Goal: Task Accomplishment & Management: Manage account settings

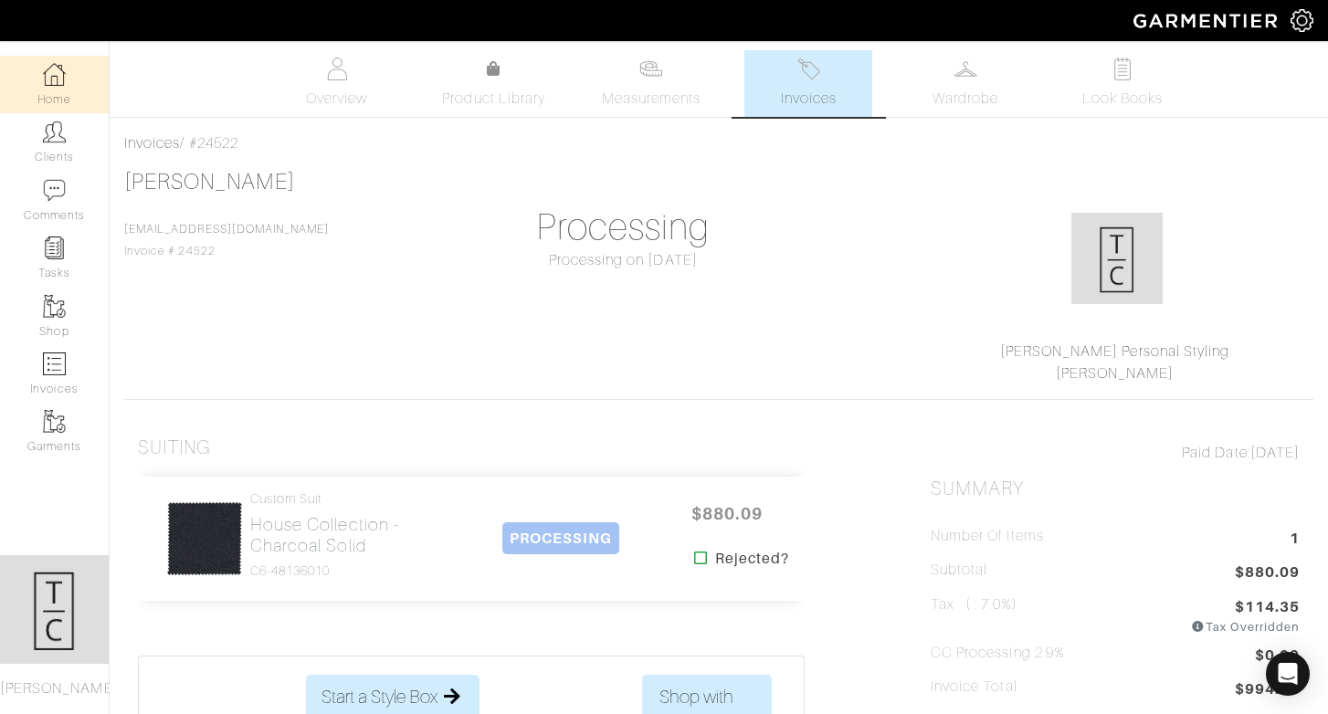
click at [92, 72] on link "Home" at bounding box center [54, 85] width 109 height 58
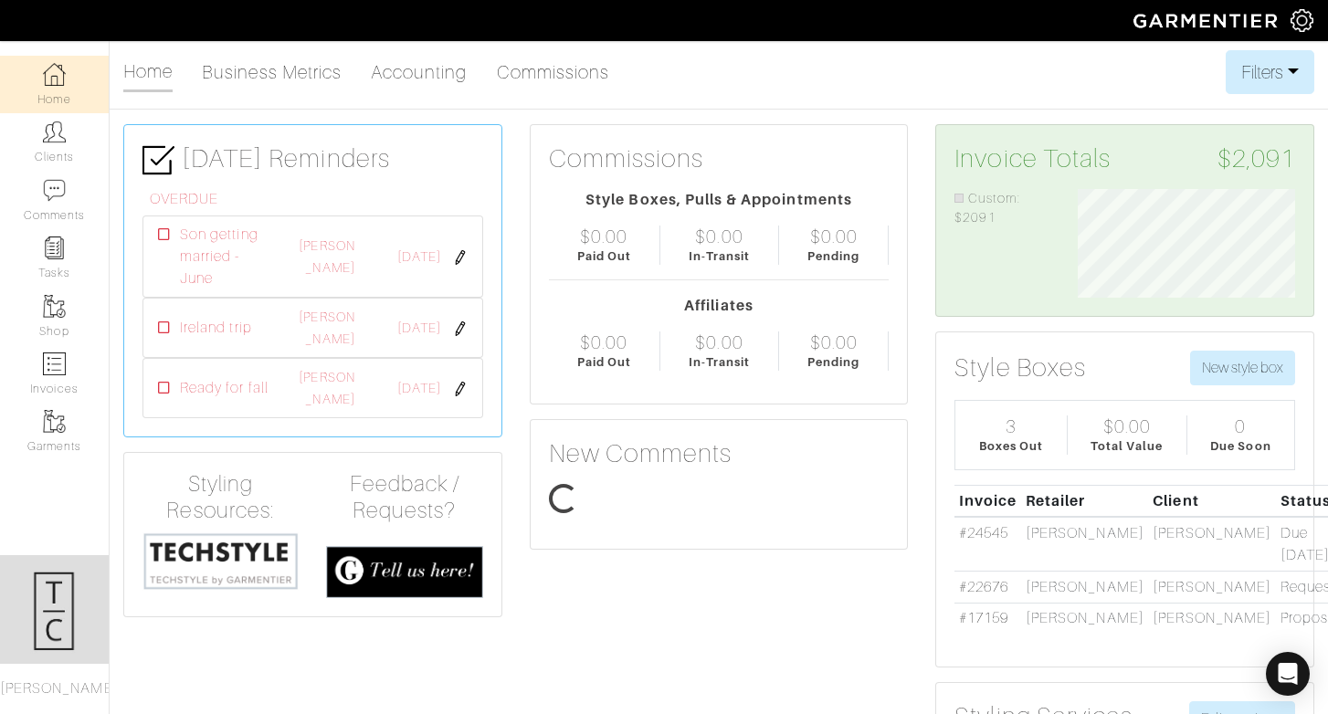
scroll to position [109, 246]
click at [69, 147] on link "Clients" at bounding box center [54, 142] width 109 height 58
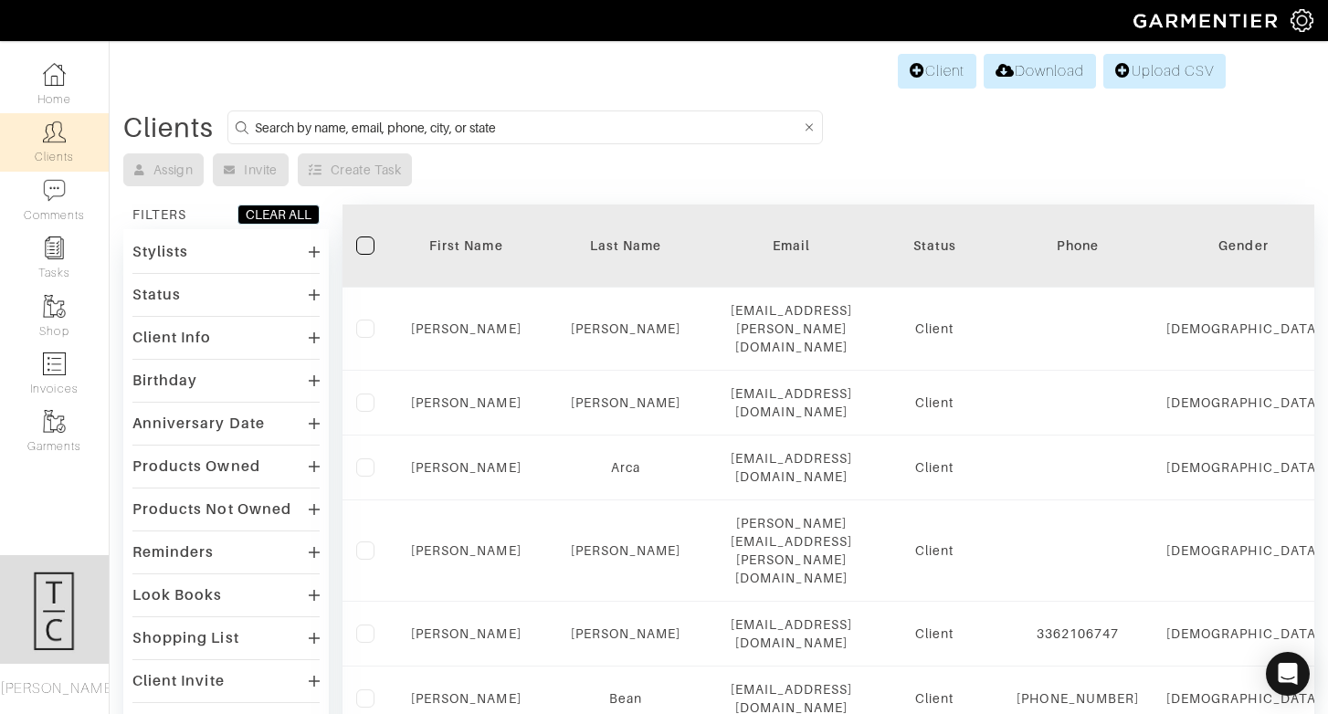
click at [401, 123] on input at bounding box center [528, 127] width 546 height 23
type input "[PERSON_NAME]"
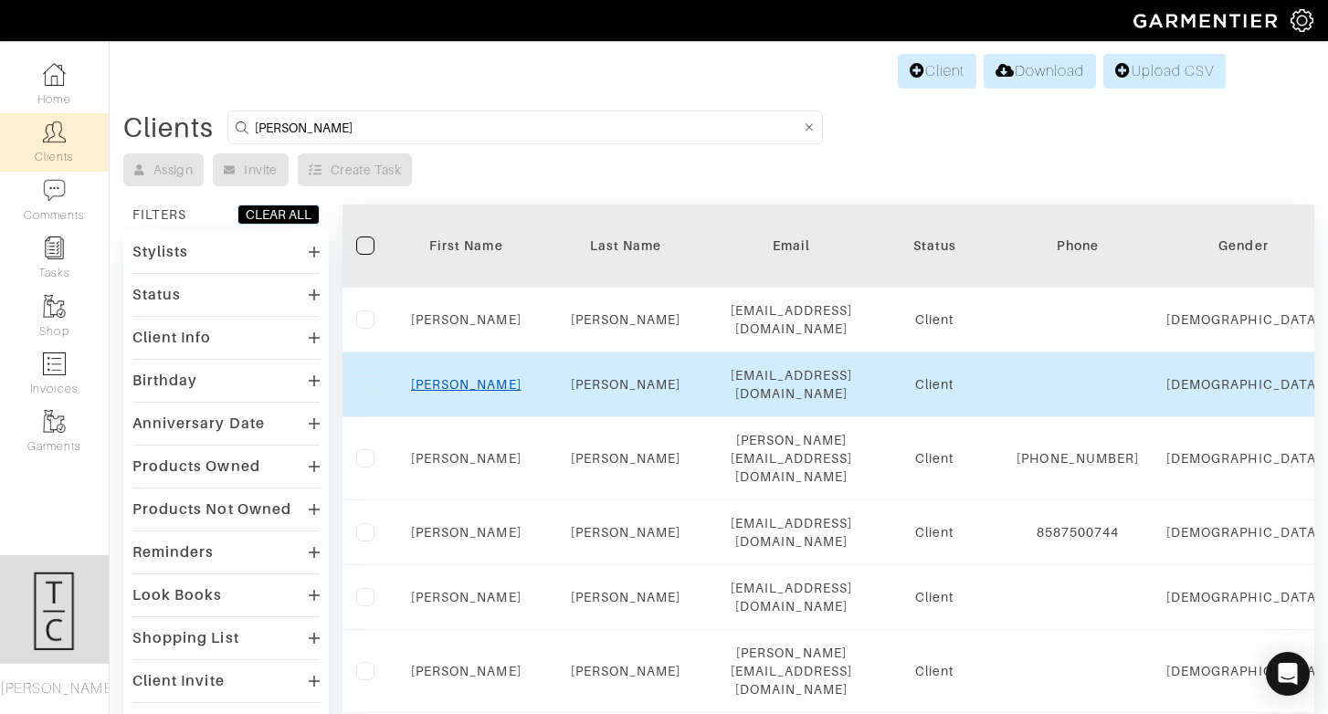
click at [469, 380] on link "Cole" at bounding box center [466, 384] width 110 height 15
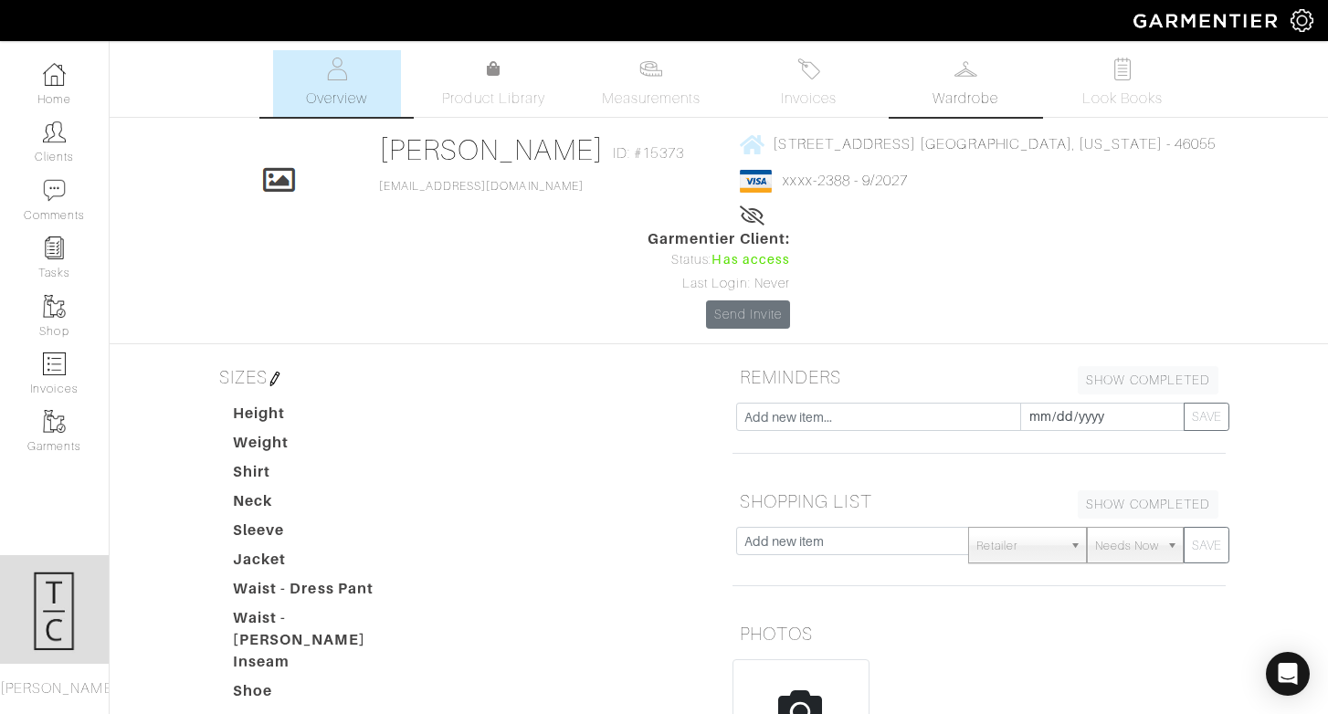
click at [932, 86] on link "Wardrobe" at bounding box center [965, 83] width 128 height 67
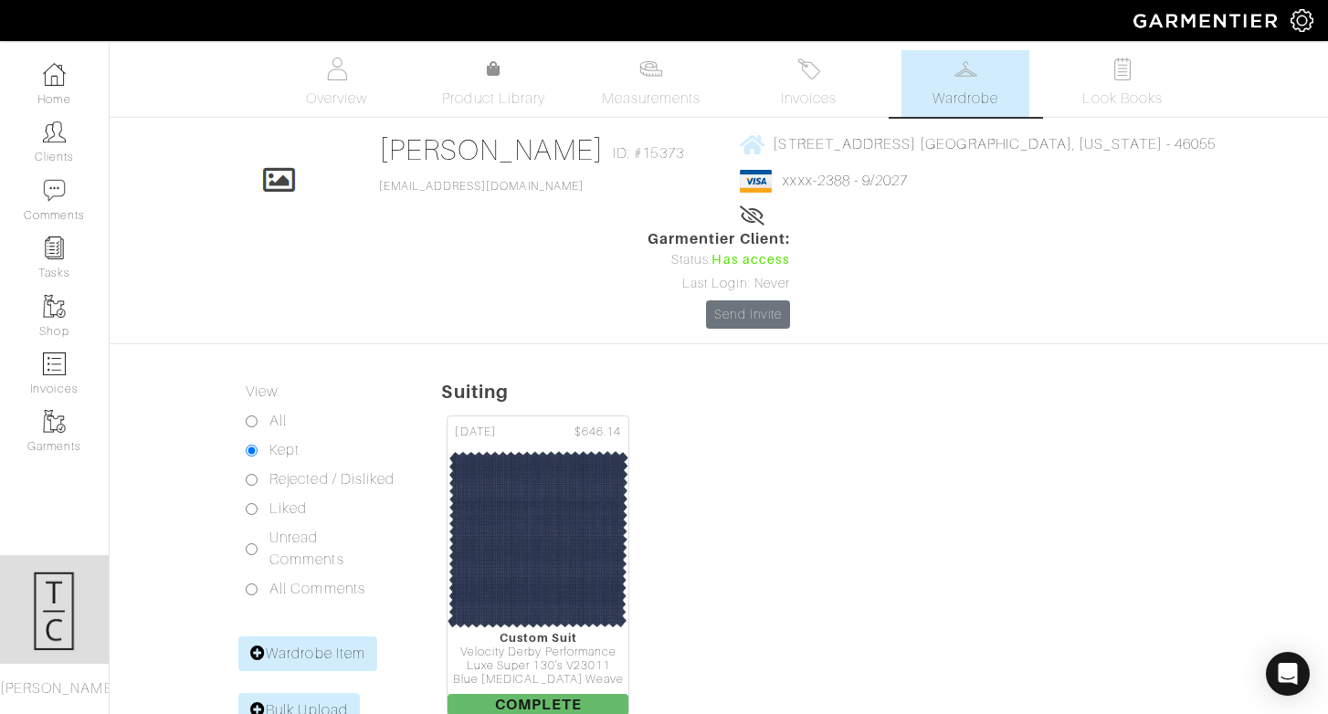
scroll to position [89, 0]
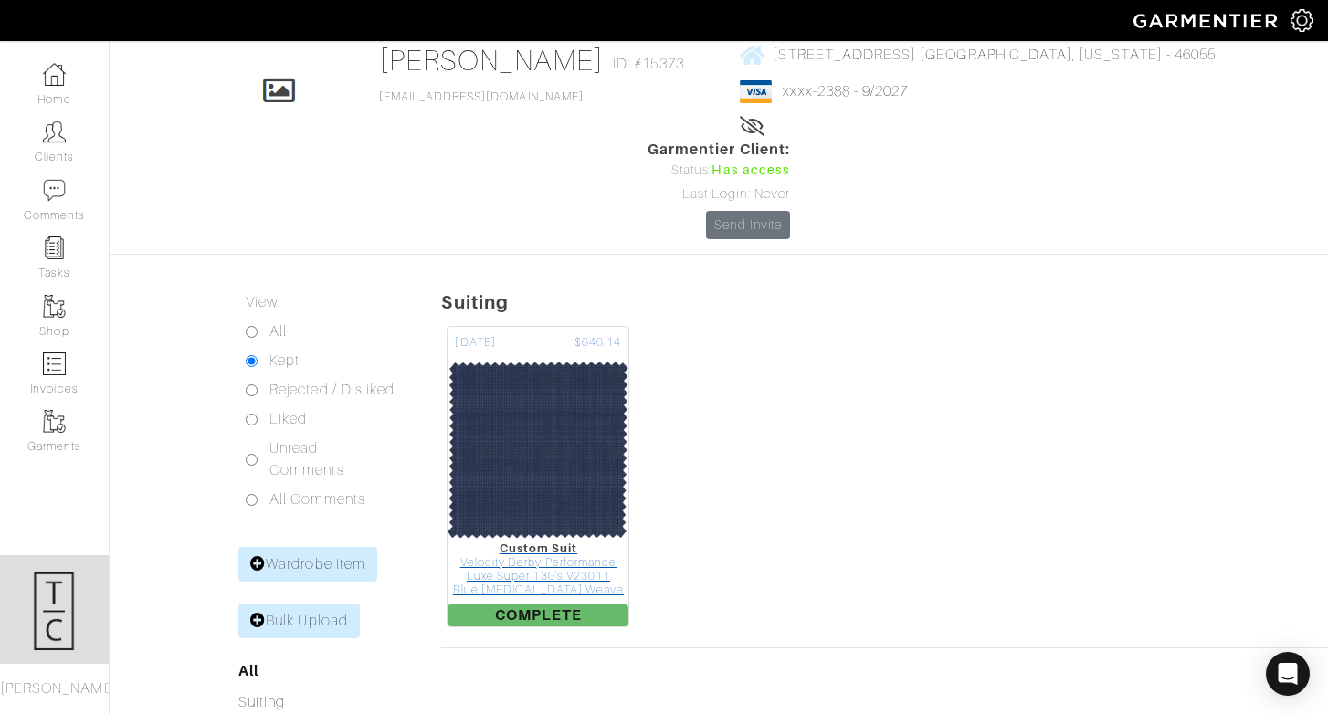
click at [507, 359] on img at bounding box center [538, 450] width 183 height 183
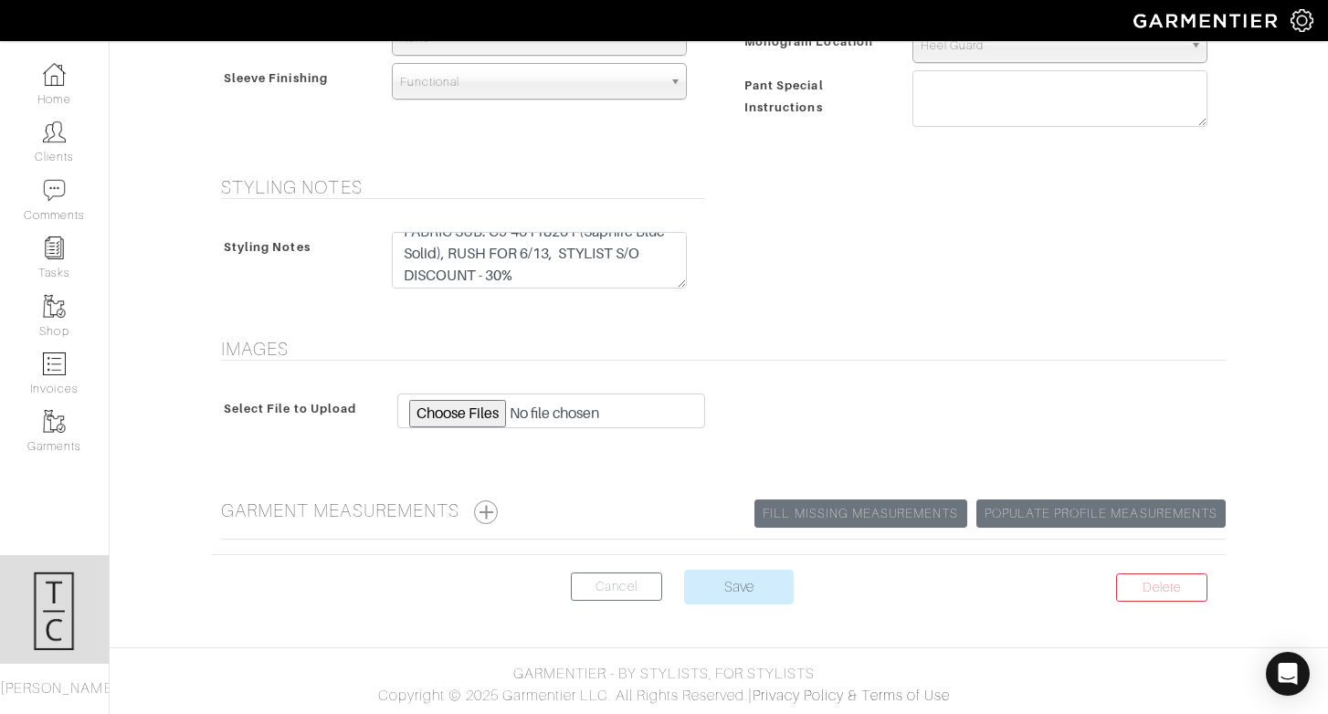
scroll to position [22, 0]
click at [492, 510] on button "button" at bounding box center [486, 512] width 24 height 24
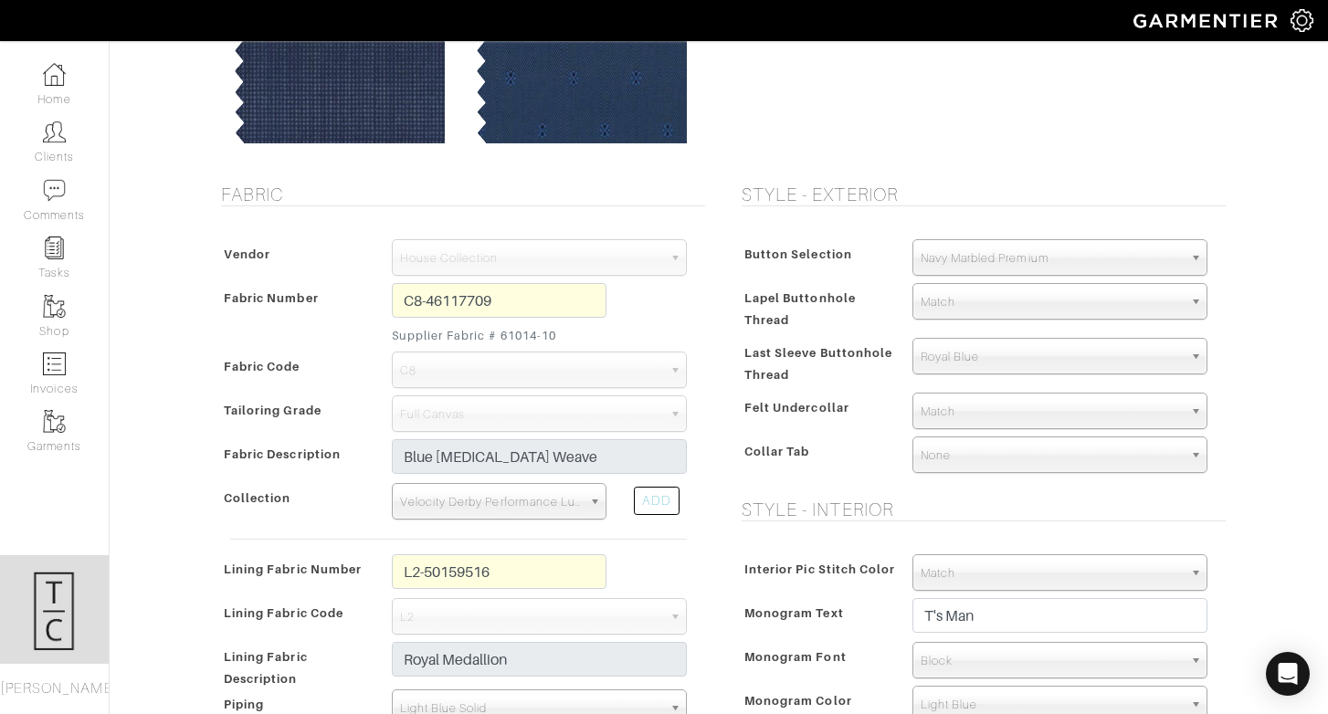
scroll to position [0, 0]
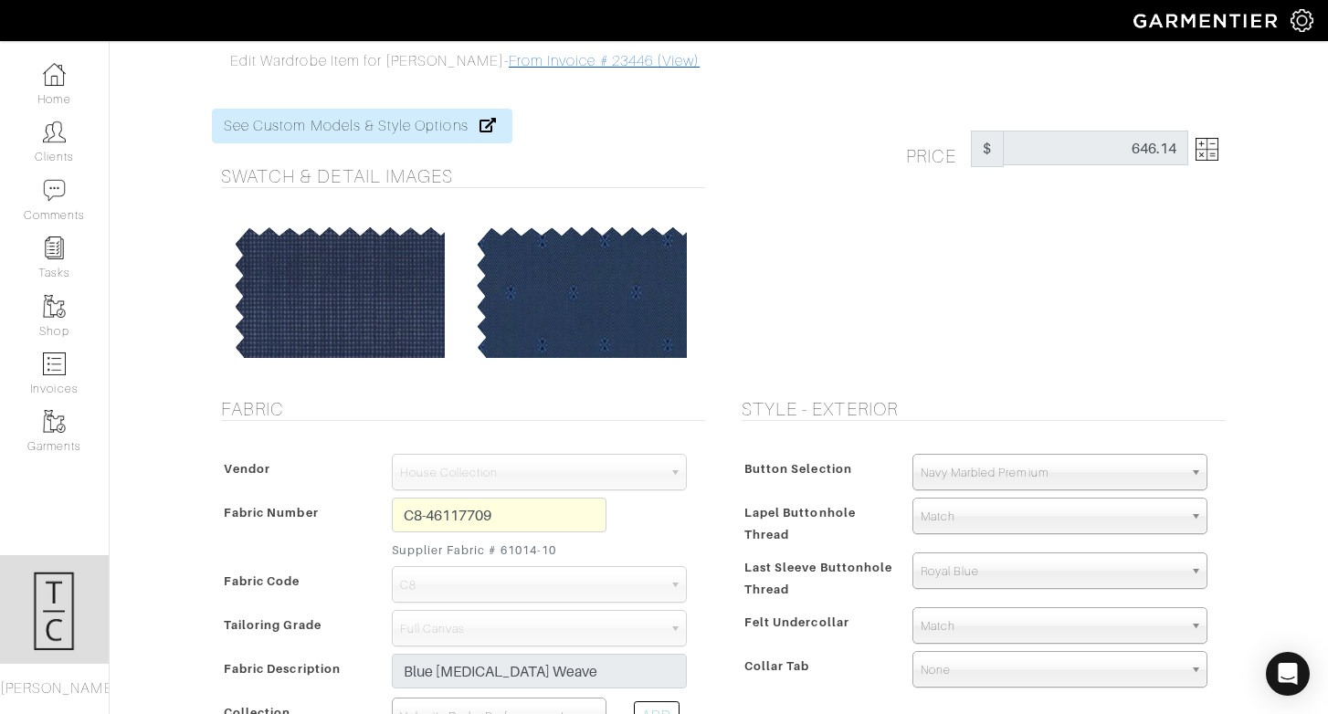
click at [509, 60] on link "From Invoice # 23446 (View)" at bounding box center [604, 61] width 191 height 16
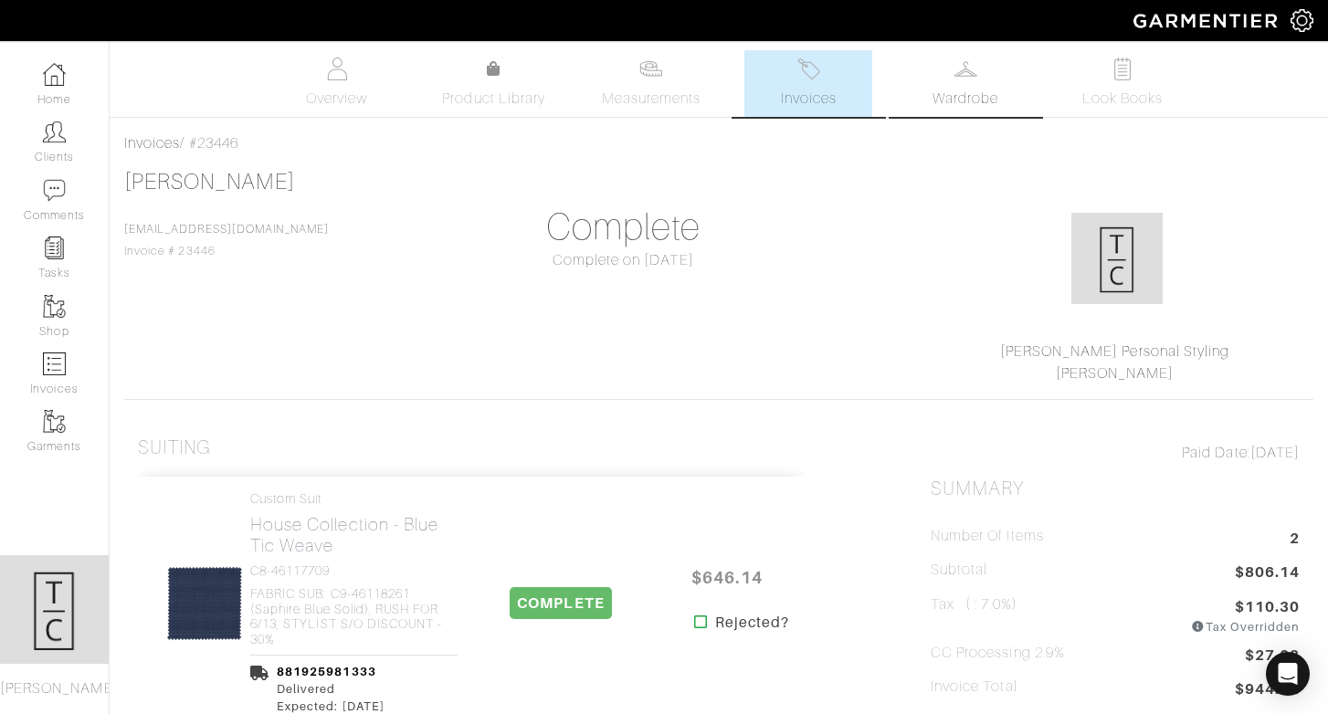
click at [949, 92] on span "Wardrobe" at bounding box center [965, 99] width 66 height 22
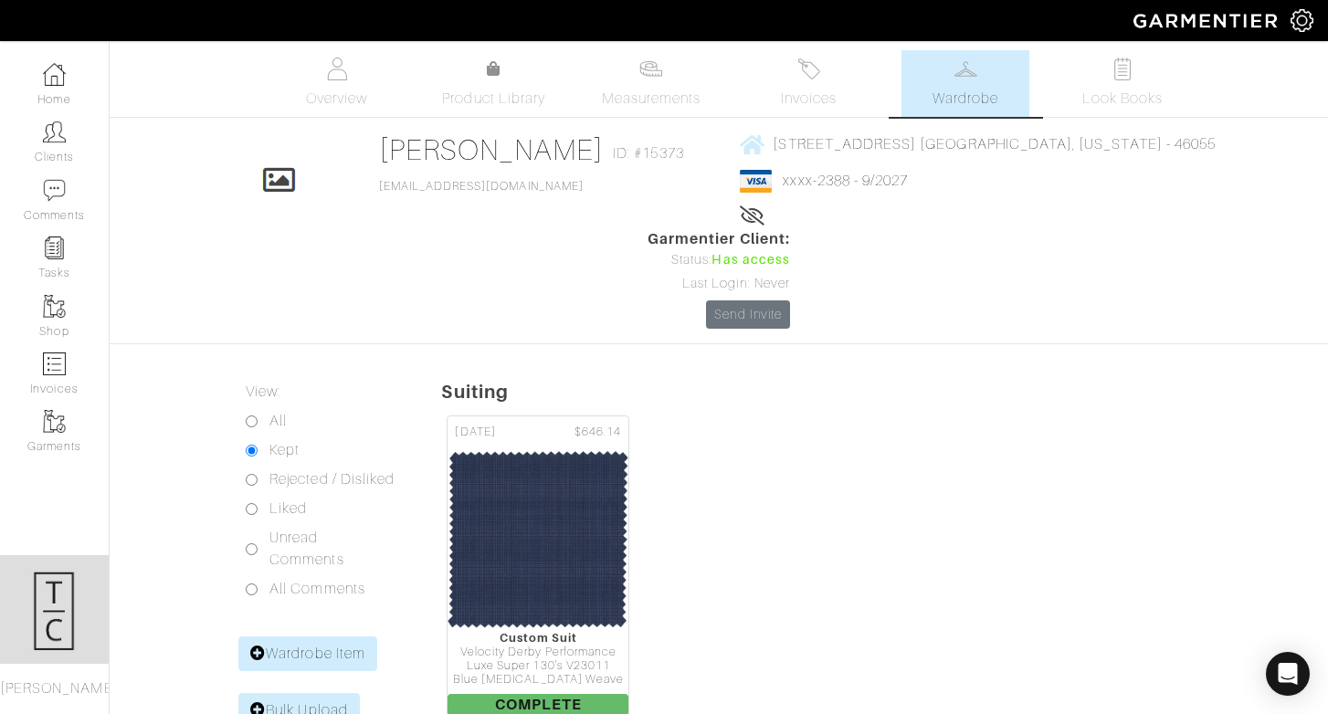
scroll to position [89, 0]
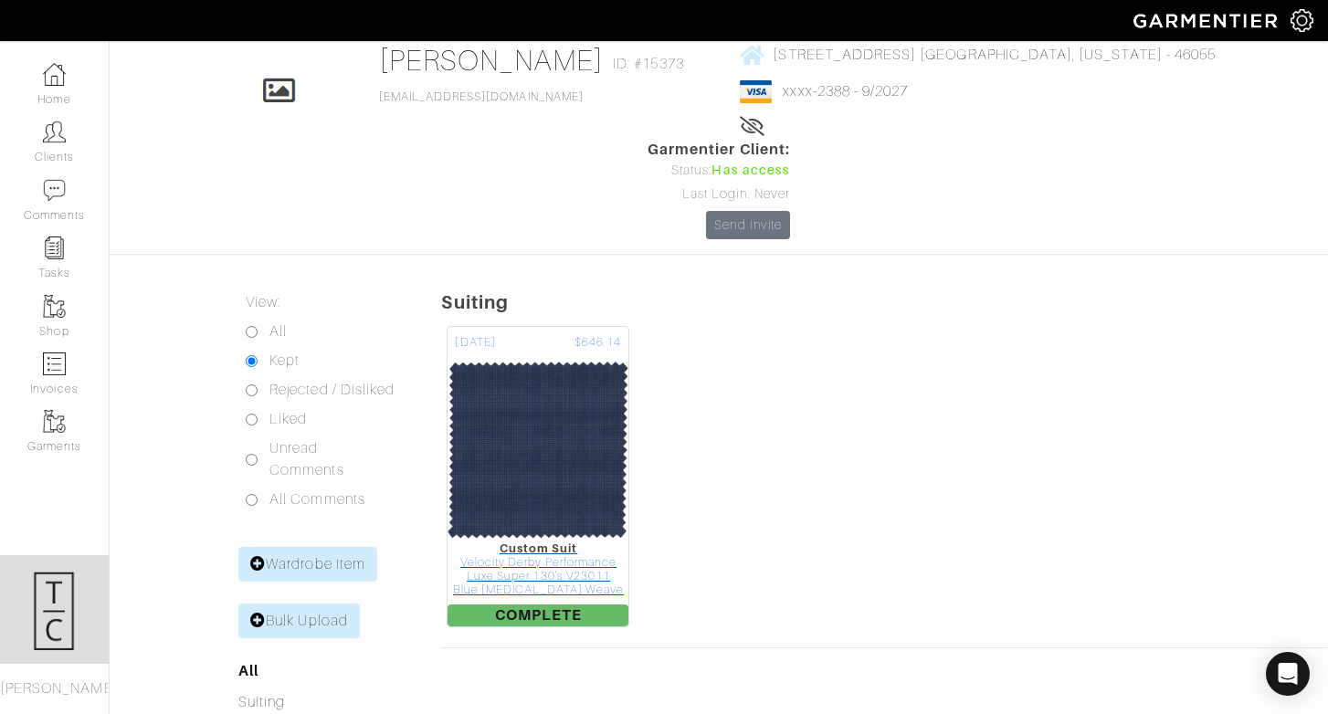
click at [523, 359] on img at bounding box center [538, 450] width 183 height 183
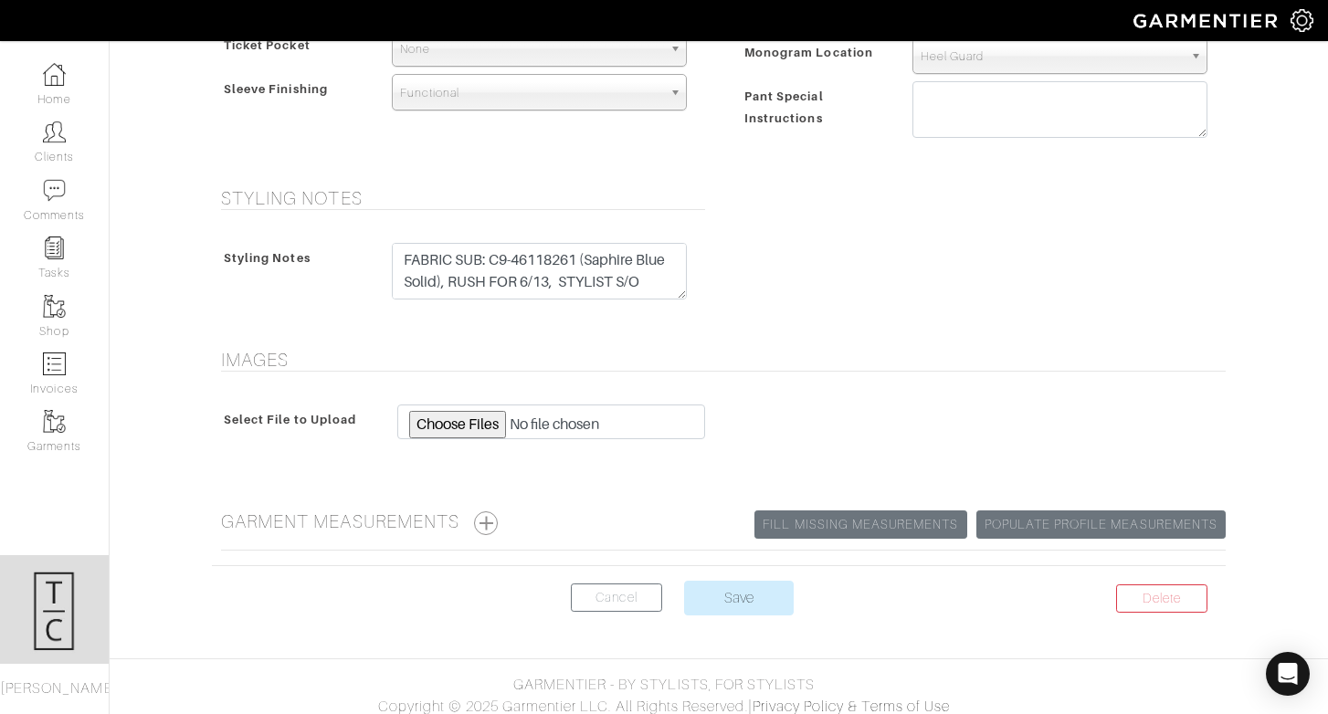
scroll to position [1350, 0]
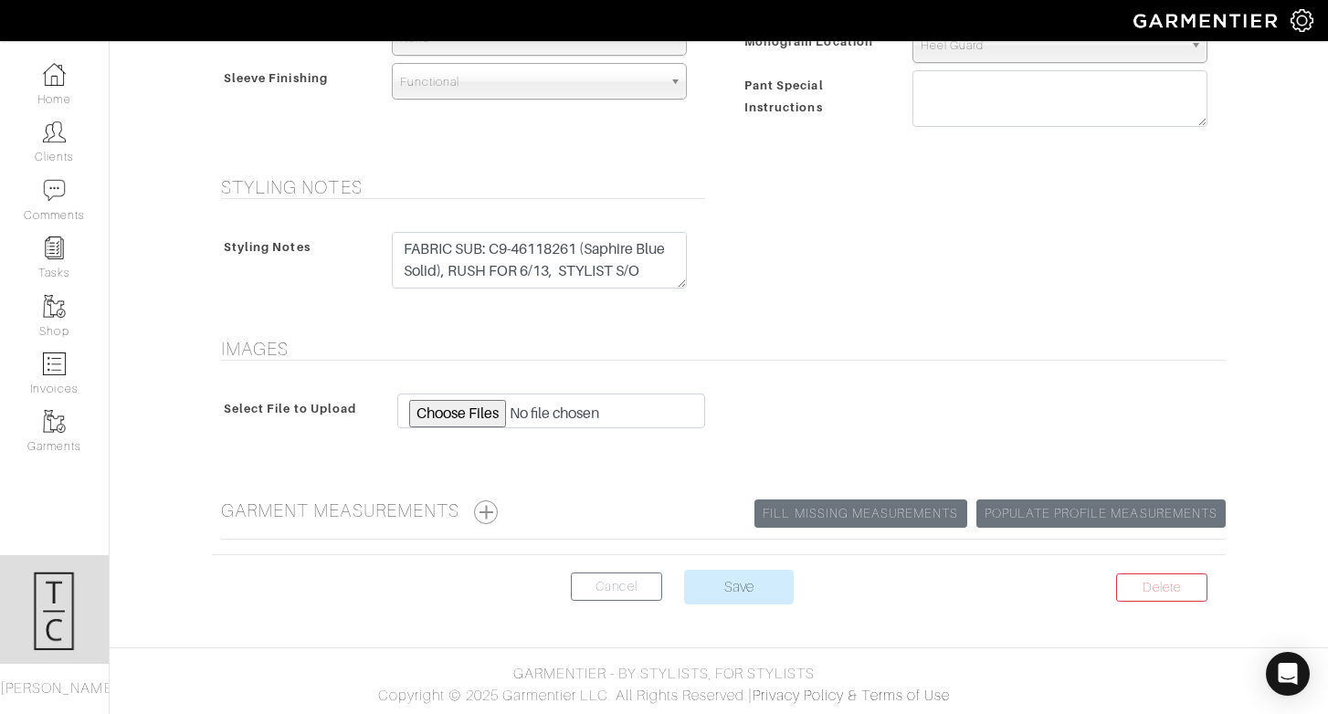
click at [489, 513] on button "button" at bounding box center [486, 512] width 24 height 24
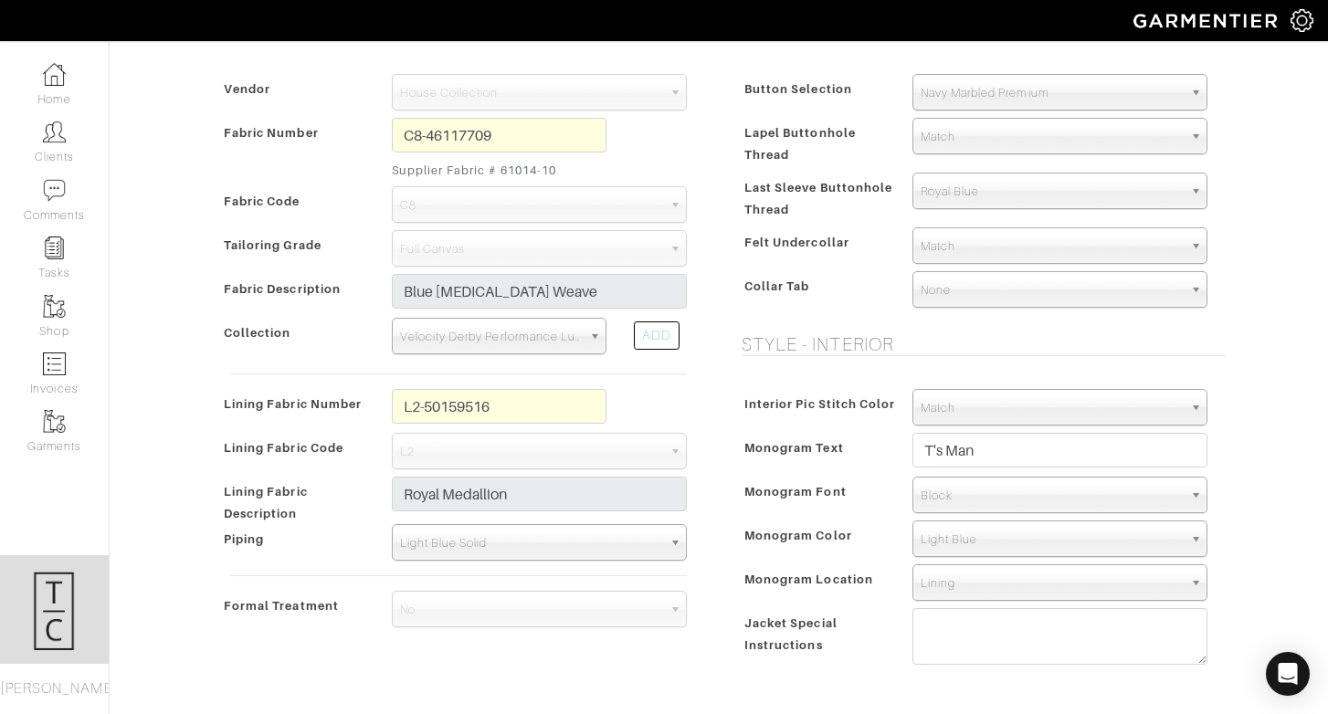
scroll to position [0, 0]
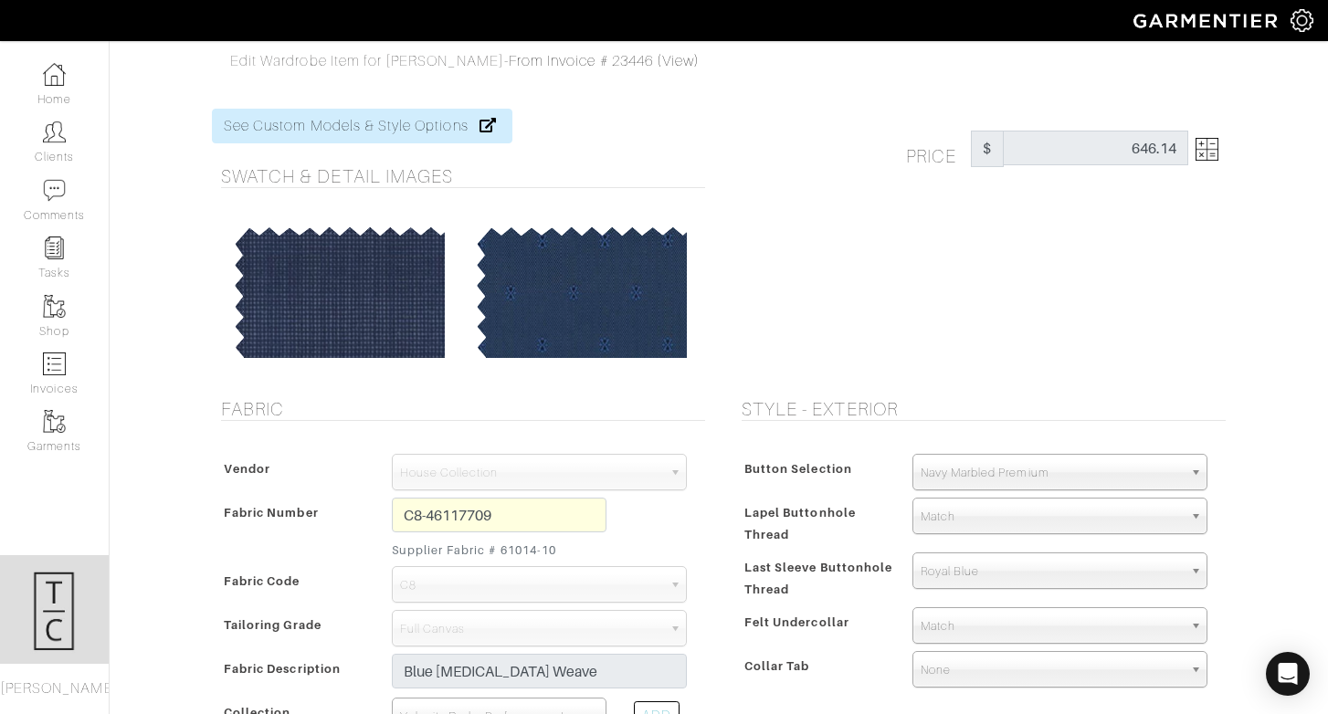
click at [524, 68] on link "From Invoice # 23446 (View)" at bounding box center [604, 61] width 191 height 16
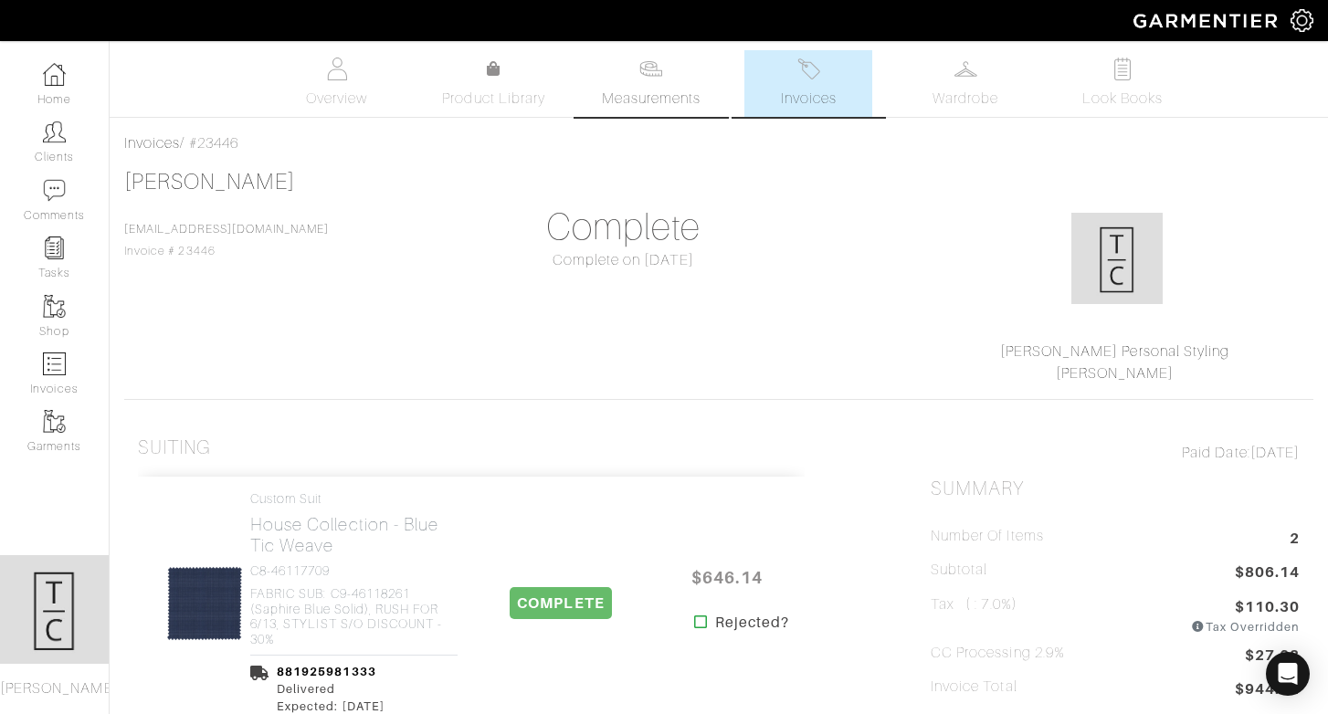
click at [664, 93] on span "Measurements" at bounding box center [652, 99] width 100 height 22
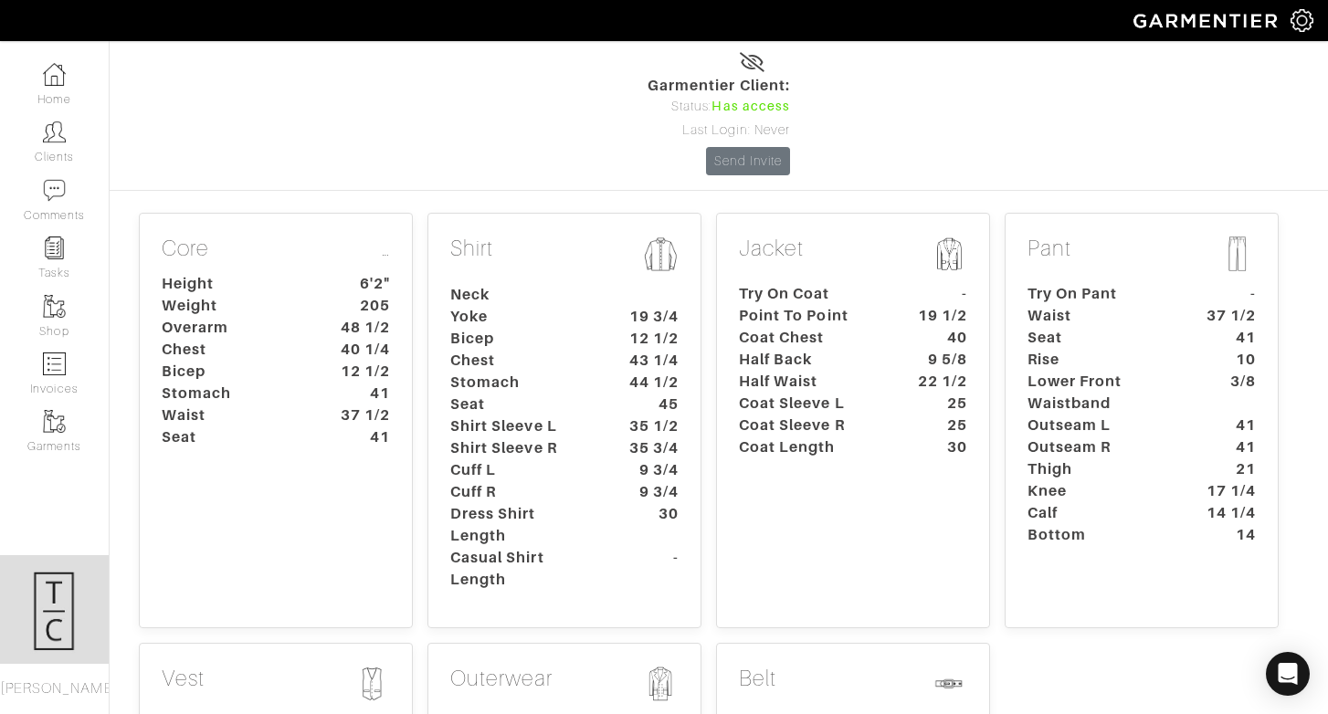
scroll to position [221, 0]
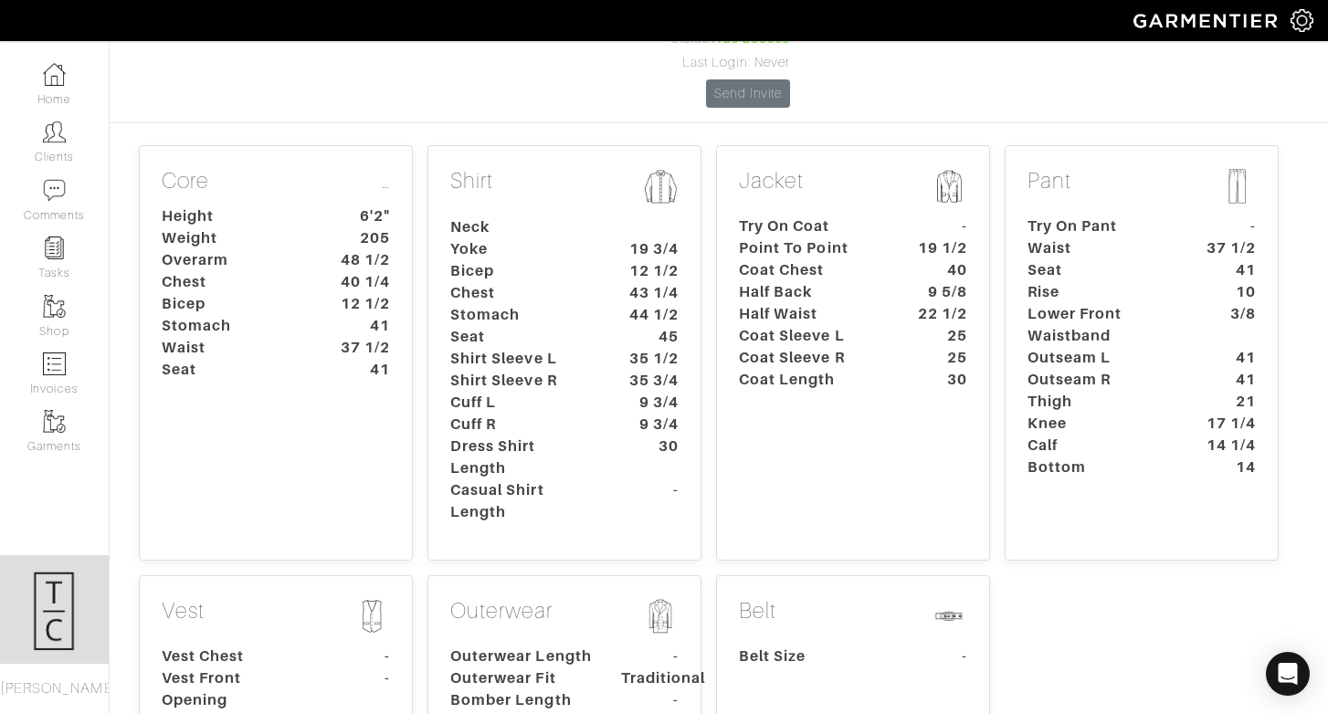
click at [1164, 422] on div "Pant Try On Pant - Waist 37 1/2 Seat 41 Rise 10 Lower Front Waistband 3/8 Outse…" at bounding box center [1142, 352] width 274 height 415
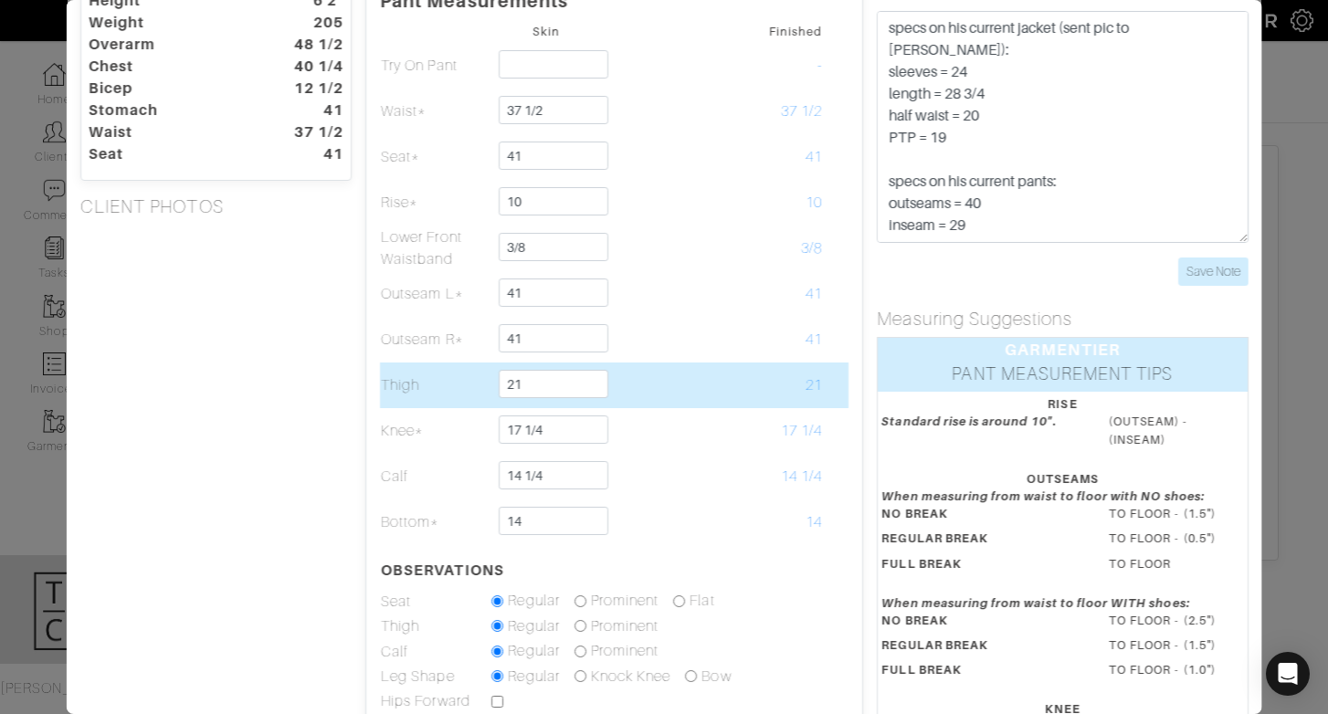
scroll to position [0, 0]
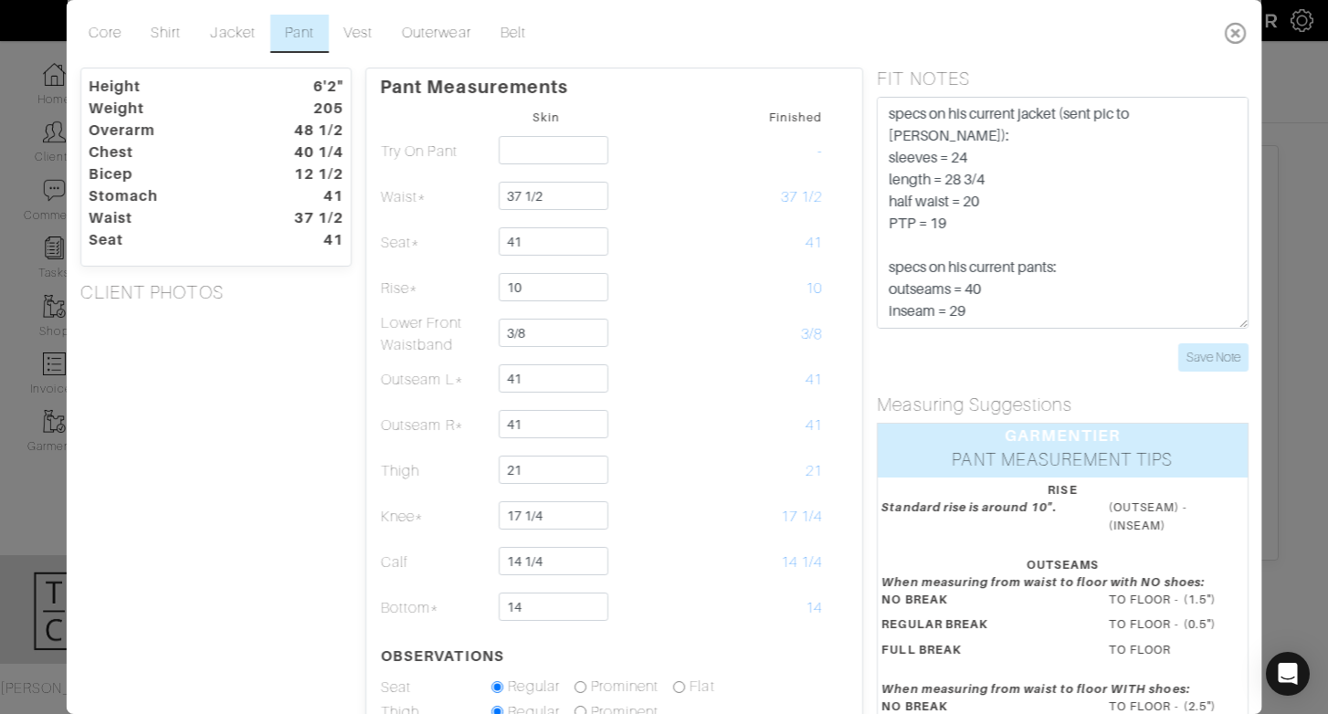
click at [1233, 35] on icon at bounding box center [1234, 33] width 37 height 37
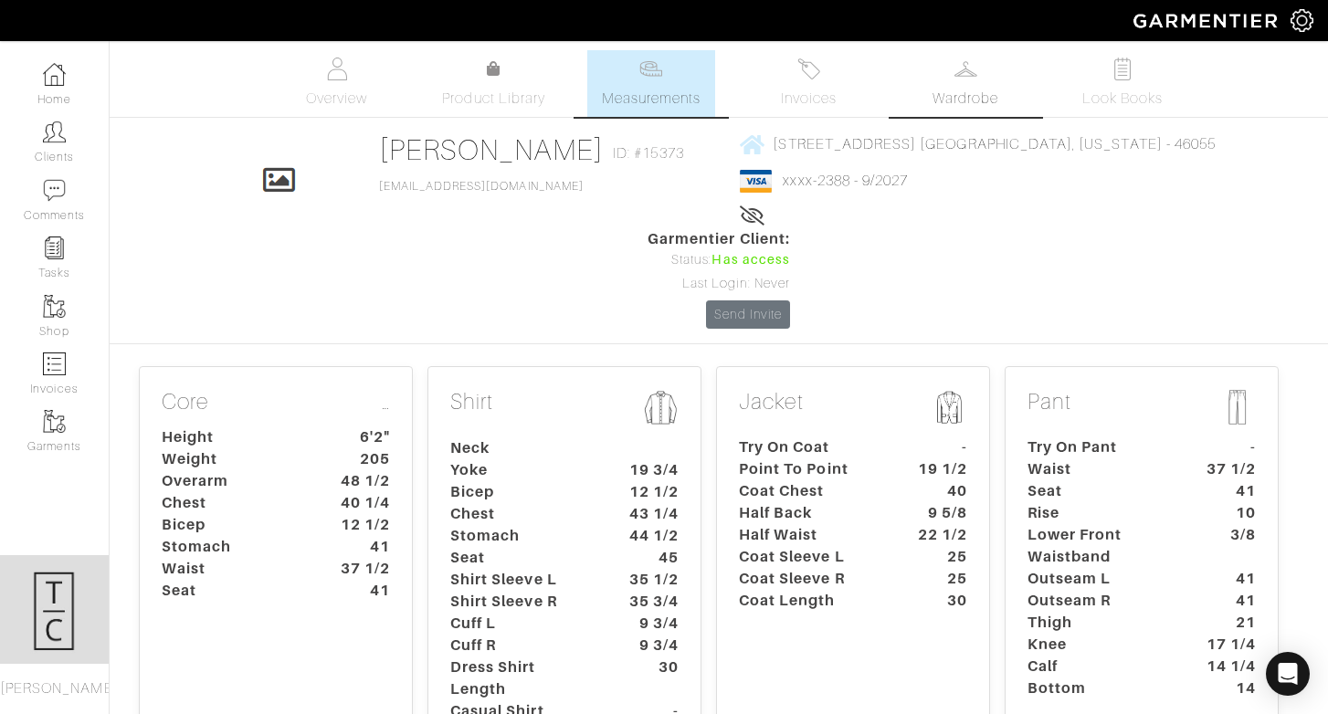
click at [944, 109] on span "Wardrobe" at bounding box center [965, 99] width 66 height 22
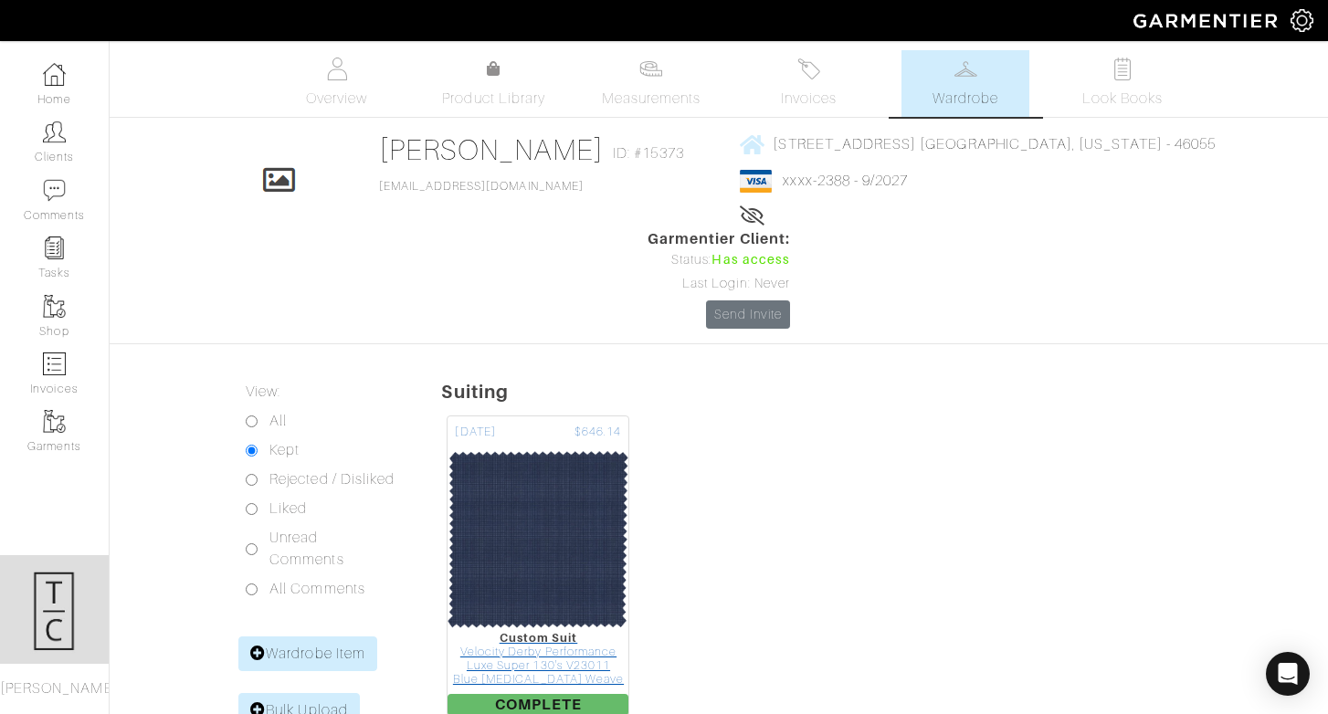
click at [563, 479] on img at bounding box center [538, 539] width 183 height 183
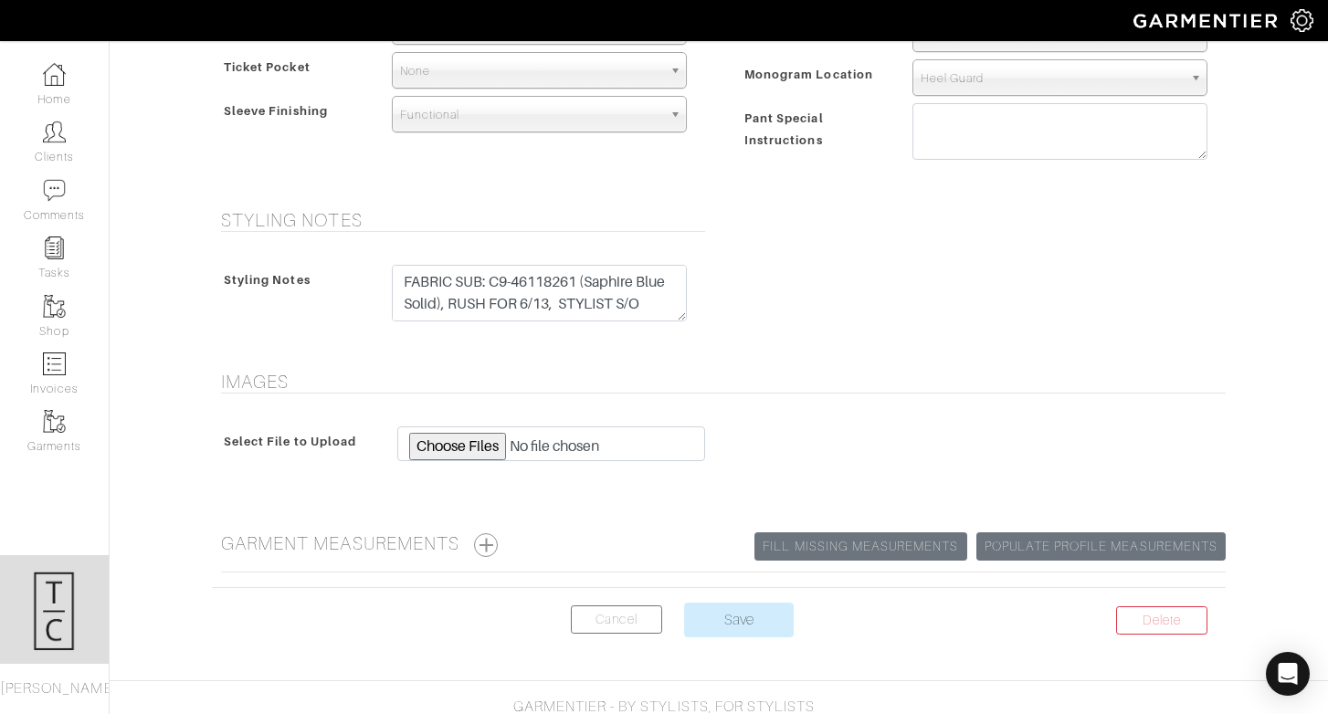
scroll to position [1350, 0]
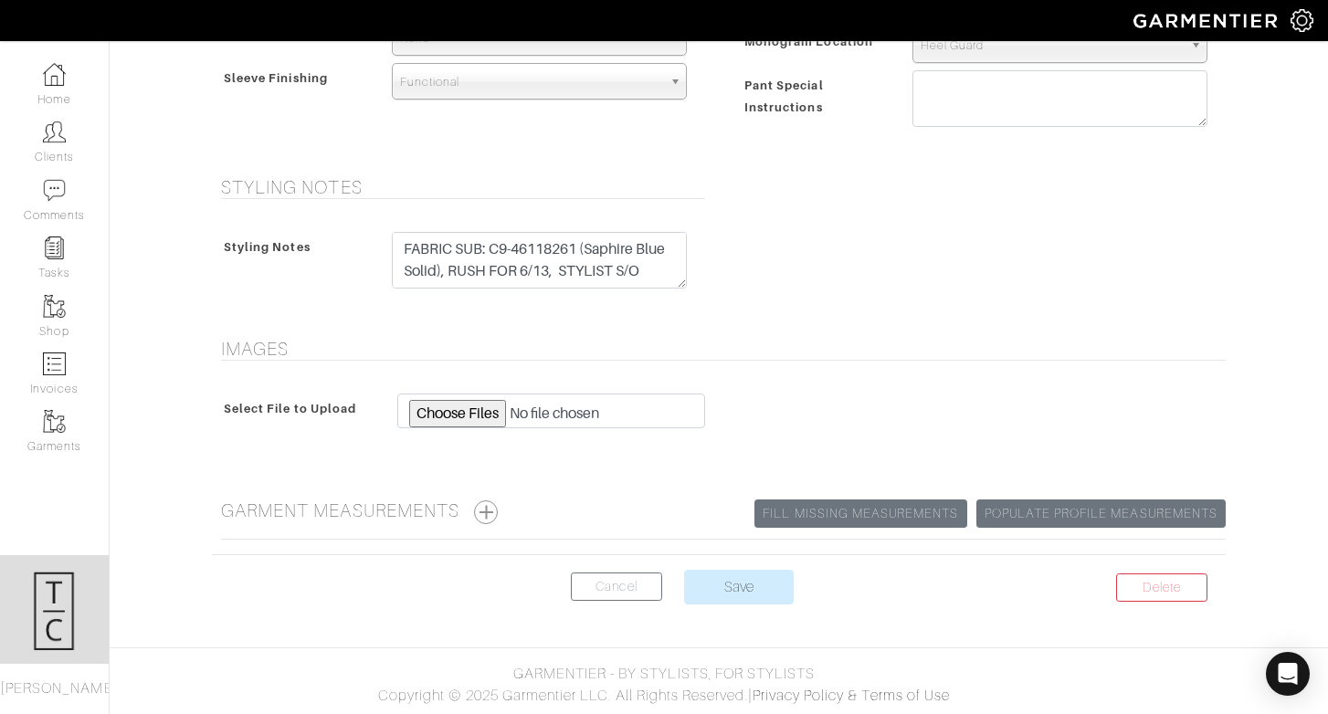
click at [505, 515] on h5 "Garment Measurements Populate Profile Measurements Fill Missing Measurements" at bounding box center [723, 512] width 1005 height 25
click at [491, 515] on button "button" at bounding box center [486, 512] width 24 height 24
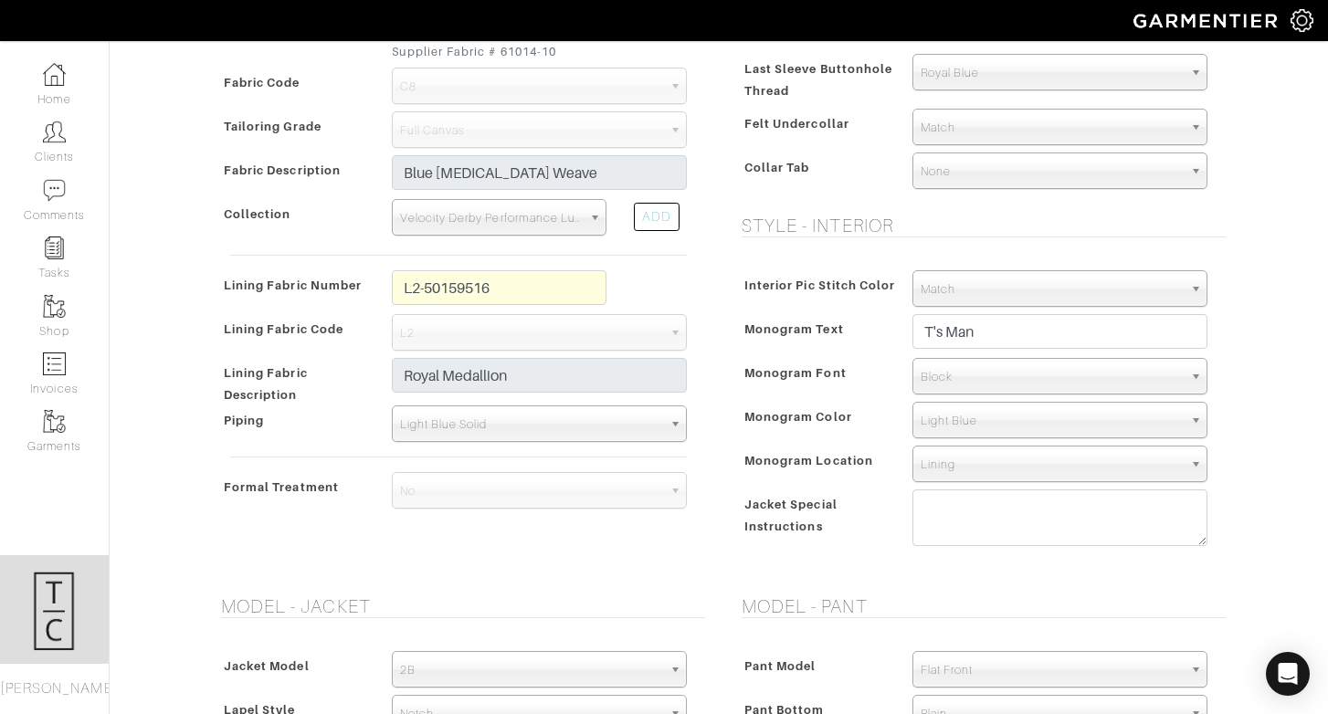
scroll to position [0, 0]
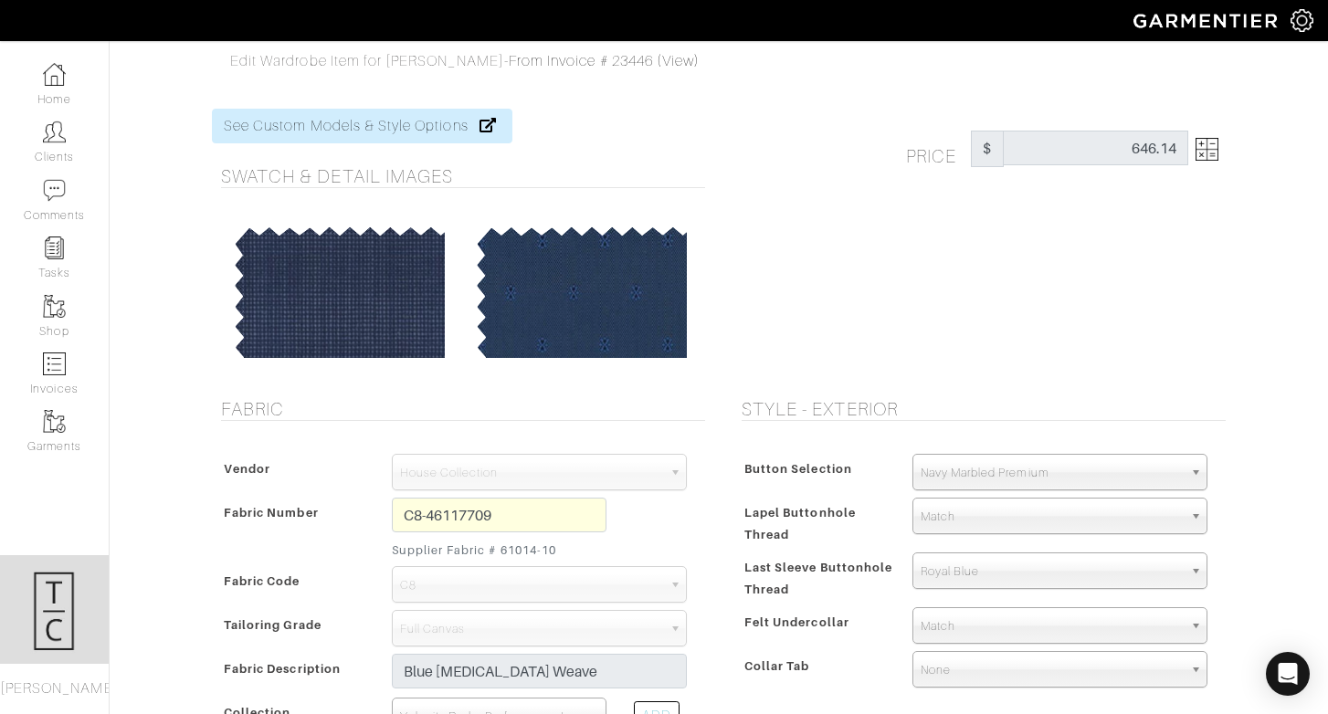
click at [423, 62] on span "Edit Wardrobe Item for [PERSON_NAME]" at bounding box center [367, 61] width 274 height 16
click at [562, 65] on link "From Invoice # 23446 (View)" at bounding box center [604, 61] width 191 height 16
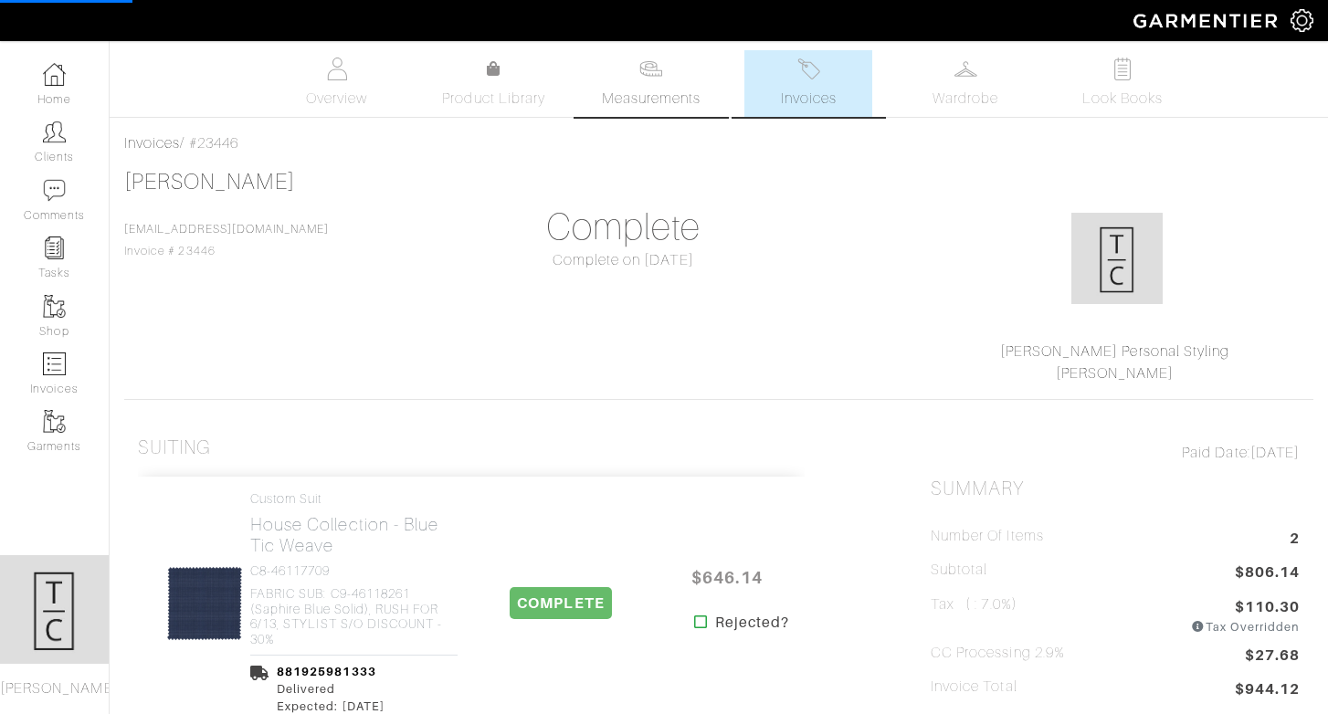
click at [666, 90] on span "Measurements" at bounding box center [652, 99] width 100 height 22
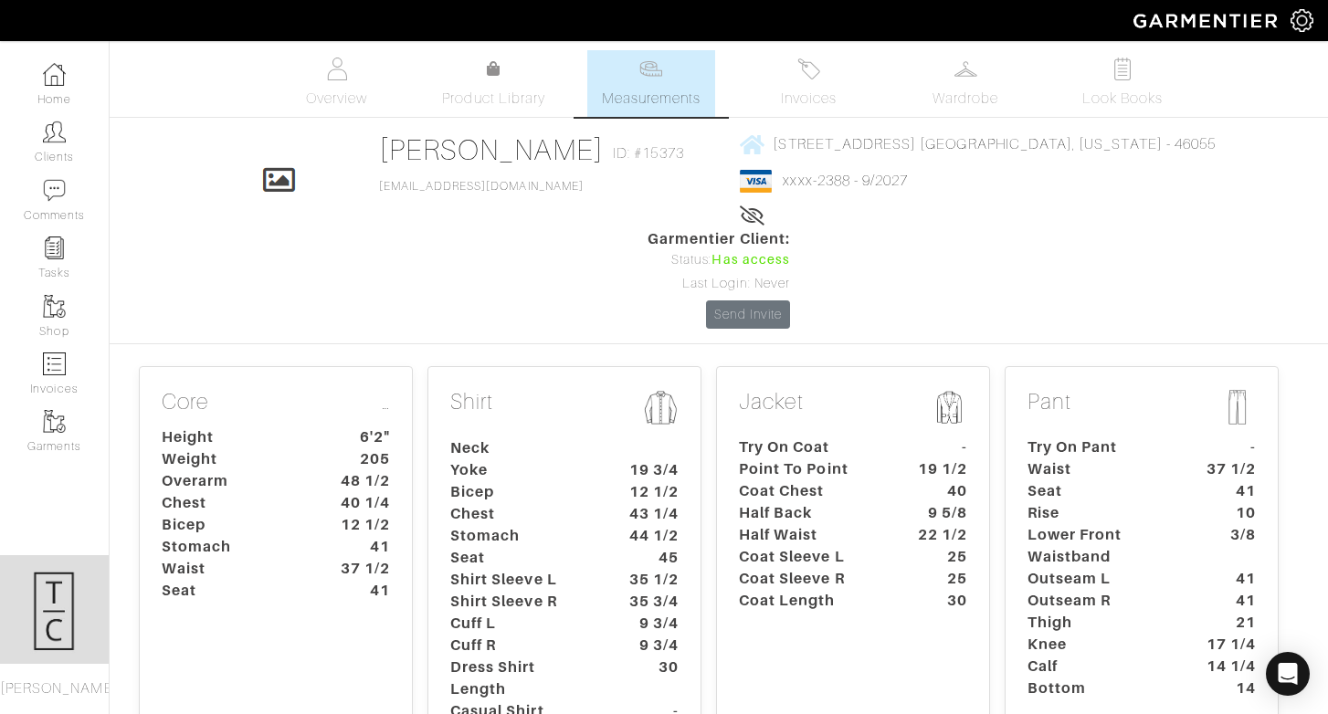
click at [1105, 524] on dt "Lower Front Waistband" at bounding box center [1099, 546] width 171 height 44
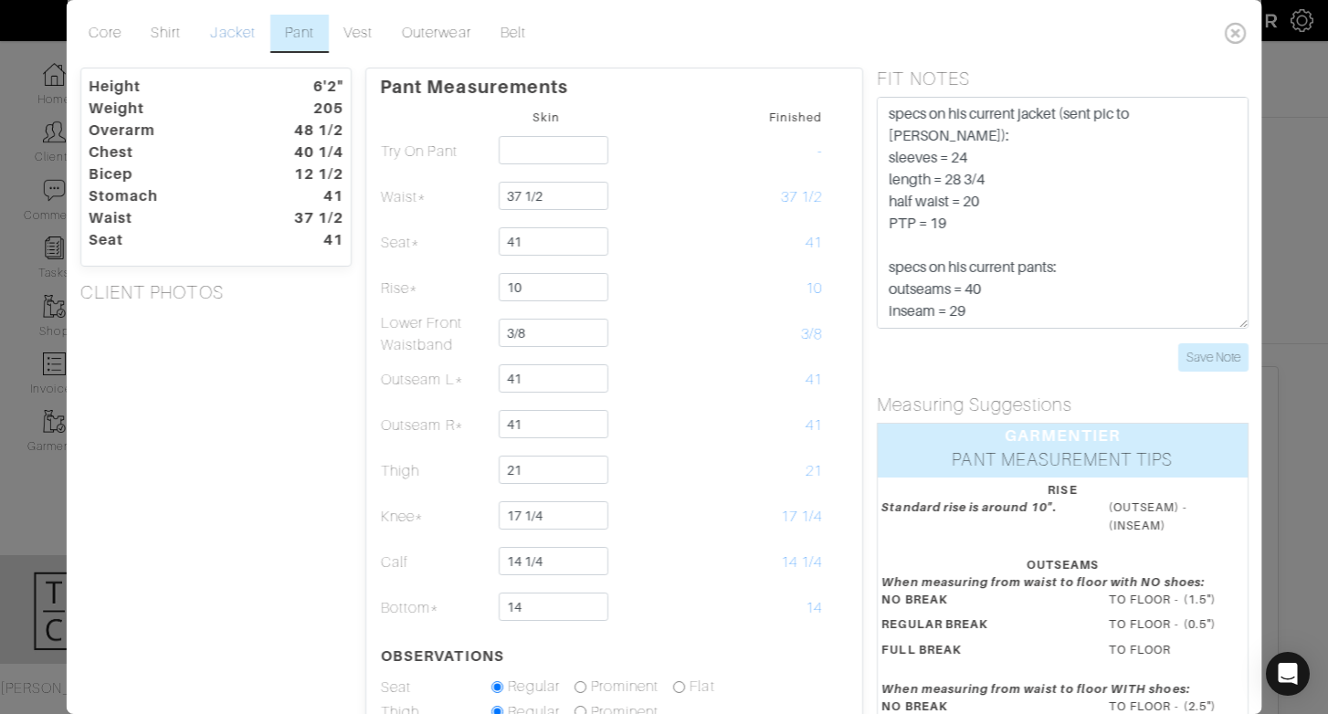
click at [237, 39] on link "Jacket" at bounding box center [232, 34] width 74 height 38
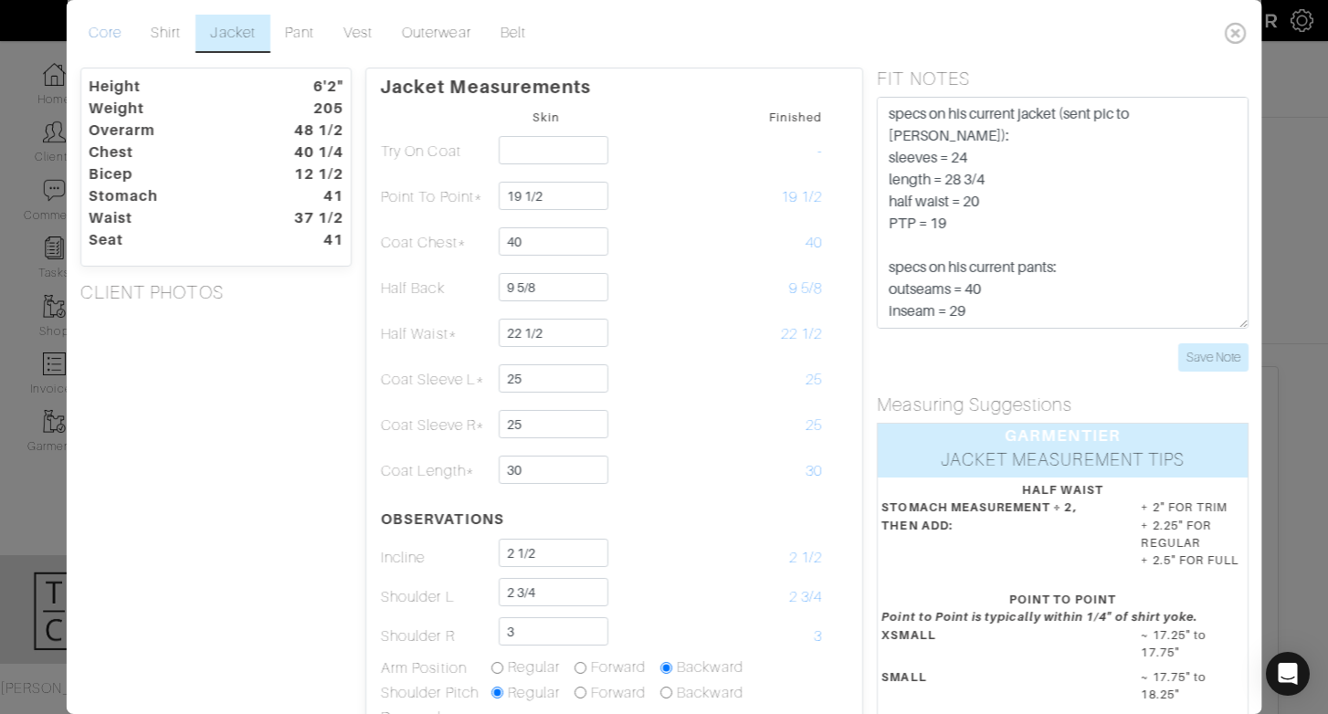
click at [93, 40] on link "Core" at bounding box center [105, 34] width 62 height 38
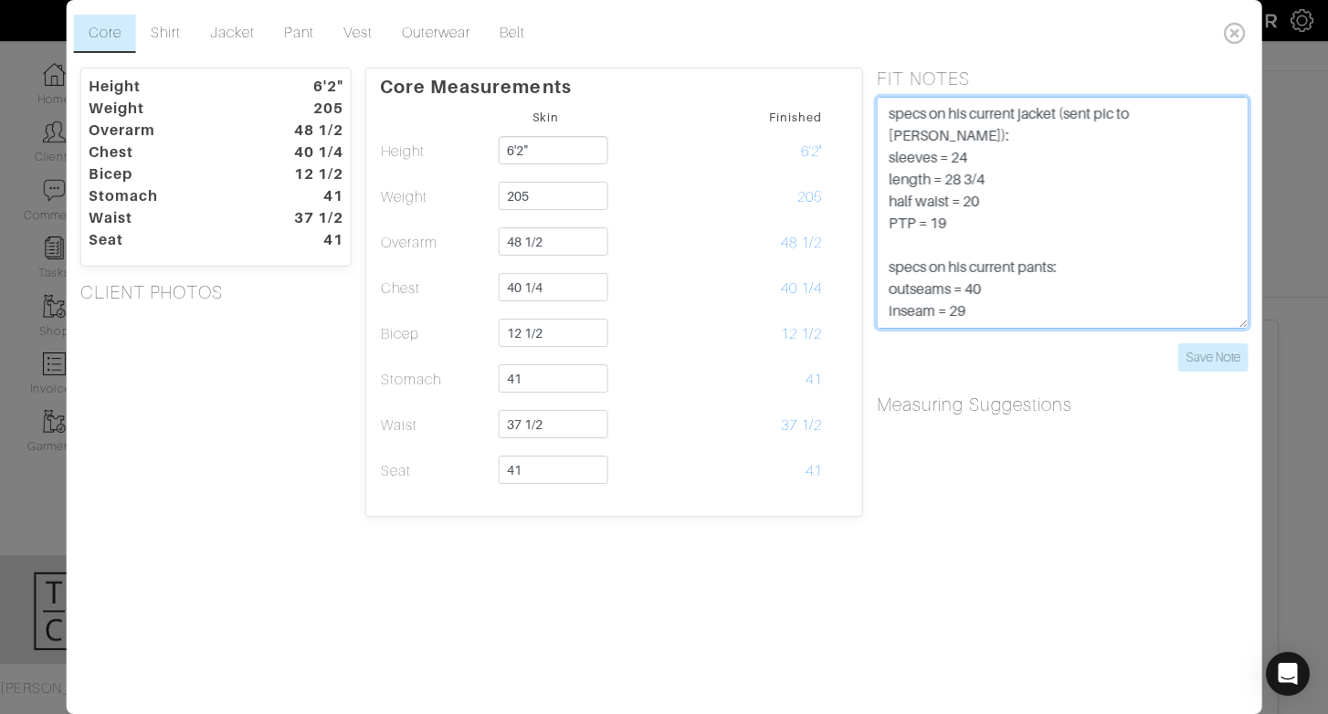
click at [891, 114] on textarea "specs on his current jacket (sent pic to [PERSON_NAME]): sleeves = 24 length = …" at bounding box center [1062, 213] width 371 height 232
type textarea "previous notes: specs on his current jacket (sent pic to [PERSON_NAME]): sleeve…"
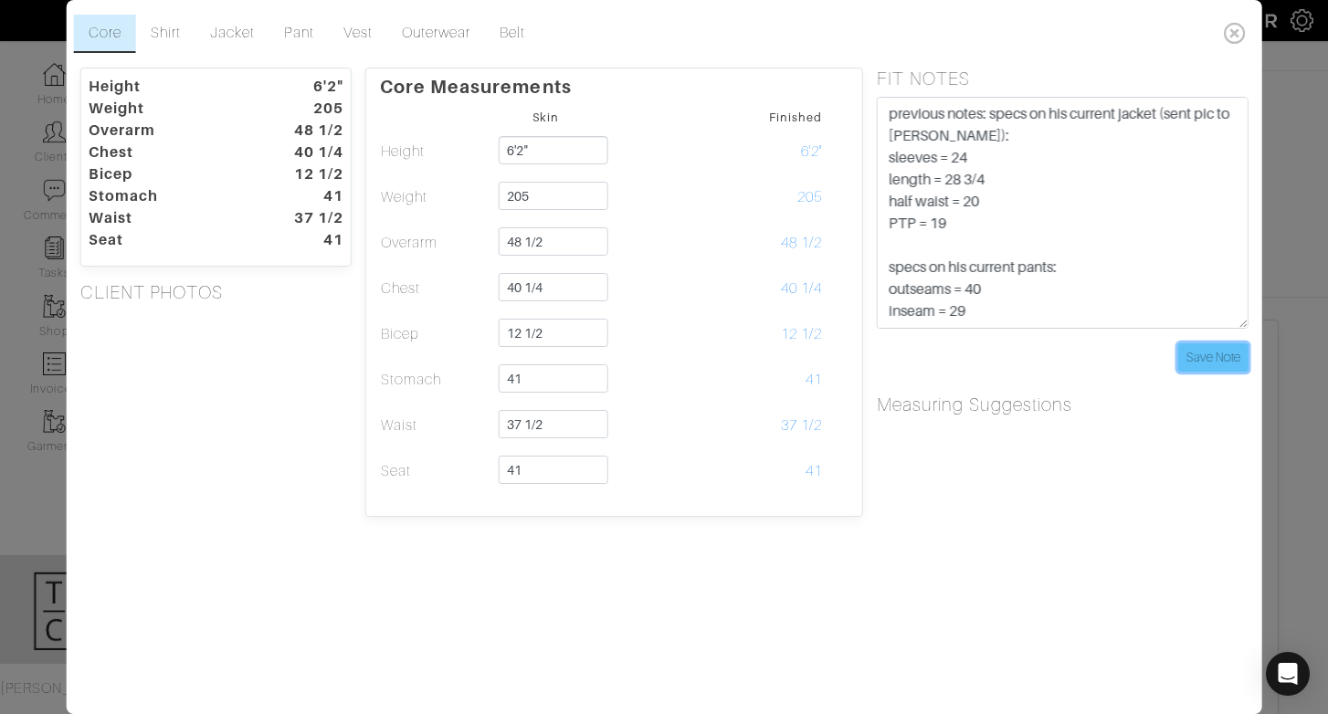
click at [1239, 359] on input "Save Note" at bounding box center [1212, 357] width 70 height 28
click at [1233, 37] on icon at bounding box center [1234, 33] width 37 height 37
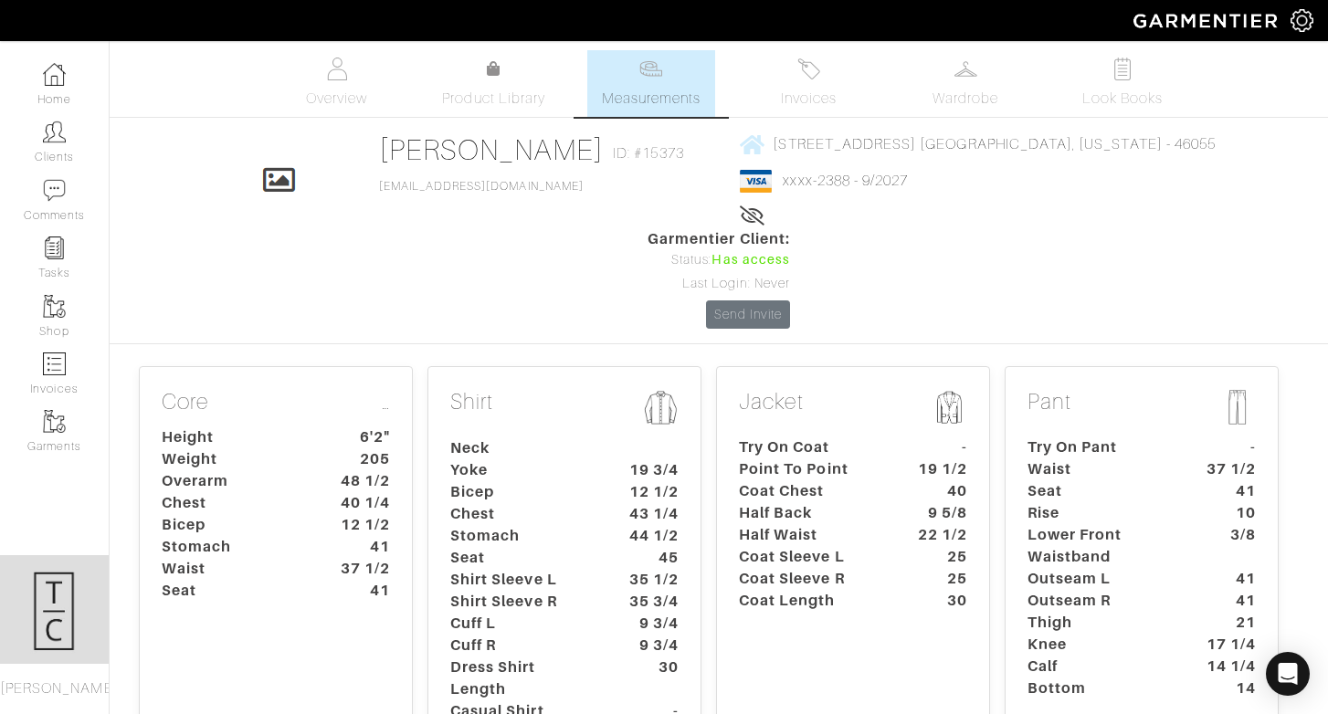
click at [584, 525] on dt "Stomach" at bounding box center [522, 536] width 171 height 22
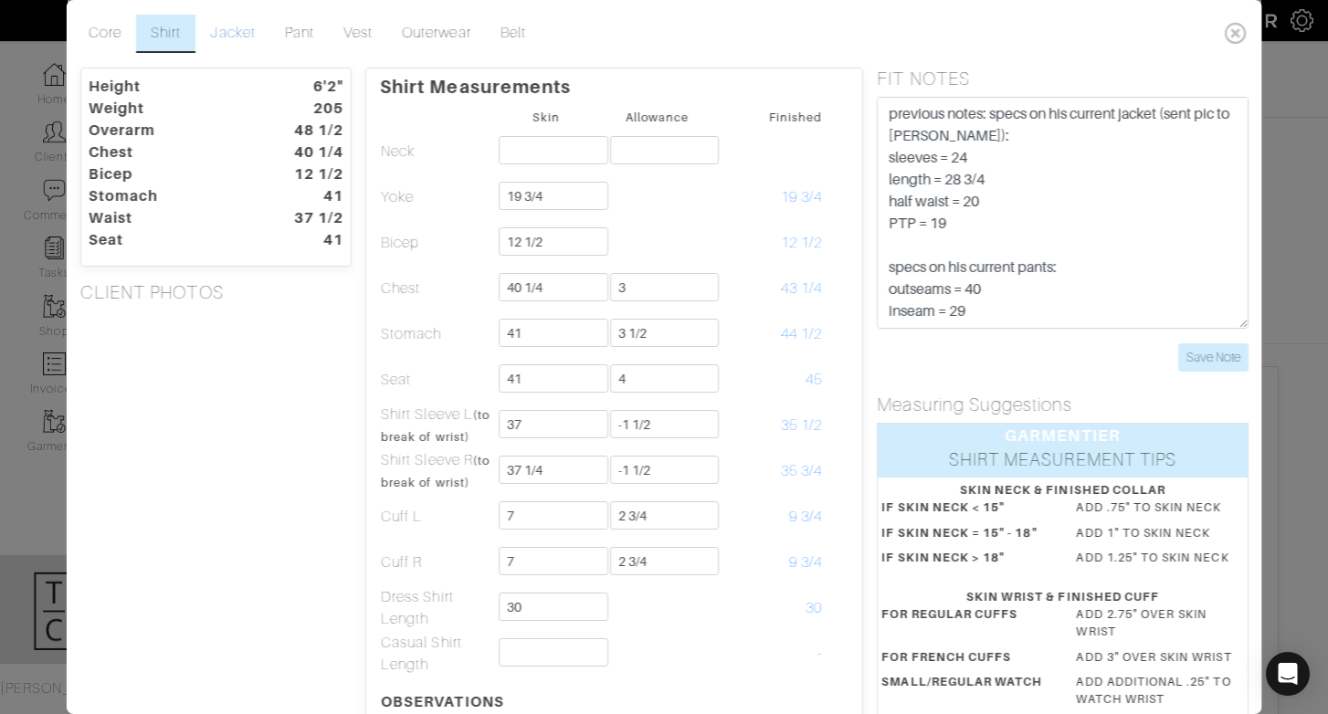
click at [250, 33] on link "Jacket" at bounding box center [232, 34] width 74 height 38
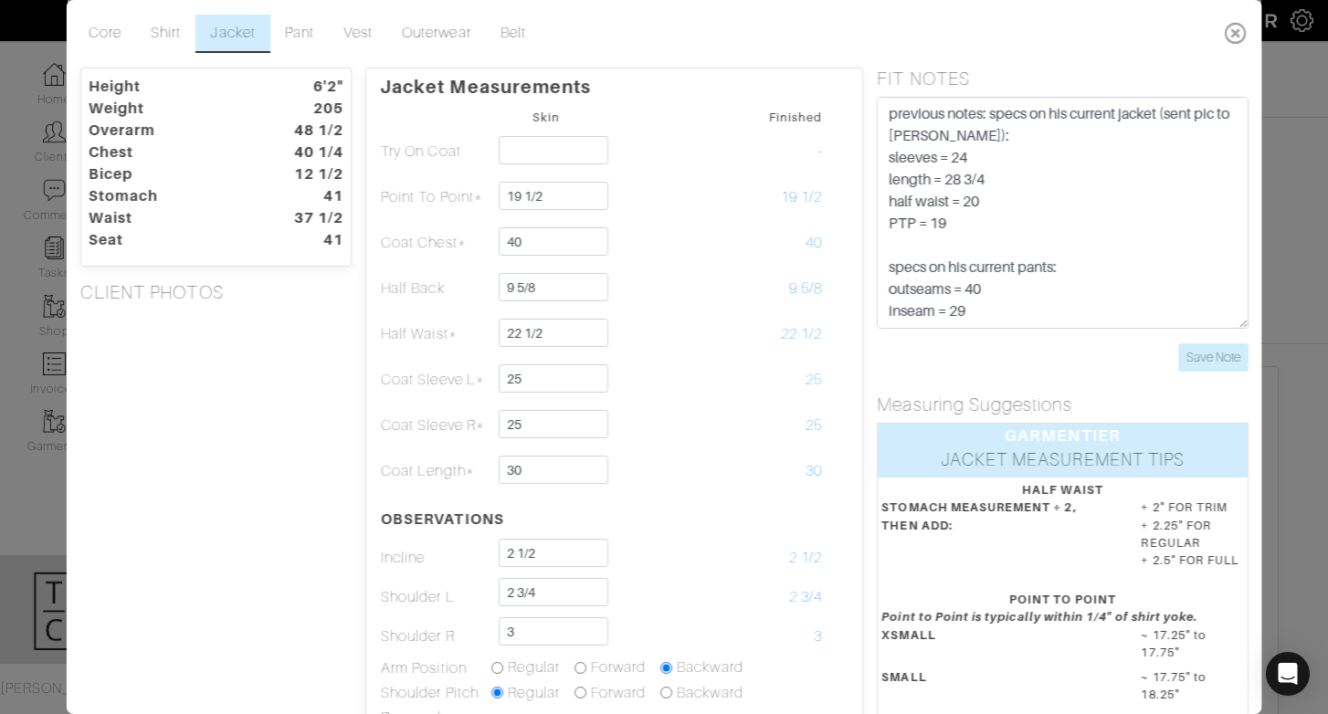
click at [1229, 34] on icon at bounding box center [1234, 33] width 37 height 37
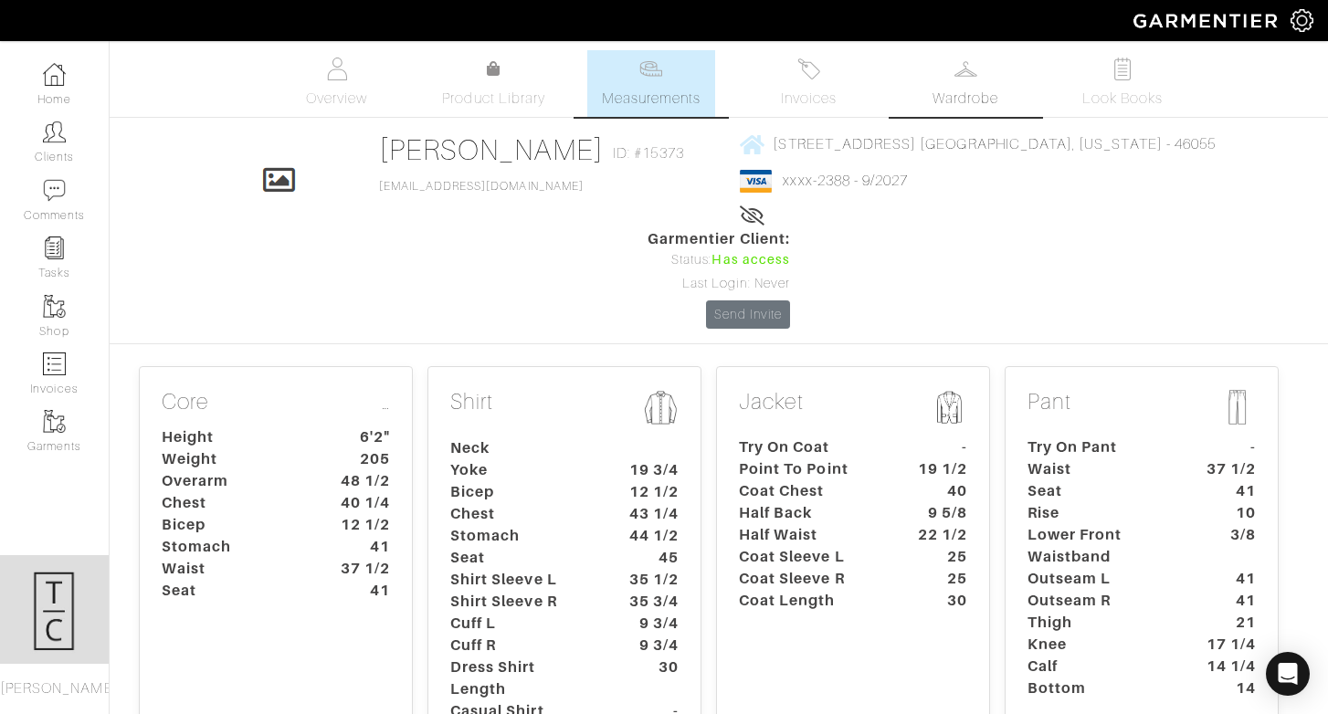
click at [983, 70] on link "Wardrobe" at bounding box center [965, 83] width 128 height 67
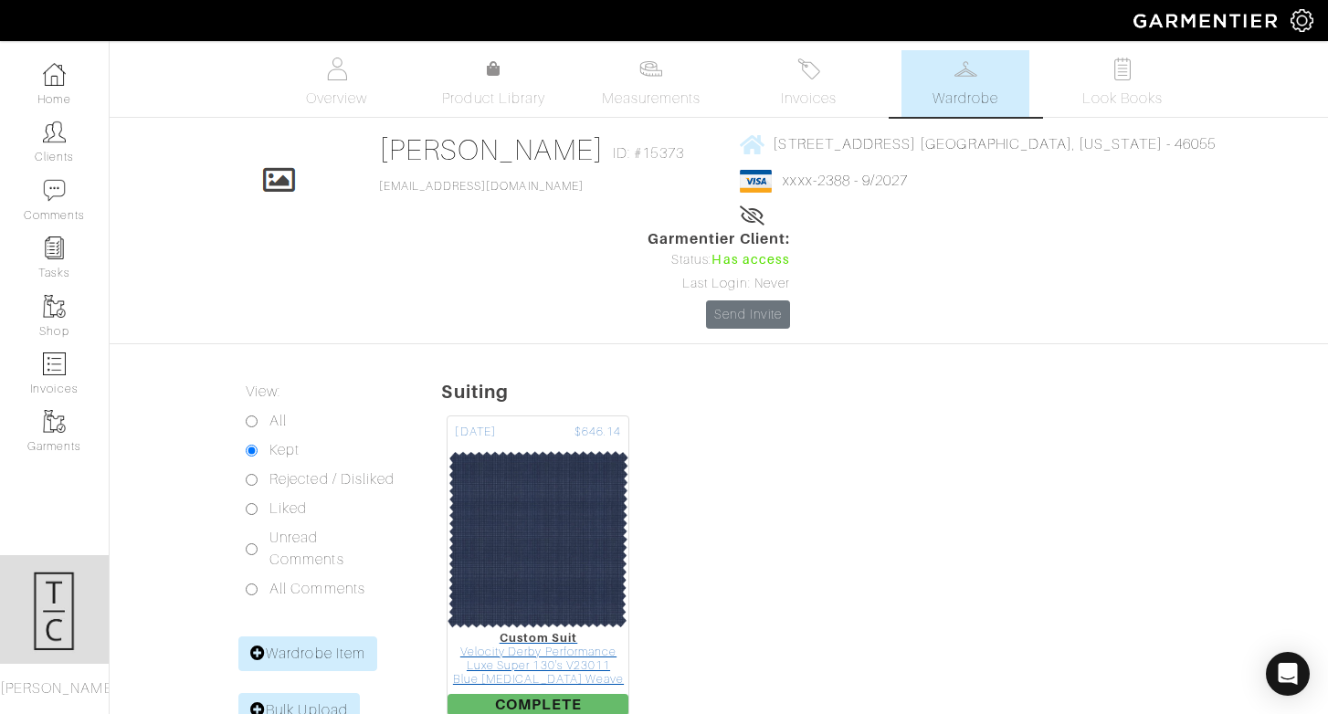
click at [598, 468] on img at bounding box center [538, 539] width 183 height 183
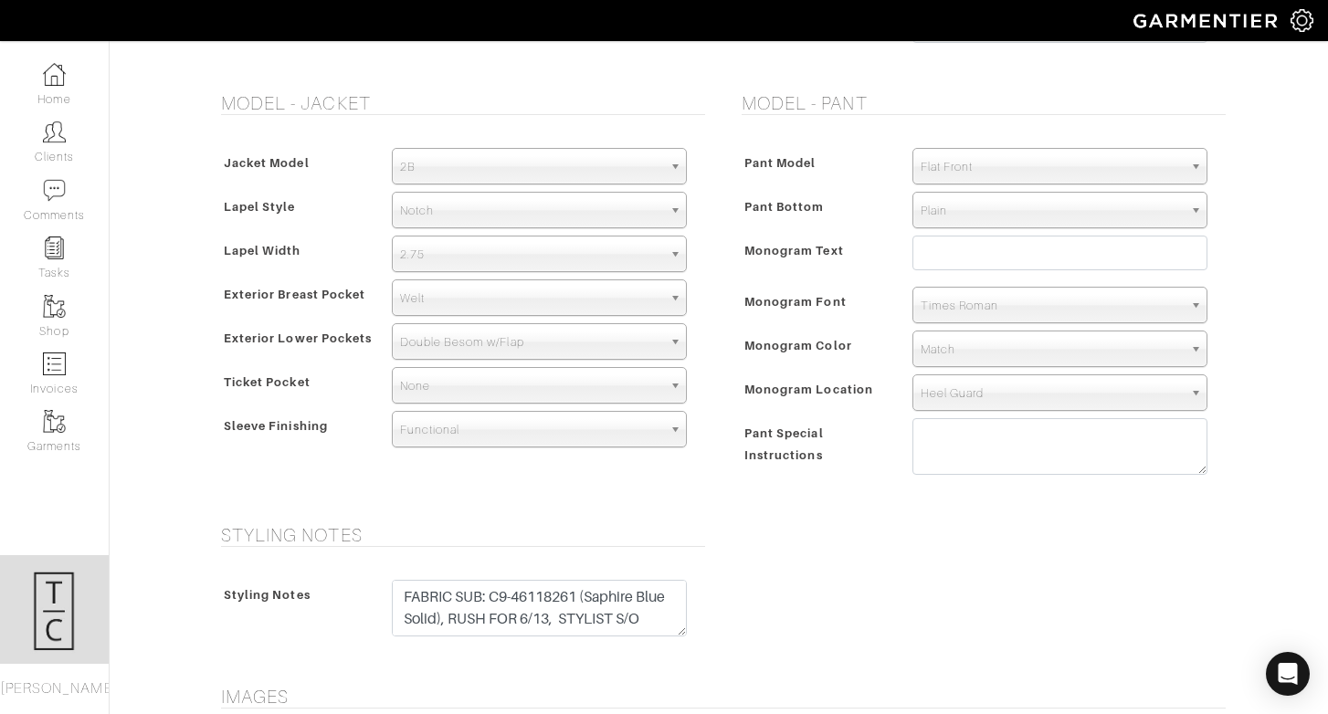
scroll to position [1350, 0]
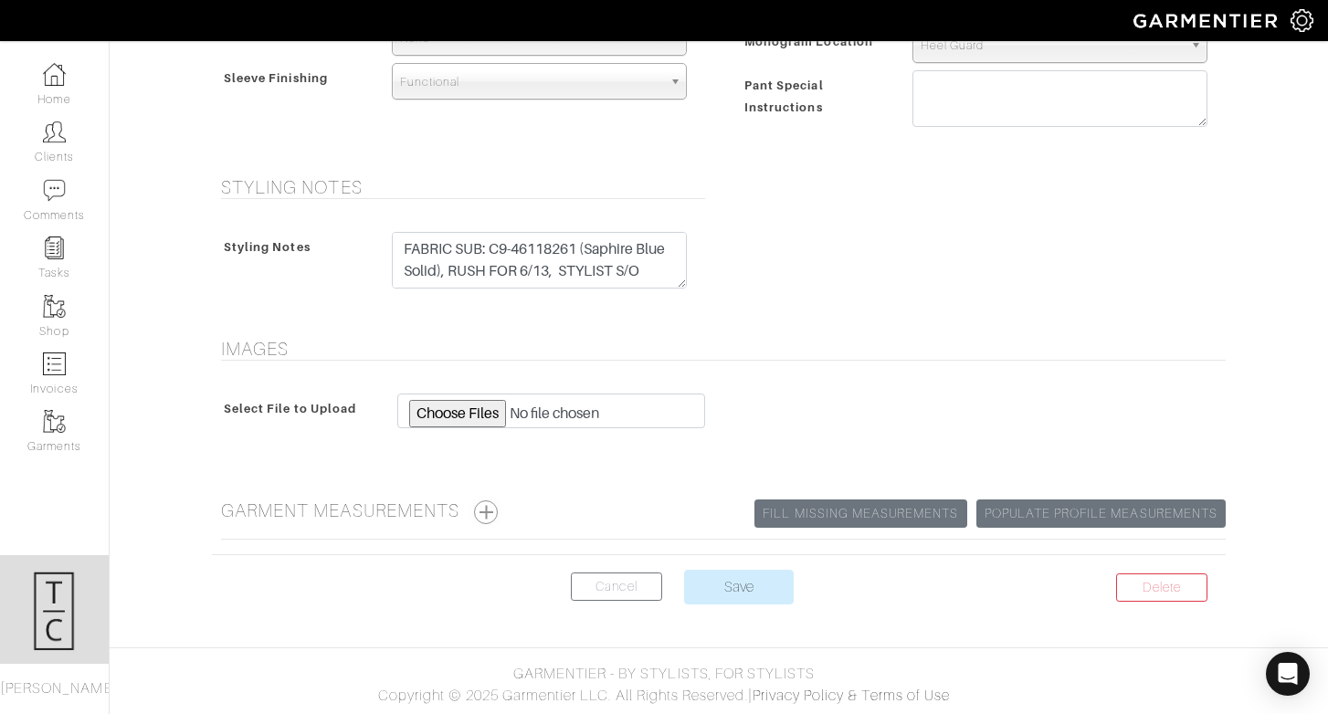
click at [484, 520] on button "button" at bounding box center [486, 512] width 24 height 24
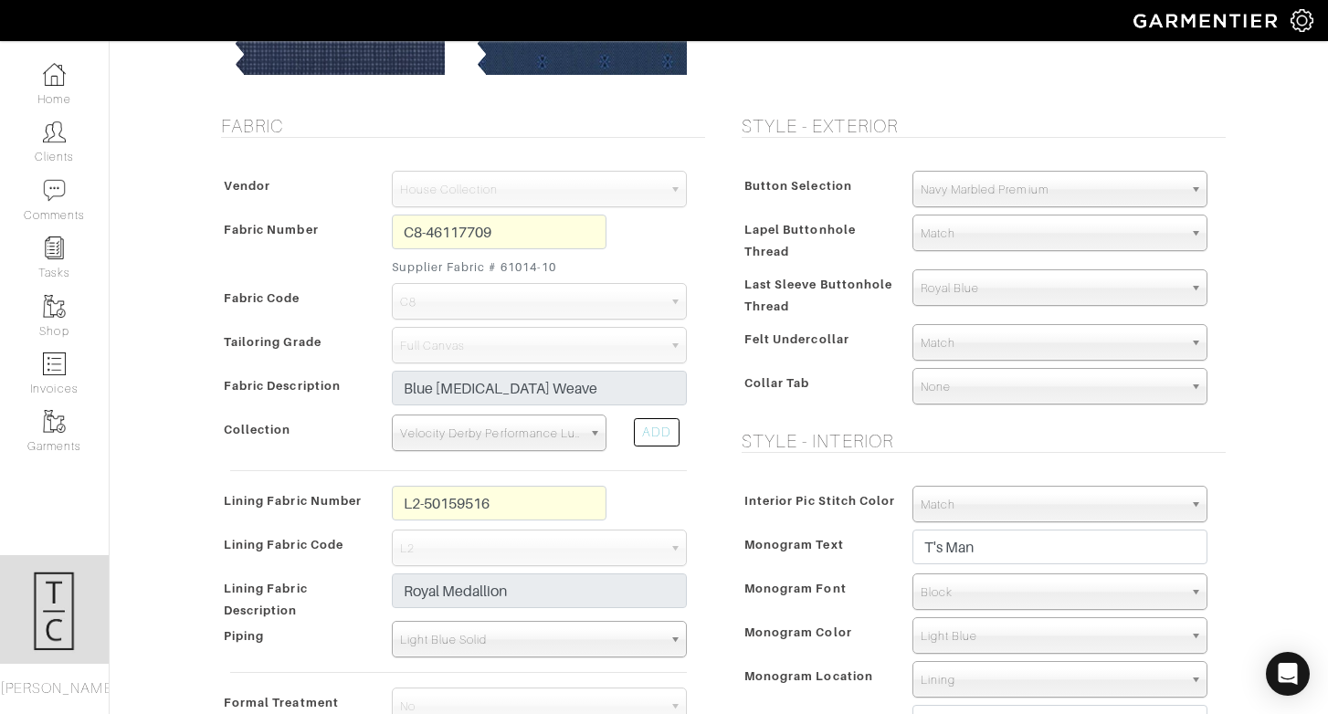
scroll to position [0, 0]
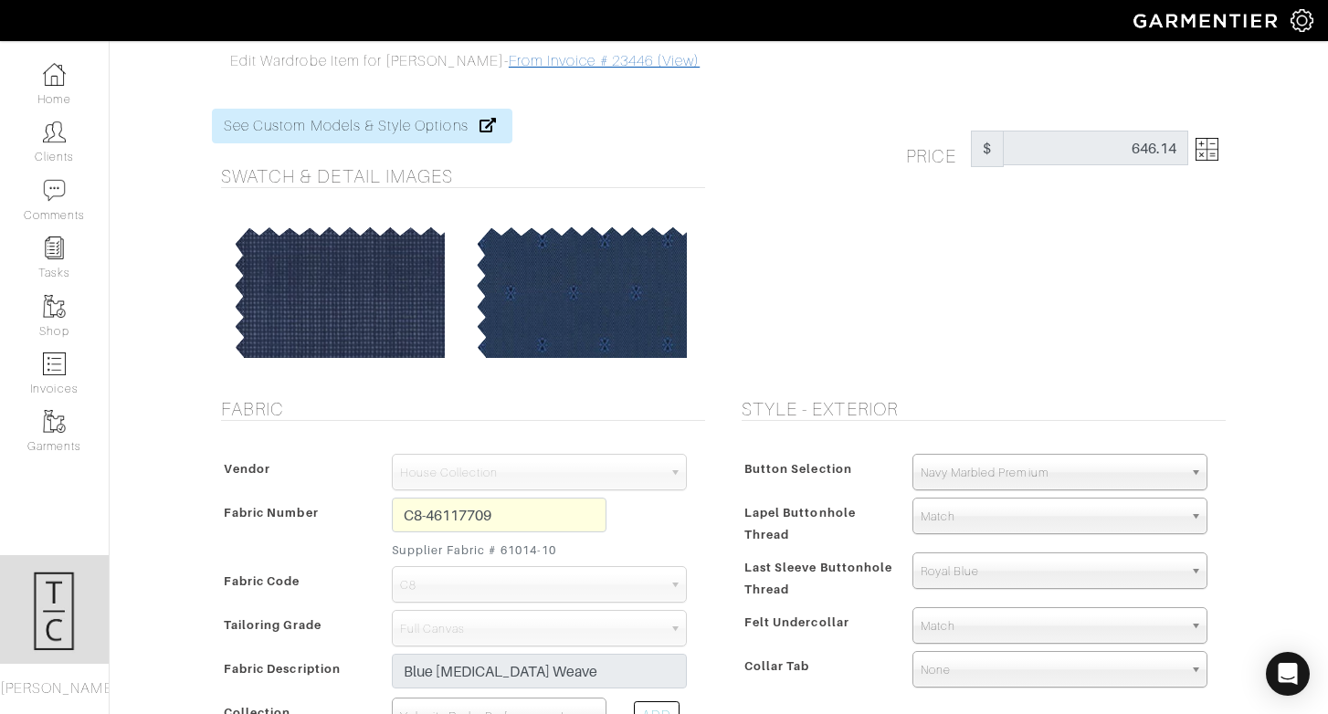
click at [509, 58] on link "From Invoice # 23446 (View)" at bounding box center [604, 61] width 191 height 16
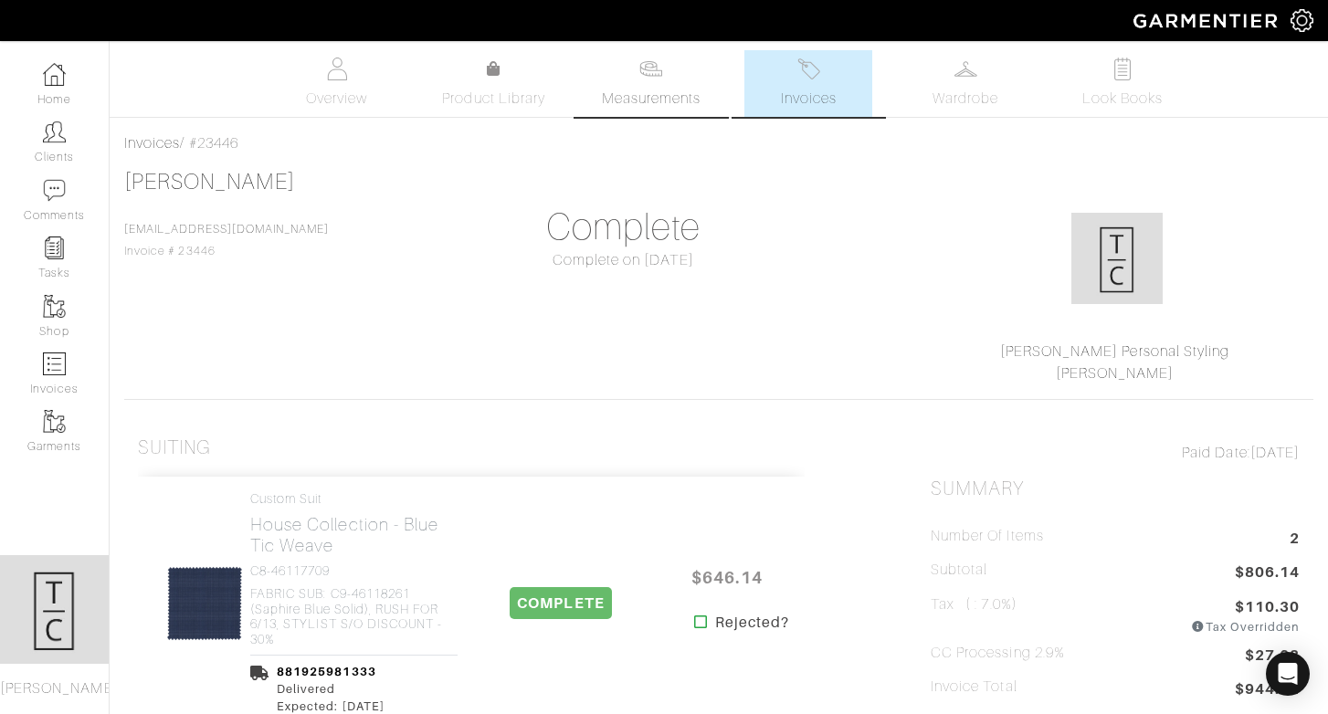
click at [669, 96] on span "Measurements" at bounding box center [652, 99] width 100 height 22
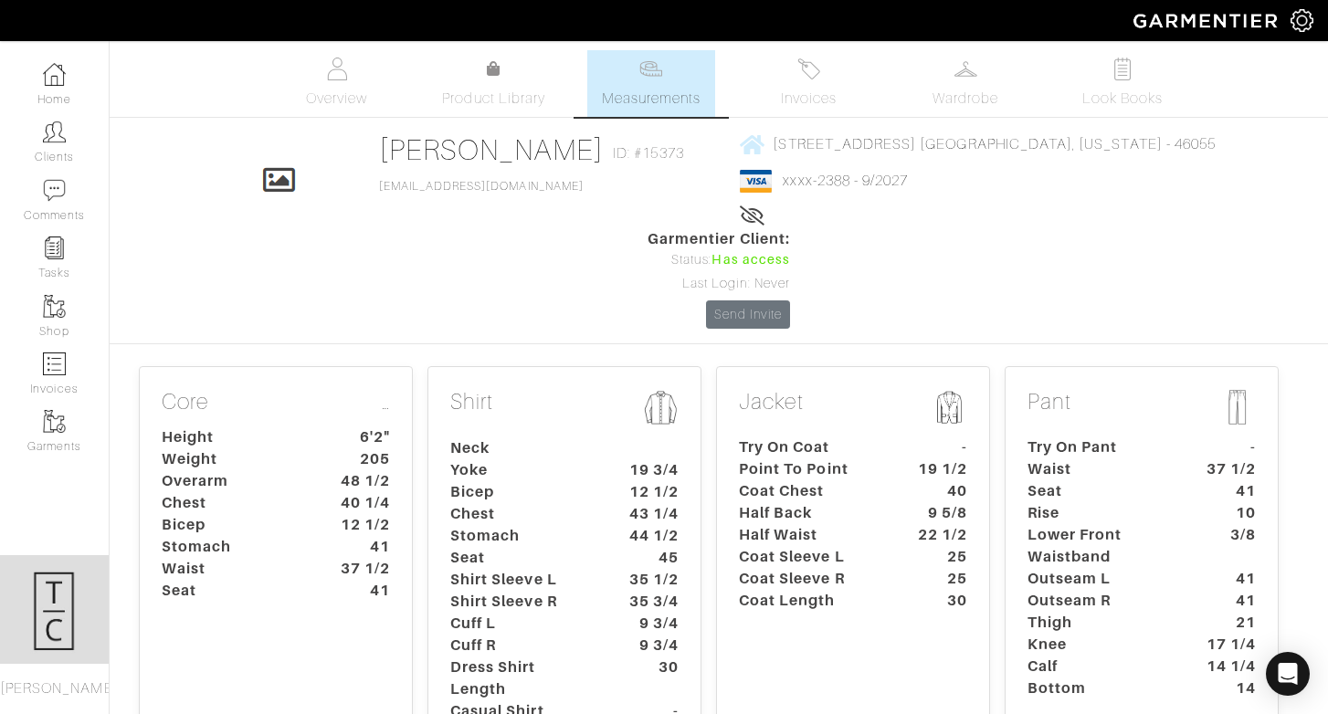
click at [921, 568] on dt "25" at bounding box center [938, 579] width 85 height 22
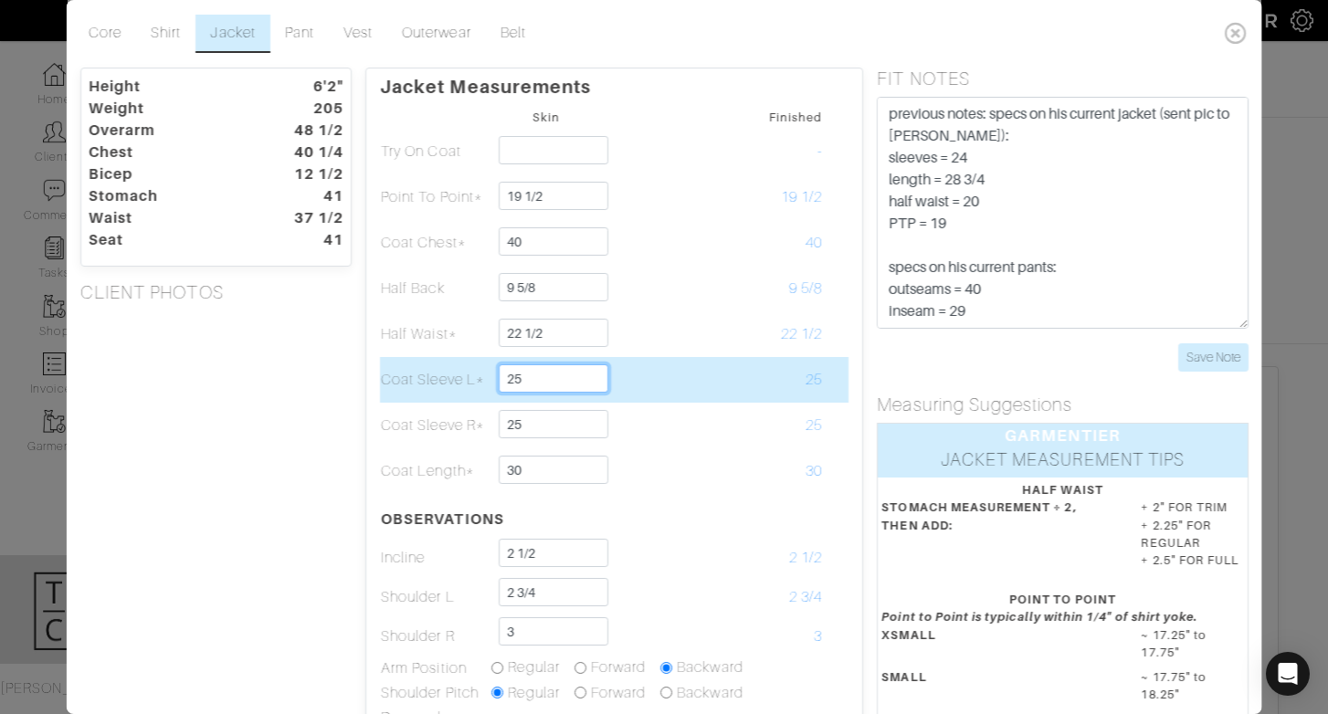
click at [554, 382] on input "25" at bounding box center [553, 378] width 109 height 28
click at [674, 387] on td at bounding box center [656, 380] width 110 height 46
click at [568, 377] on input "25 1.2" at bounding box center [553, 378] width 109 height 28
type input "25 1/2"
click at [644, 386] on td at bounding box center [656, 380] width 110 height 46
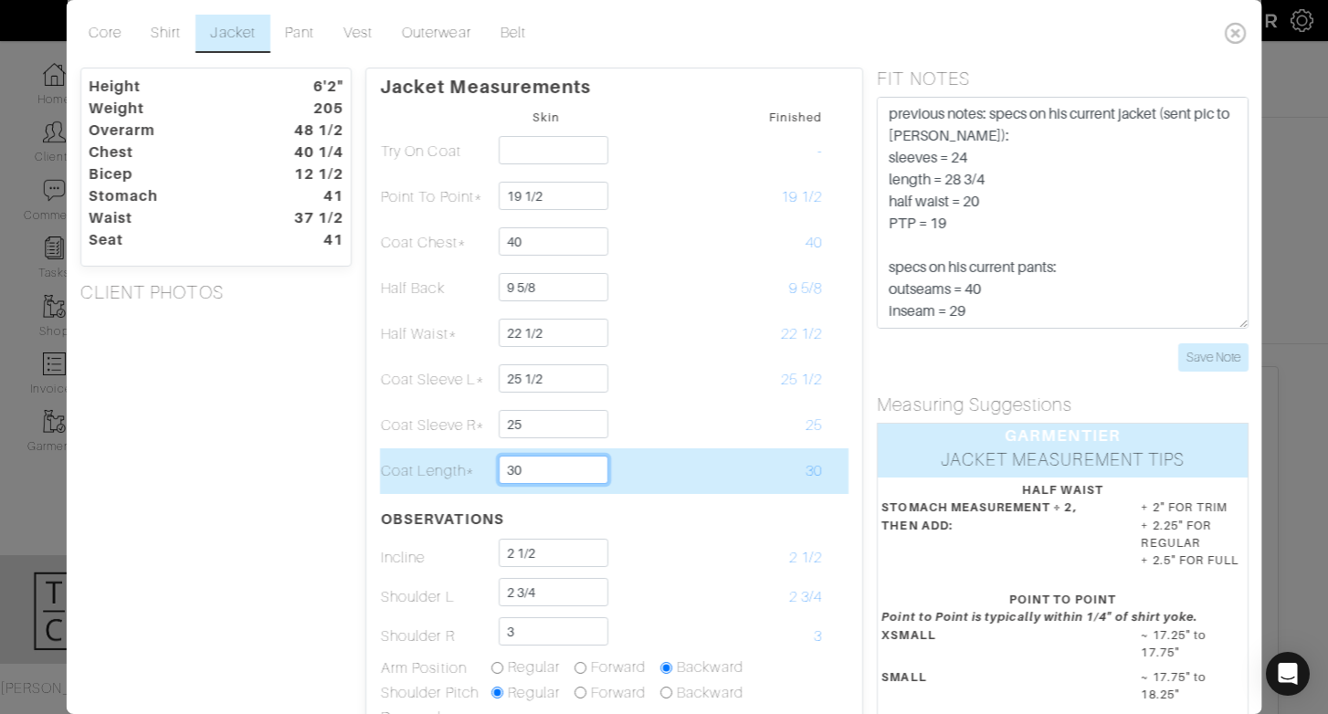
click at [542, 478] on input "30" at bounding box center [553, 470] width 109 height 28
type input "30 1/2"
click at [707, 493] on td at bounding box center [656, 471] width 110 height 46
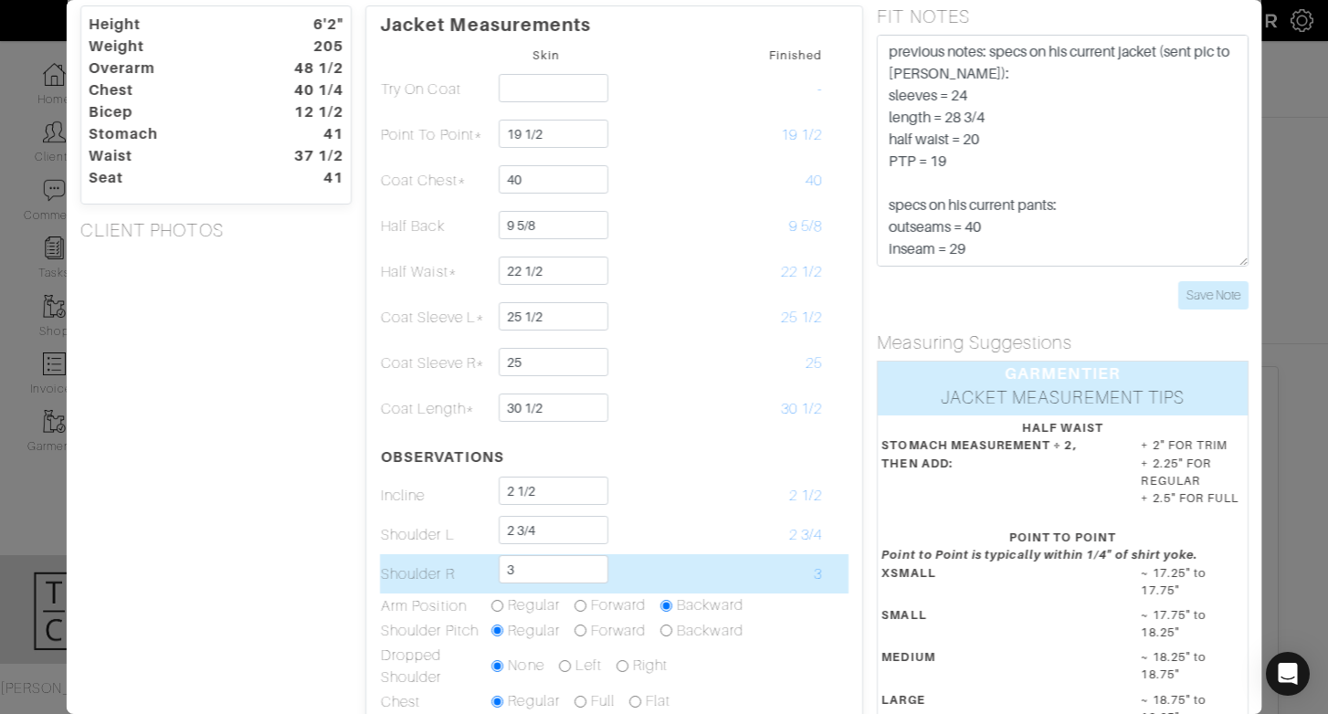
scroll to position [65, 0]
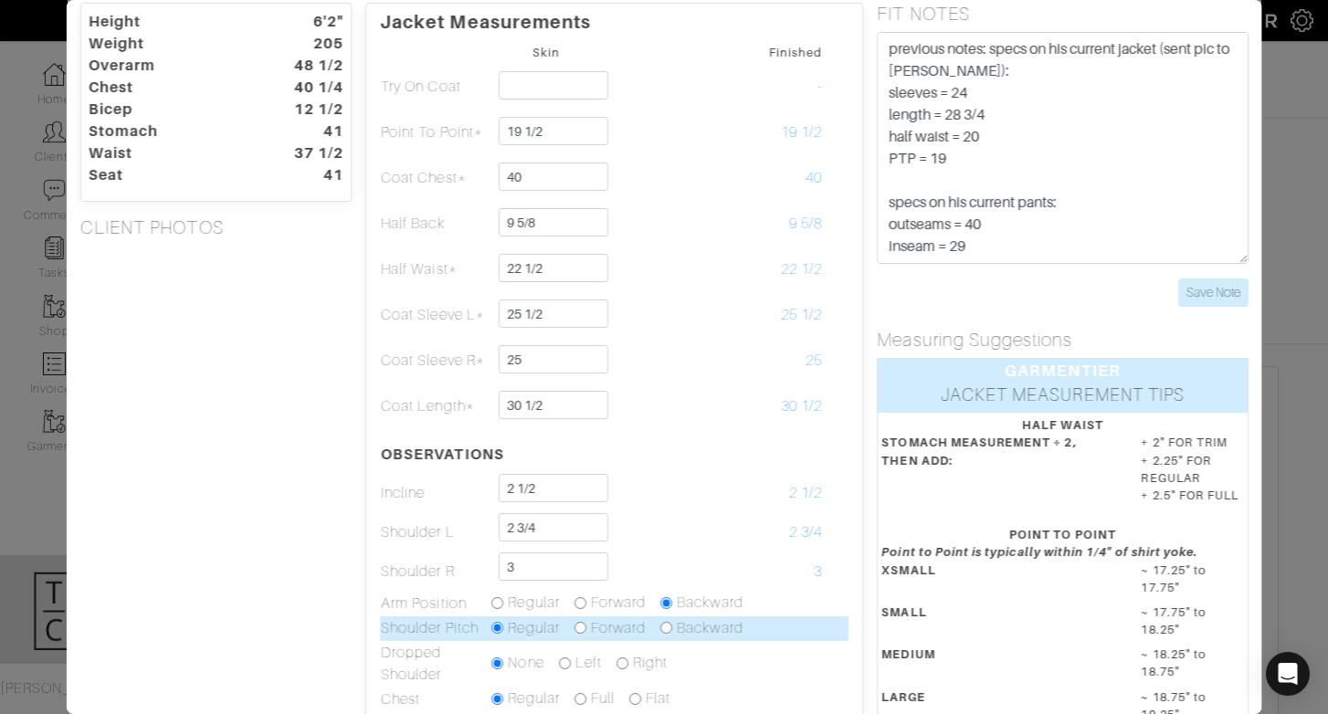
click at [665, 629] on input "radio" at bounding box center [666, 628] width 12 height 12
radio input "true"
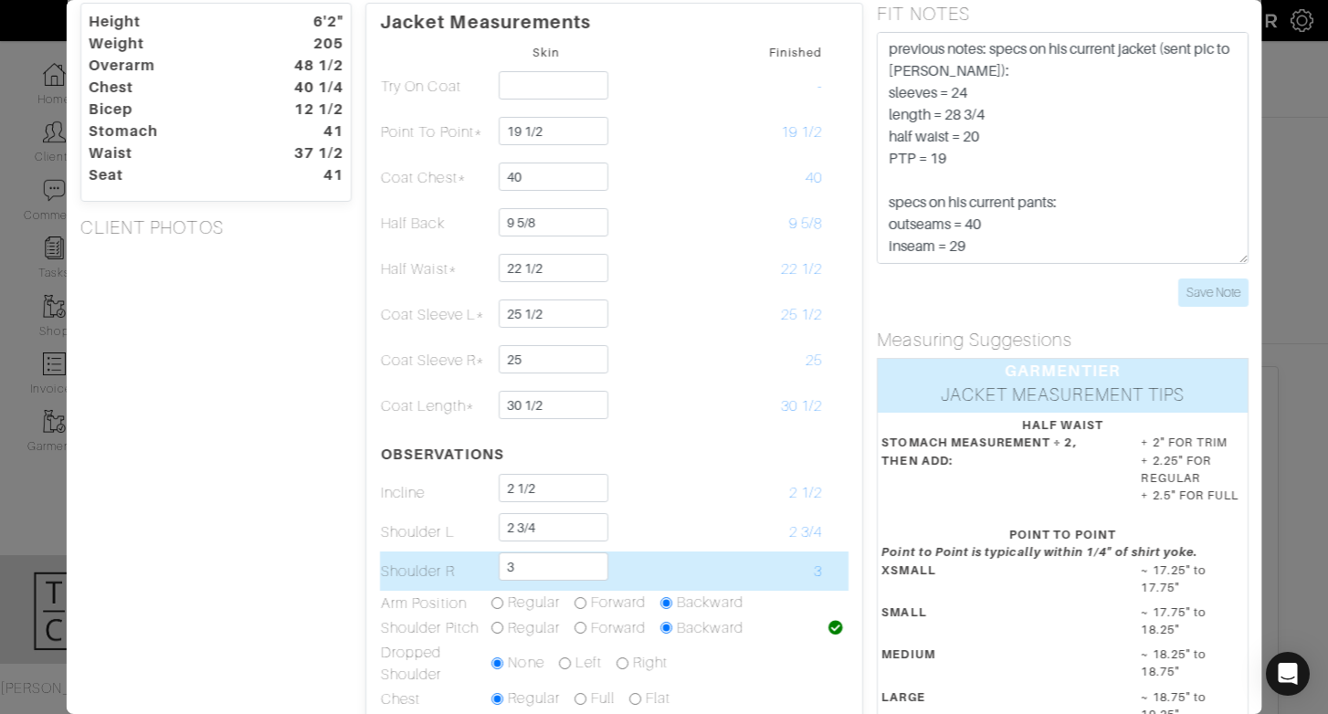
click at [706, 558] on td at bounding box center [656, 571] width 110 height 39
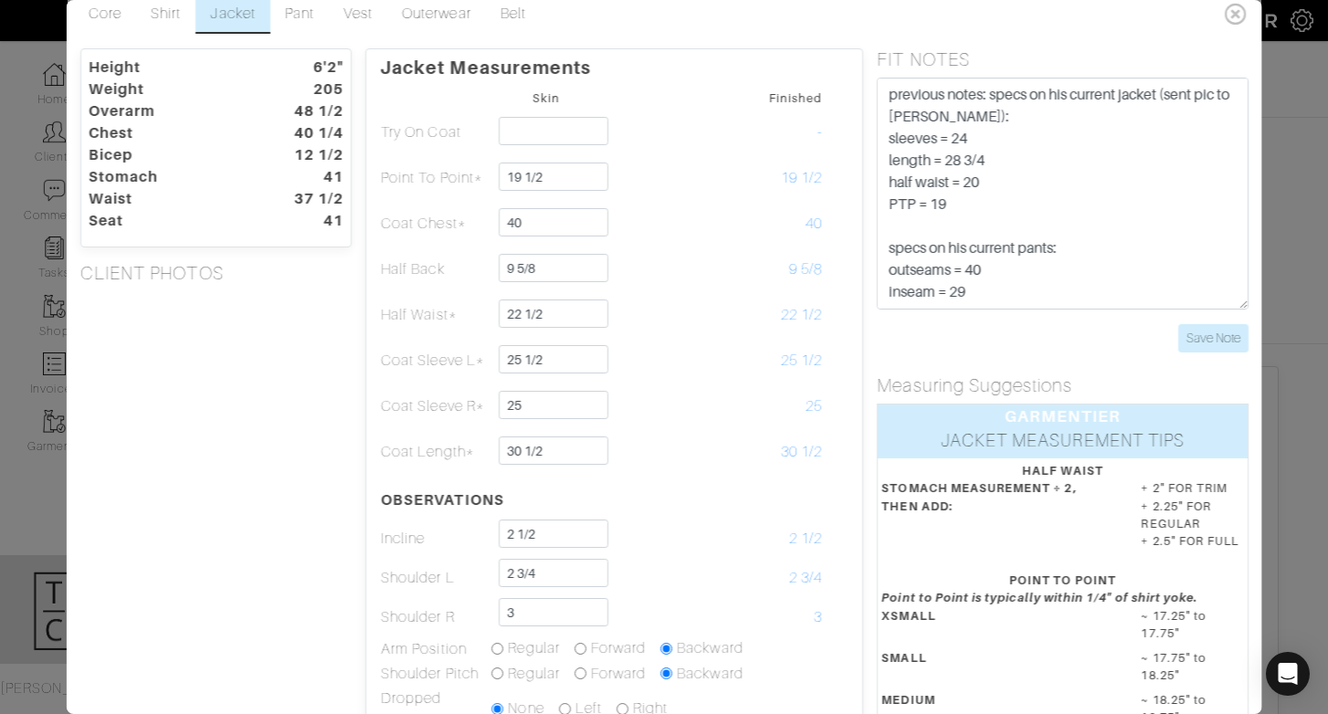
scroll to position [0, 0]
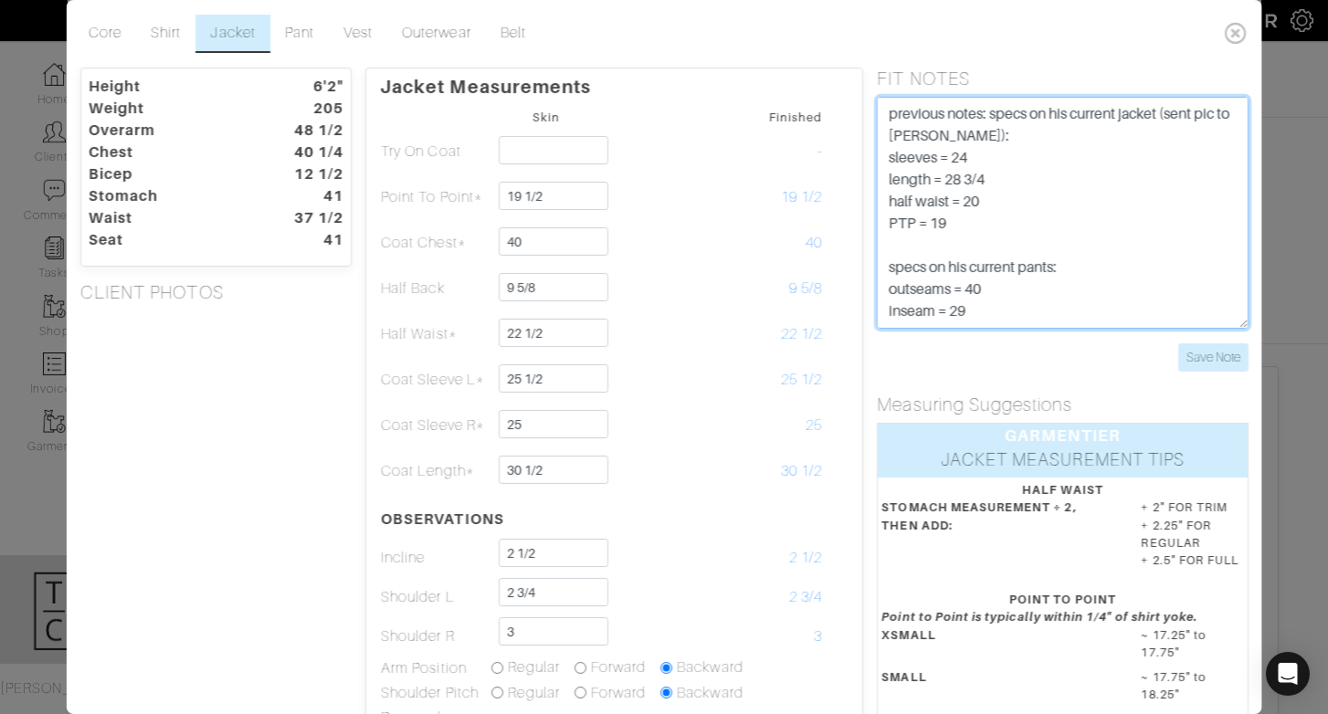
click at [891, 113] on textarea "previous notes: specs on his current jacket (sent pic to [PERSON_NAME]): sleeve…" at bounding box center [1062, 213] width 371 height 232
click at [898, 110] on textarea "previous notes: specs on his current jacket (sent pic to [PERSON_NAME]): sleeve…" at bounding box center [1062, 213] width 371 height 232
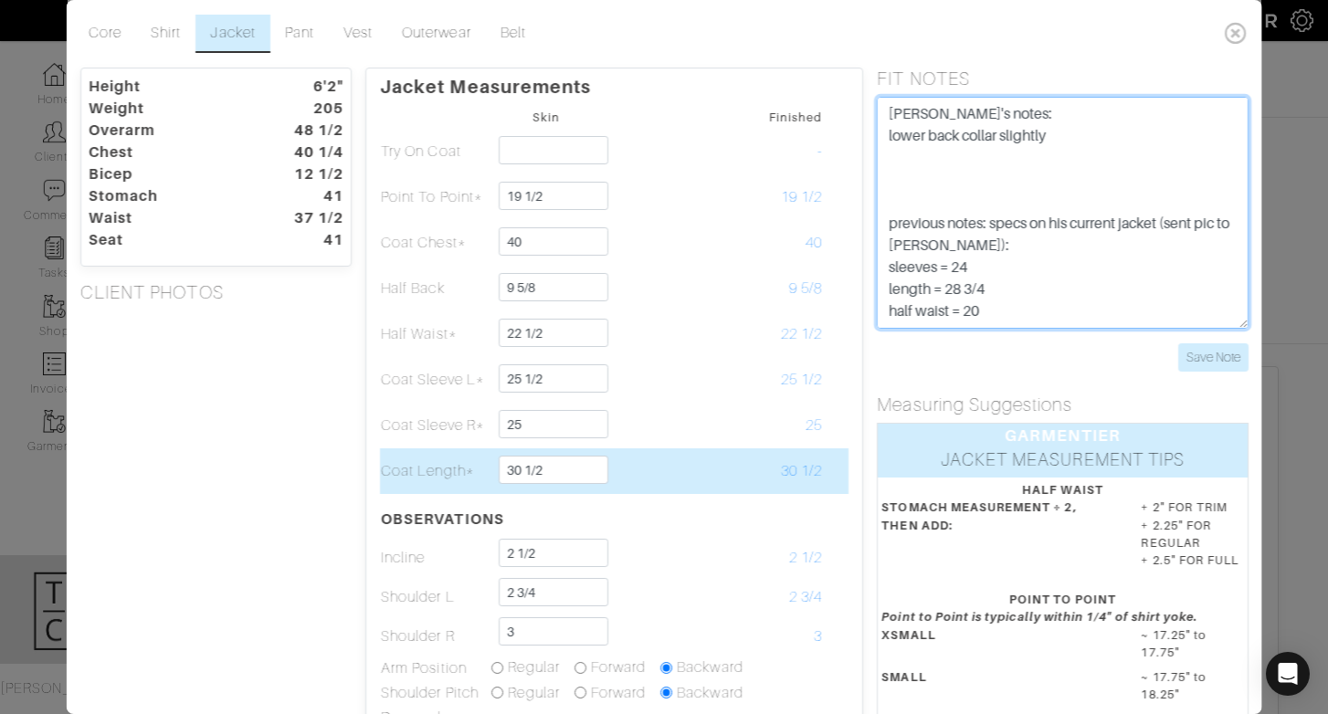
type textarea "[PERSON_NAME]'s notes: lower back collar slightly previous notes: specs on his …"
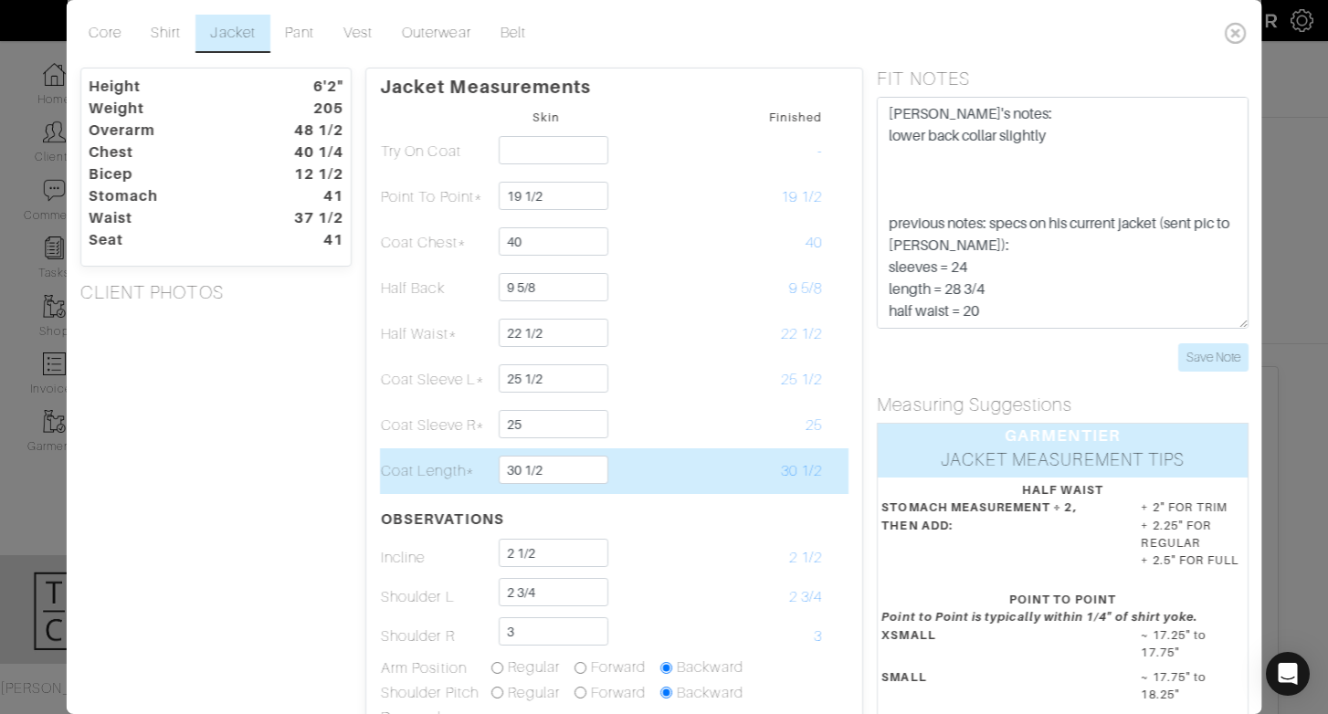
click at [577, 485] on td "30 1/2" at bounding box center [545, 471] width 110 height 46
click at [575, 466] on input "30 1/2" at bounding box center [553, 470] width 109 height 28
type input "30"
click at [656, 471] on td at bounding box center [656, 471] width 110 height 46
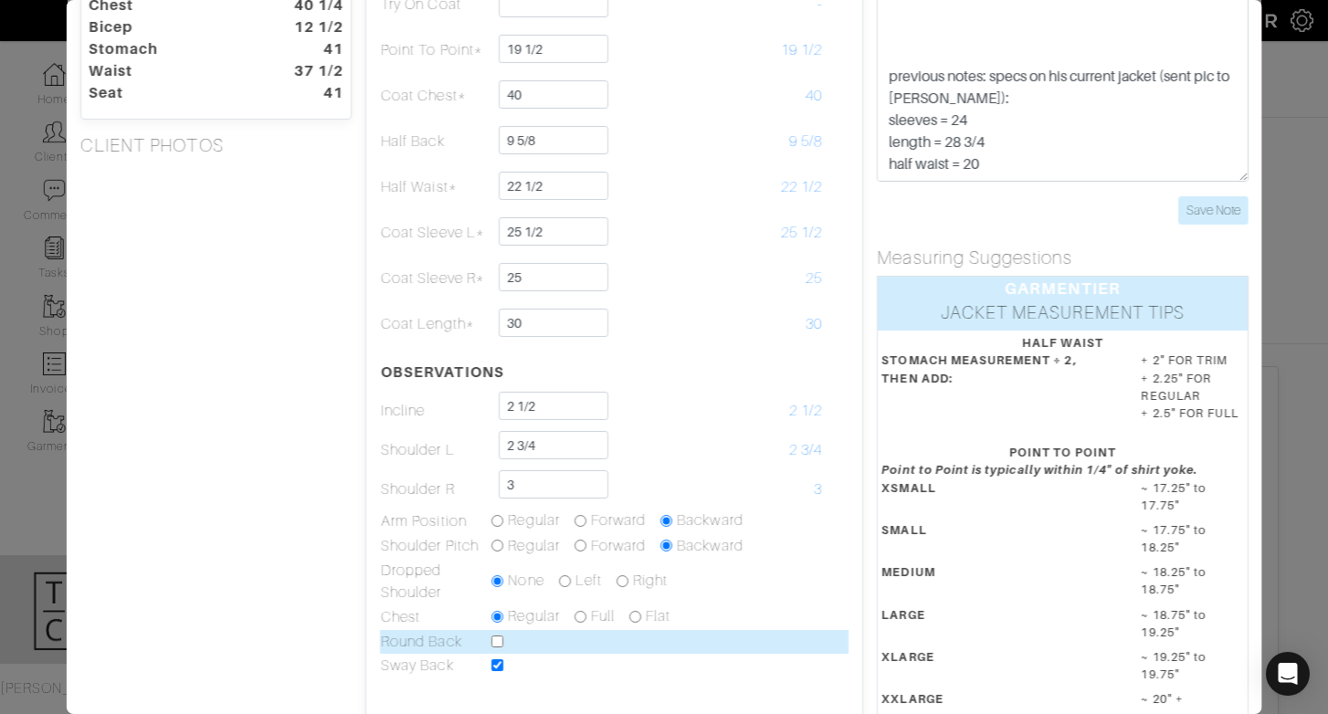
scroll to position [167, 0]
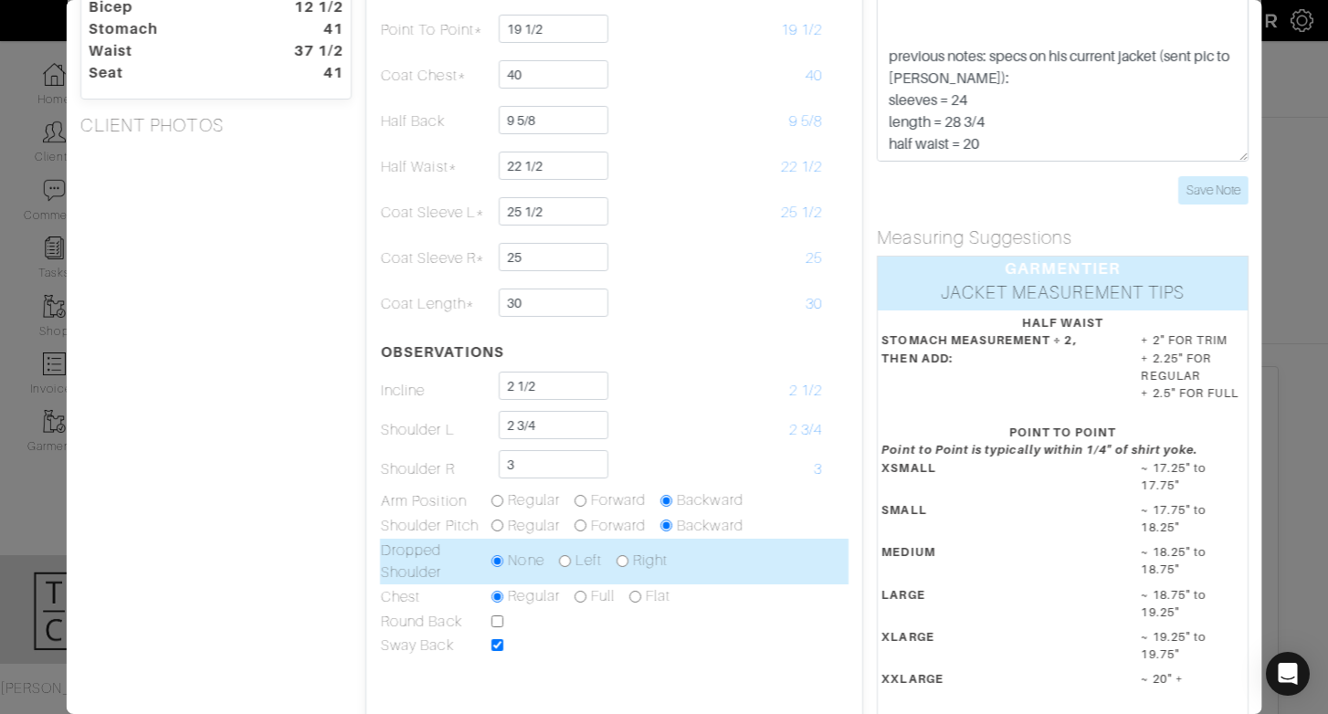
click at [565, 556] on input "radio" at bounding box center [564, 561] width 12 height 12
radio input "true"
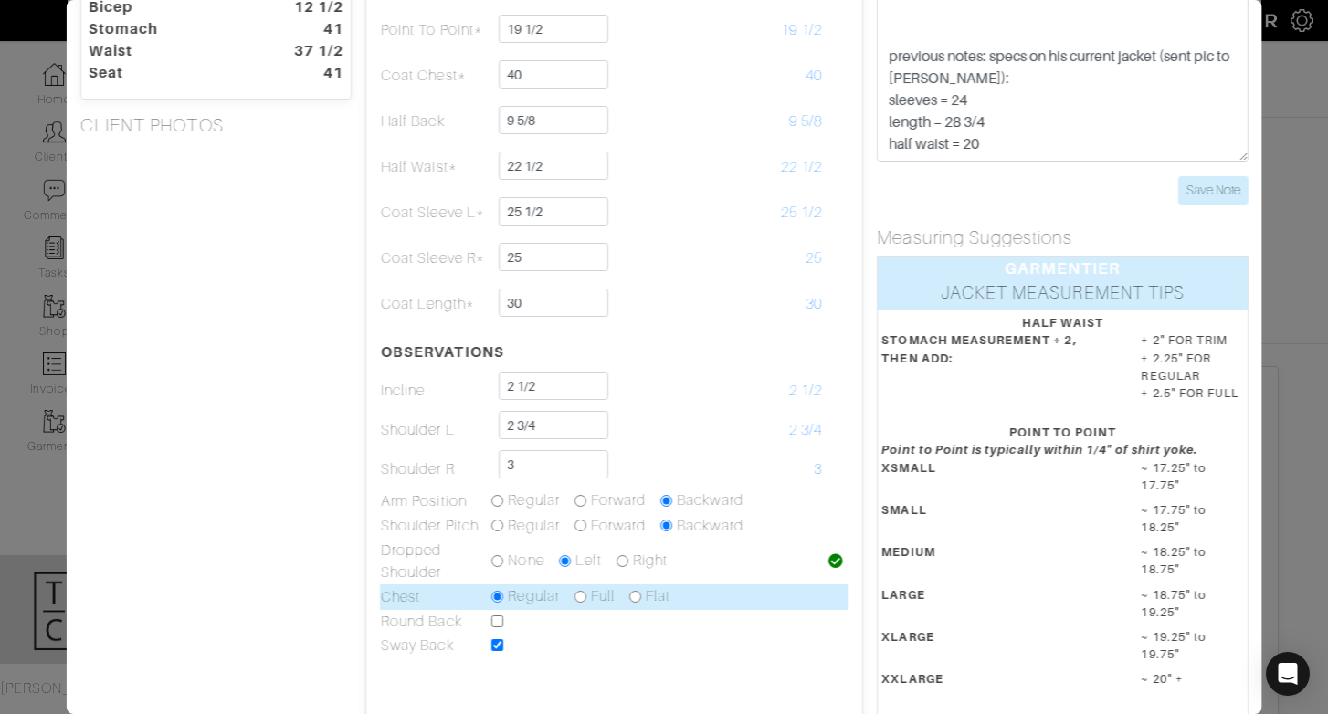
click at [763, 592] on td "Regular Full Flat" at bounding box center [656, 597] width 332 height 26
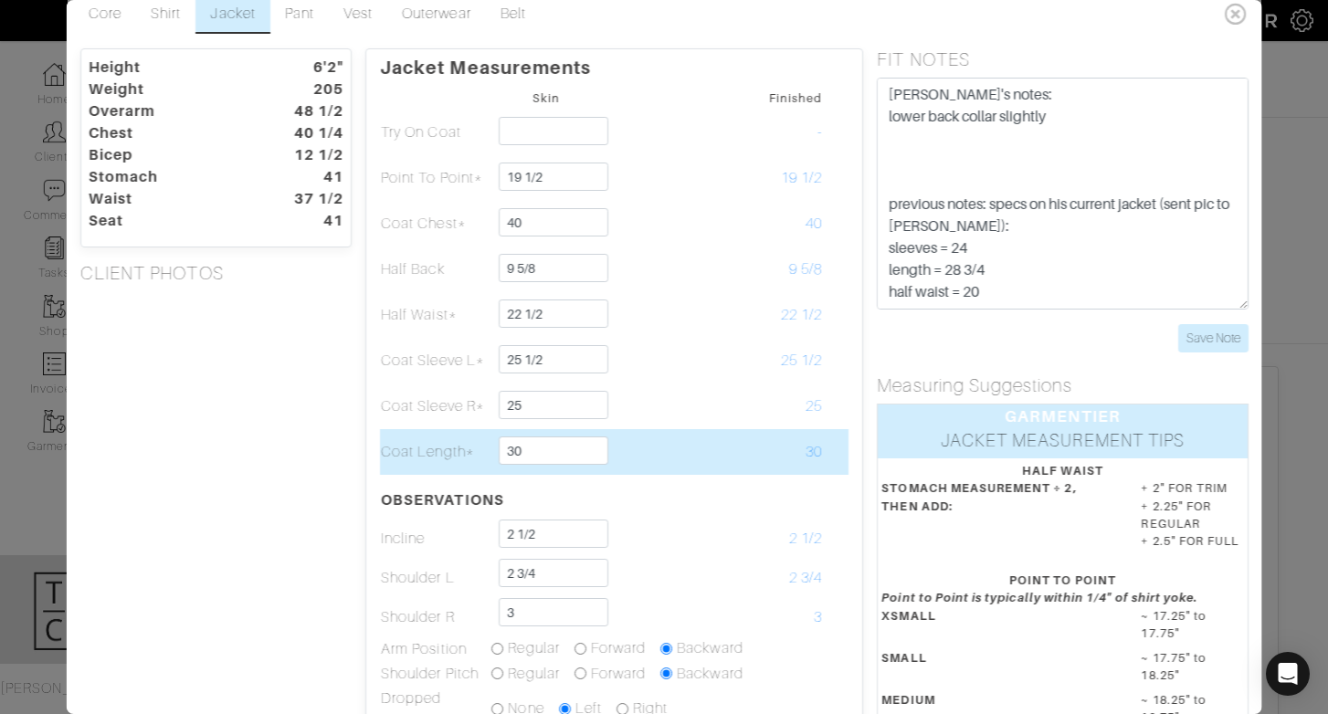
scroll to position [0, 0]
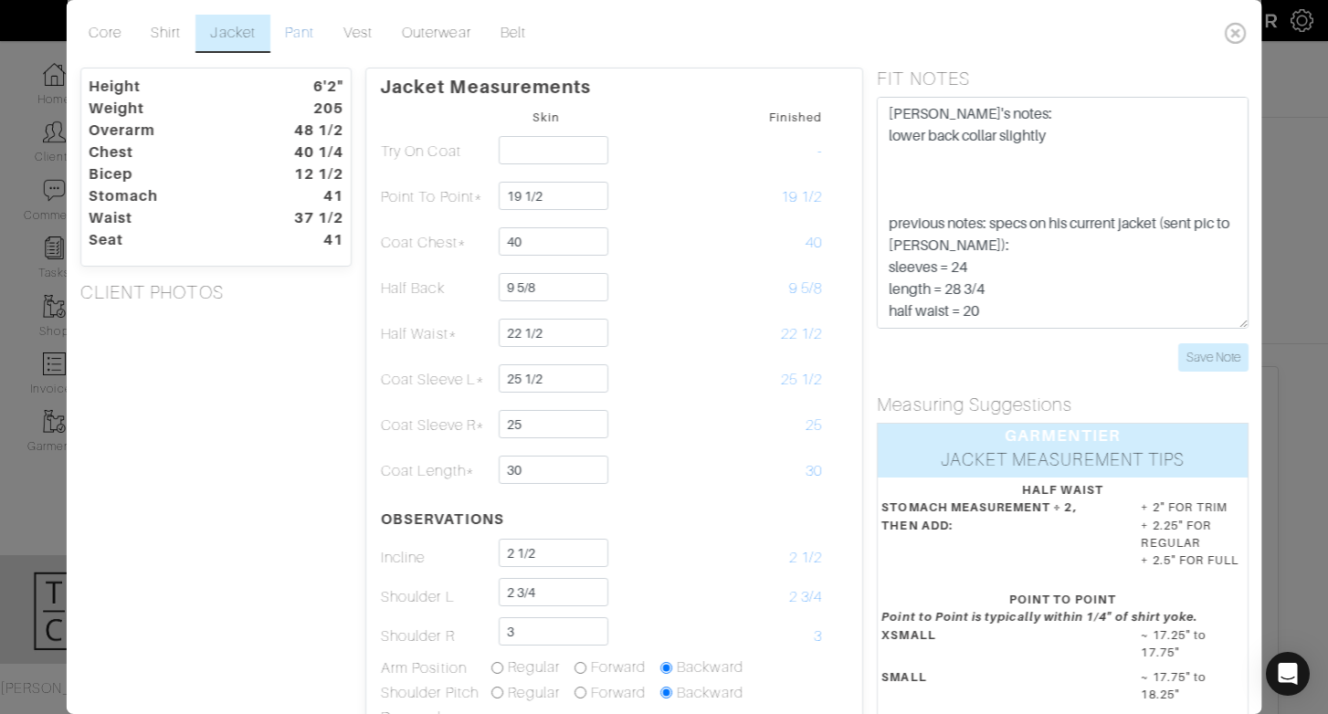
click at [302, 39] on link "Pant" at bounding box center [298, 34] width 58 height 38
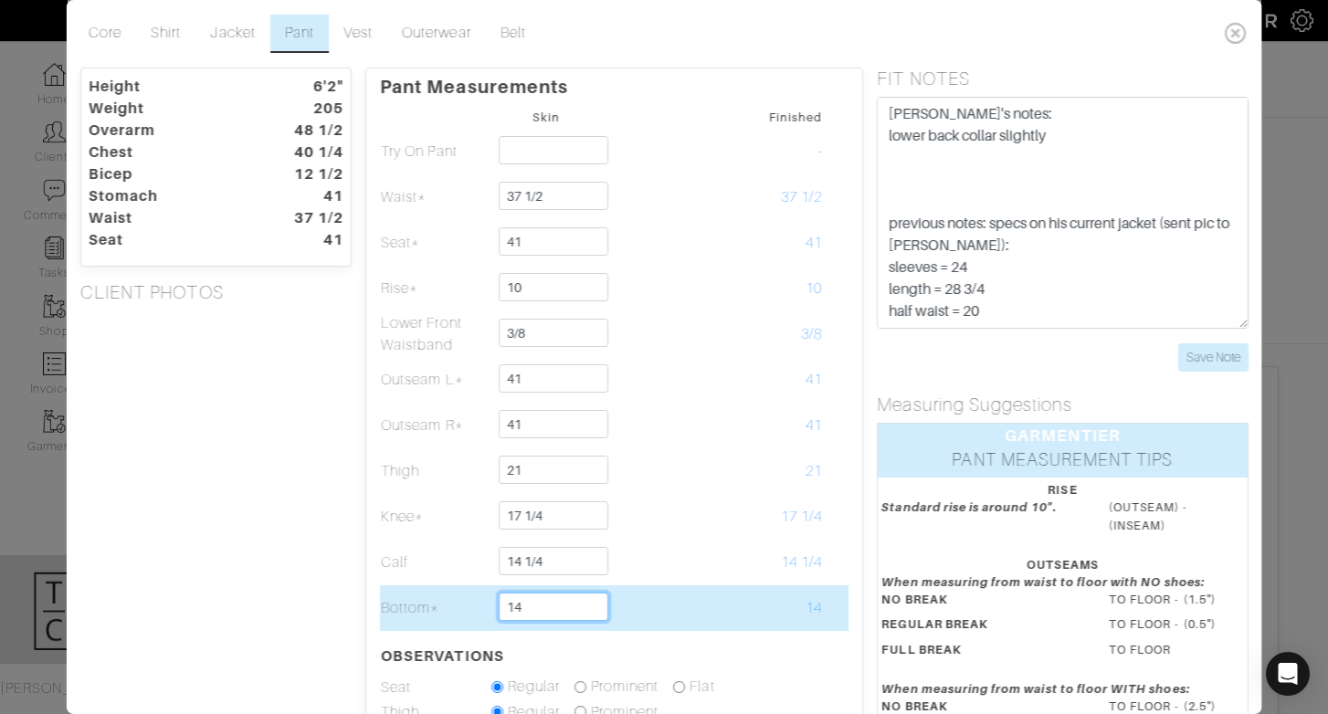
click at [536, 613] on input "14" at bounding box center [553, 607] width 109 height 28
type input "14 3/4"
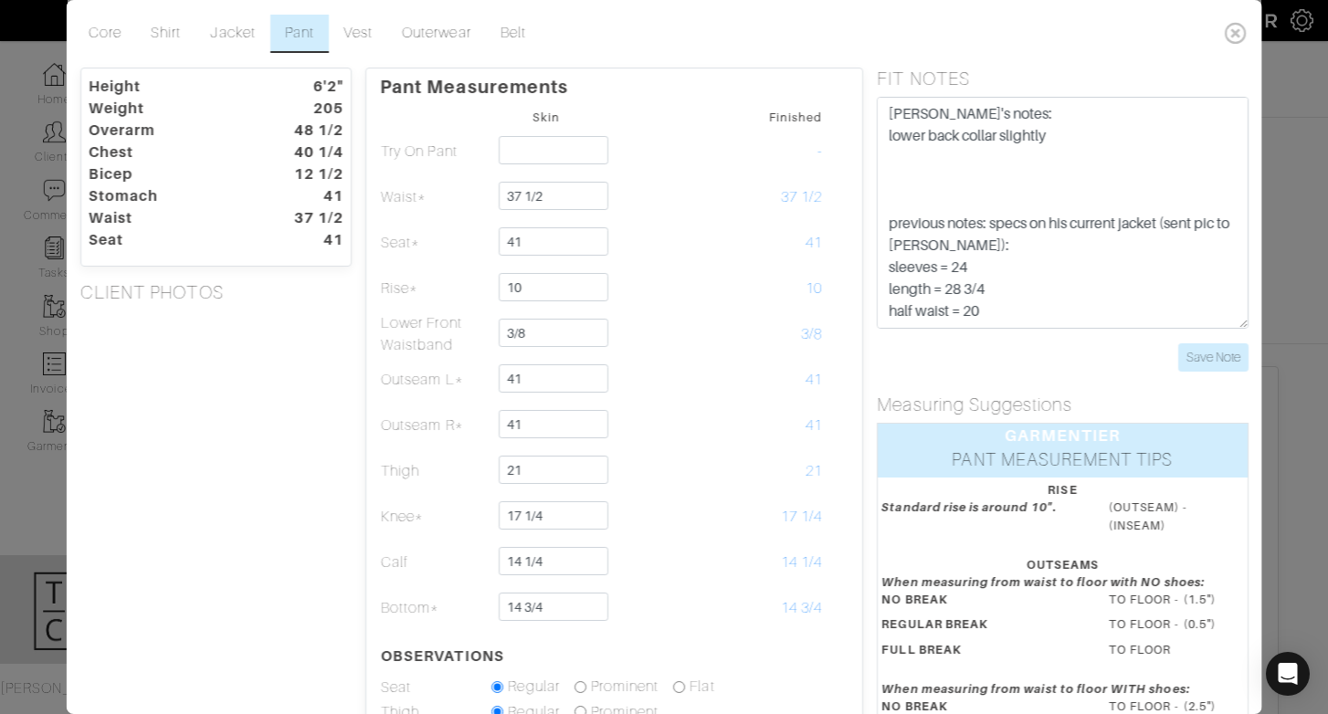
click at [667, 635] on table "Skin Finished Try On Pant - Waist* 37 1/2 37 1/2 Seat* 41 41 10 10" at bounding box center [614, 475] width 468 height 740
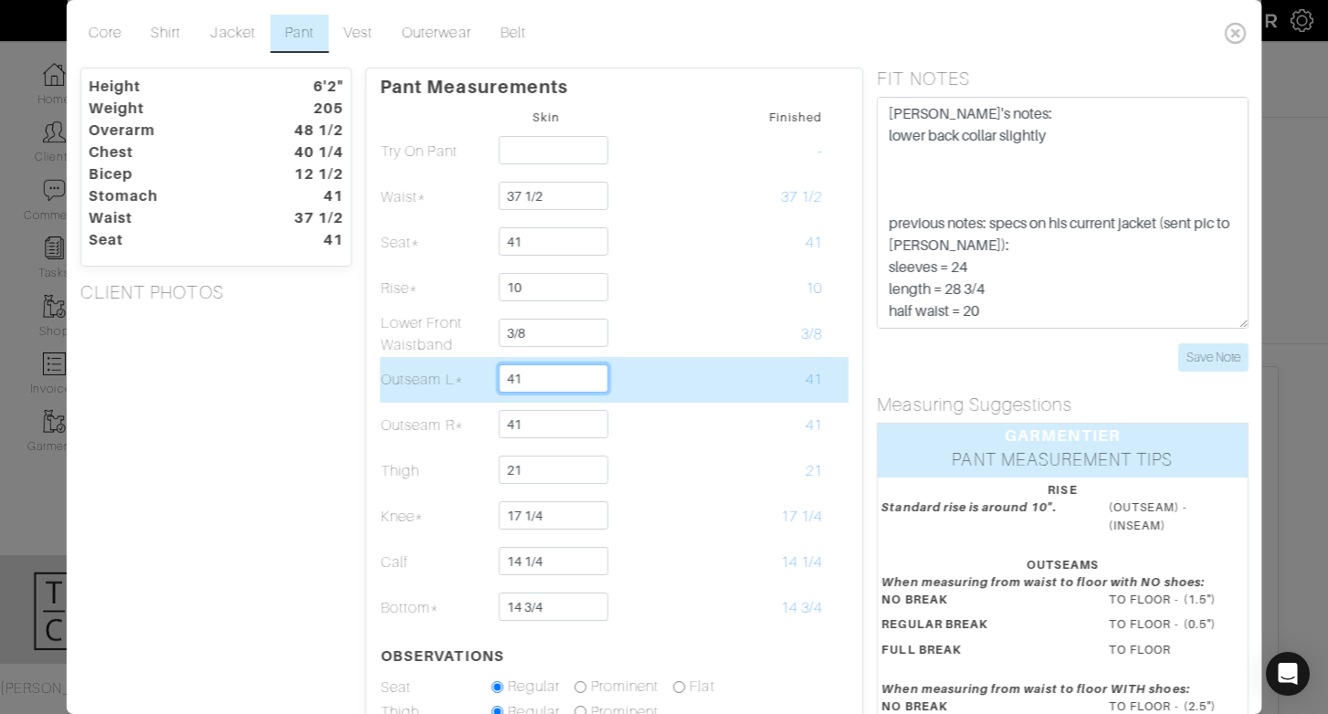
click at [542, 380] on input "41" at bounding box center [553, 378] width 109 height 28
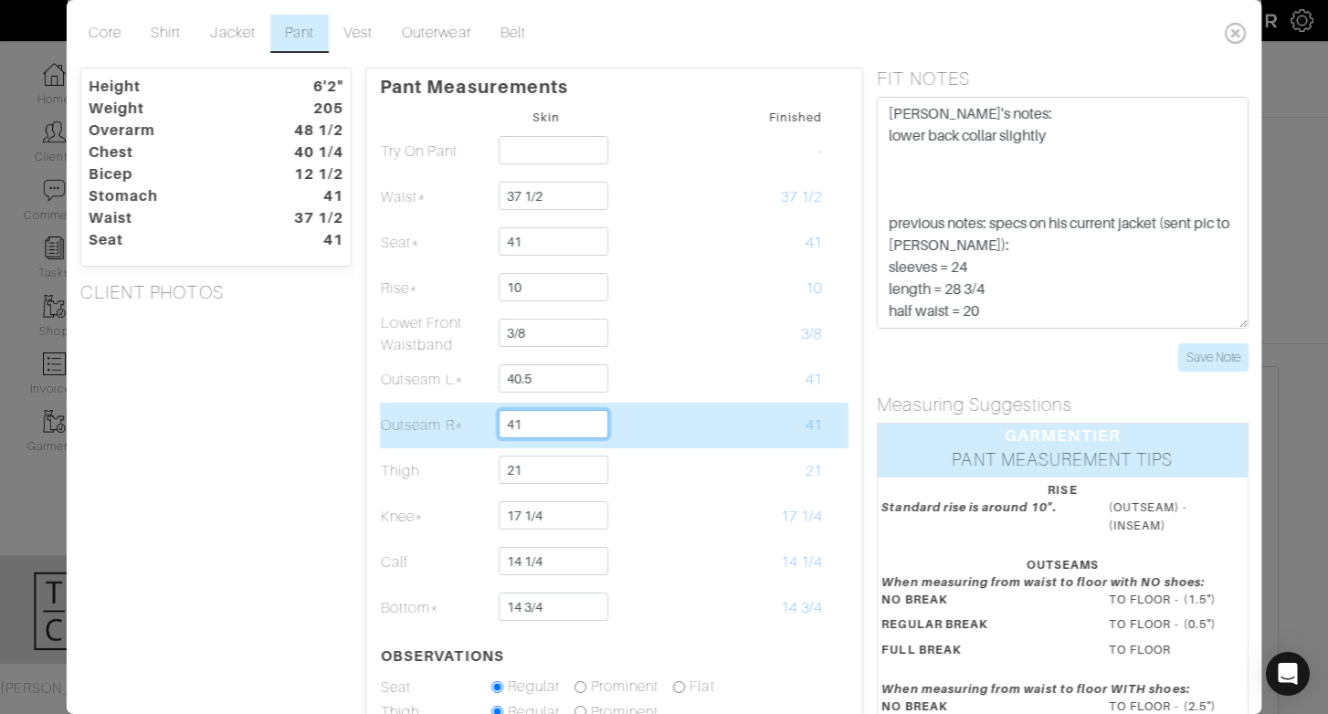
type input "40 1/2"
click at [545, 422] on input "41" at bounding box center [553, 424] width 109 height 28
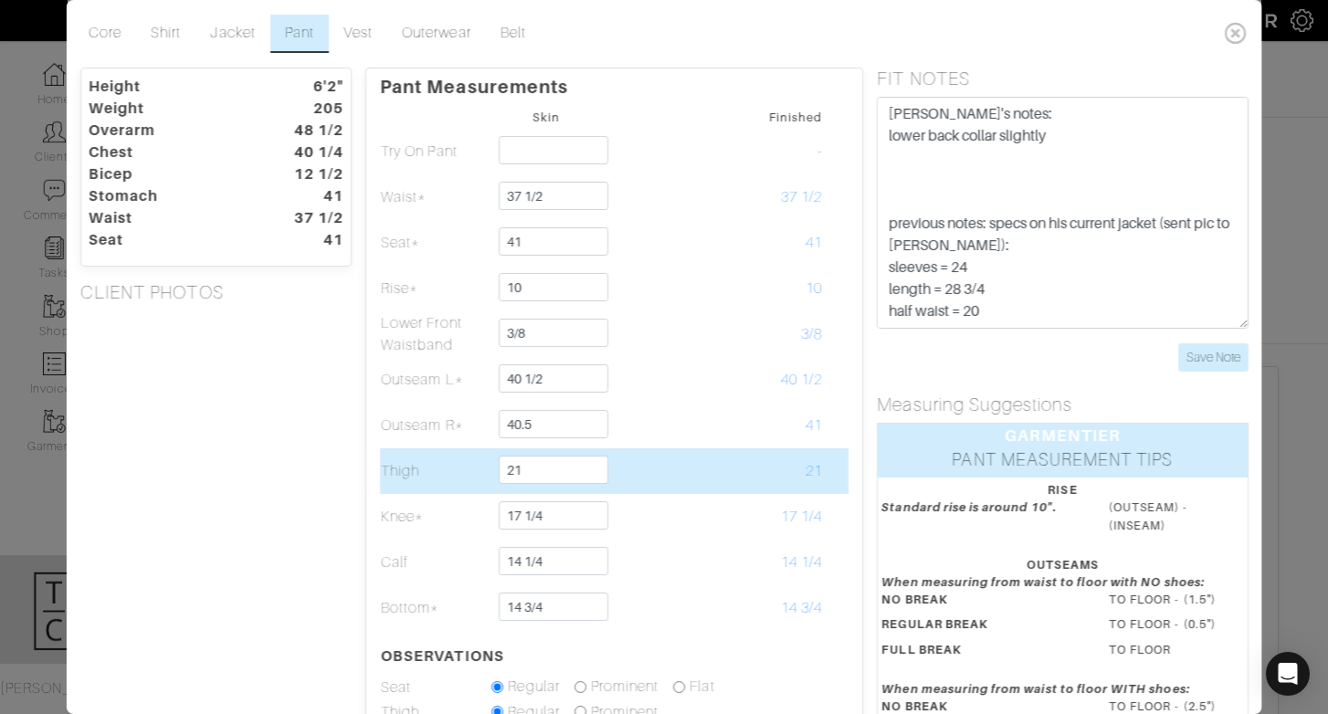
type input "40 1/2"
click at [756, 458] on td "21" at bounding box center [767, 471] width 110 height 46
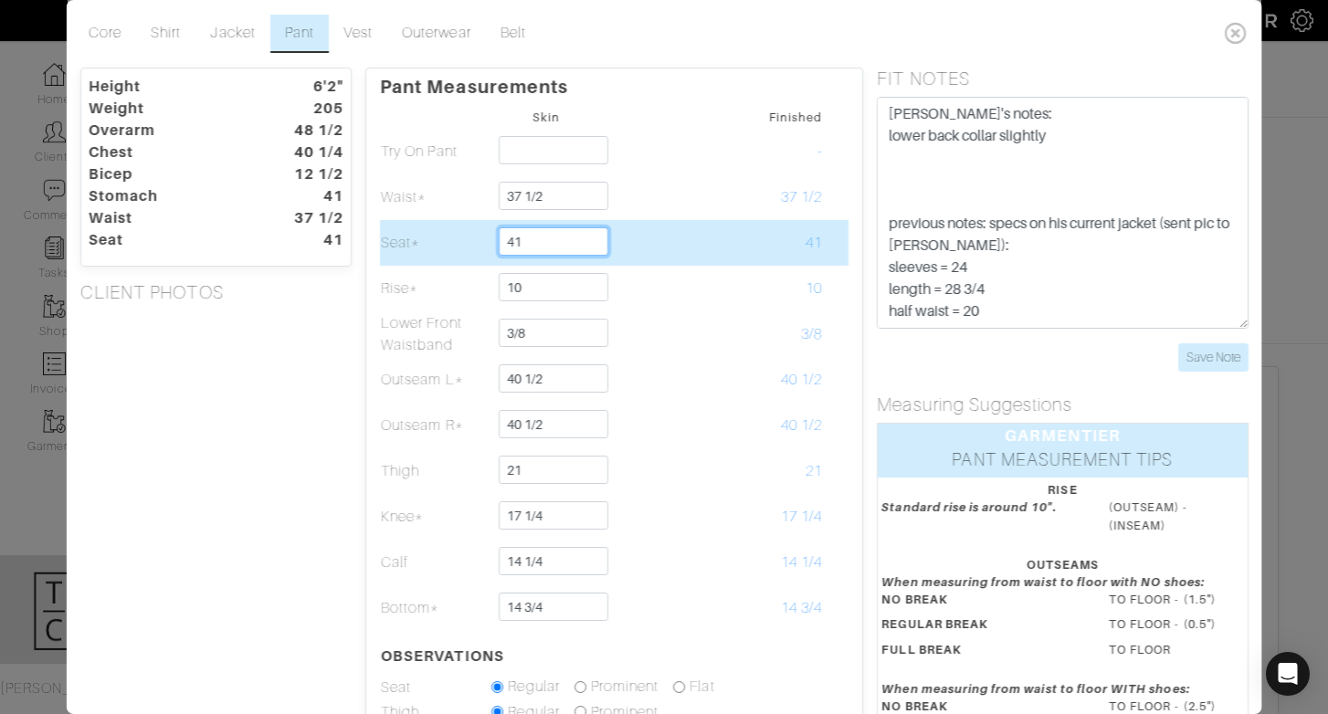
click at [563, 241] on input "41" at bounding box center [553, 241] width 109 height 28
click at [581, 243] on input "41" at bounding box center [553, 241] width 109 height 28
type input "41 3/4"
click at [692, 260] on td at bounding box center [656, 243] width 110 height 46
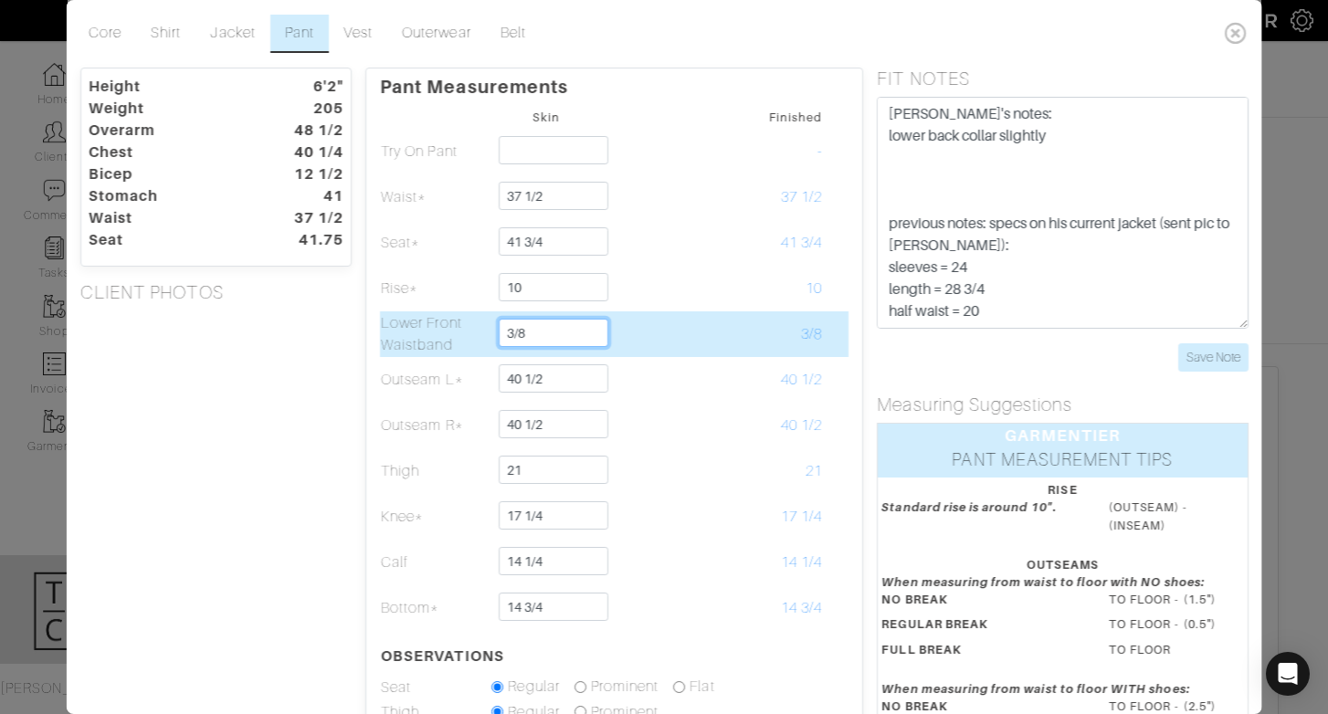
click at [557, 335] on input "3/8" at bounding box center [553, 333] width 109 height 28
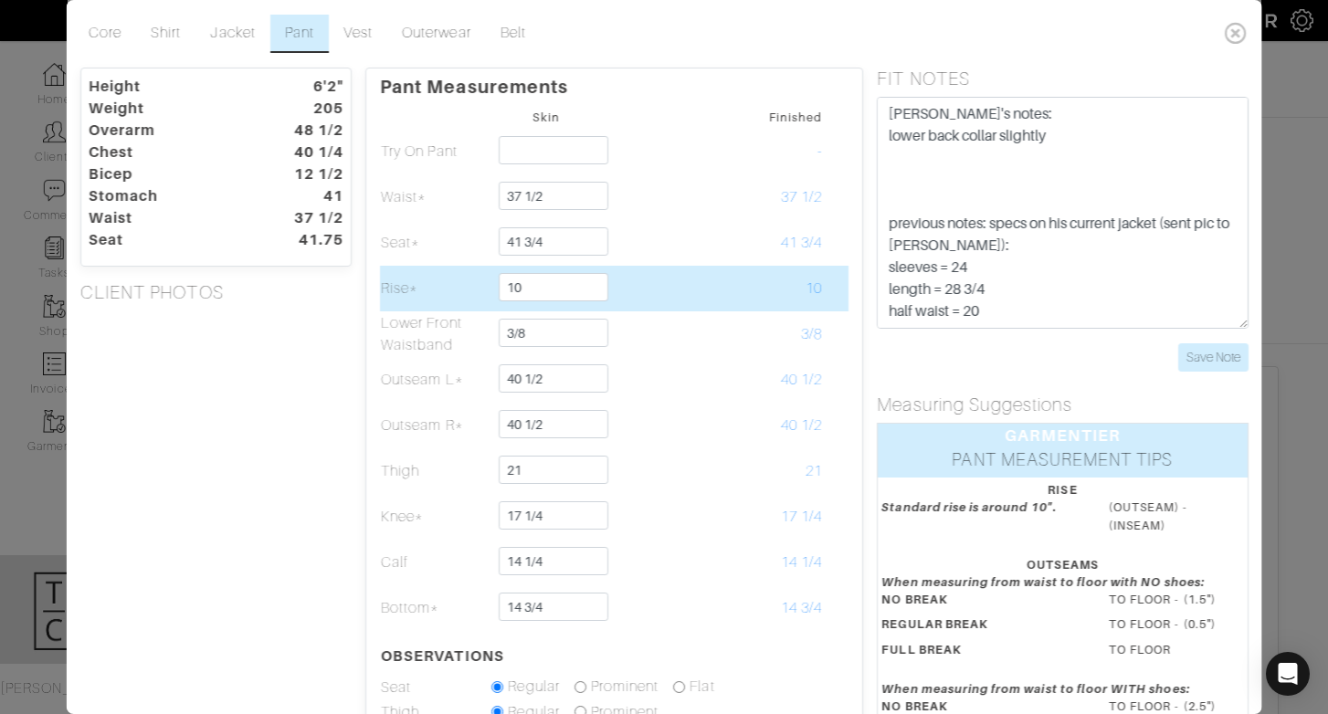
click at [847, 298] on td at bounding box center [836, 289] width 26 height 46
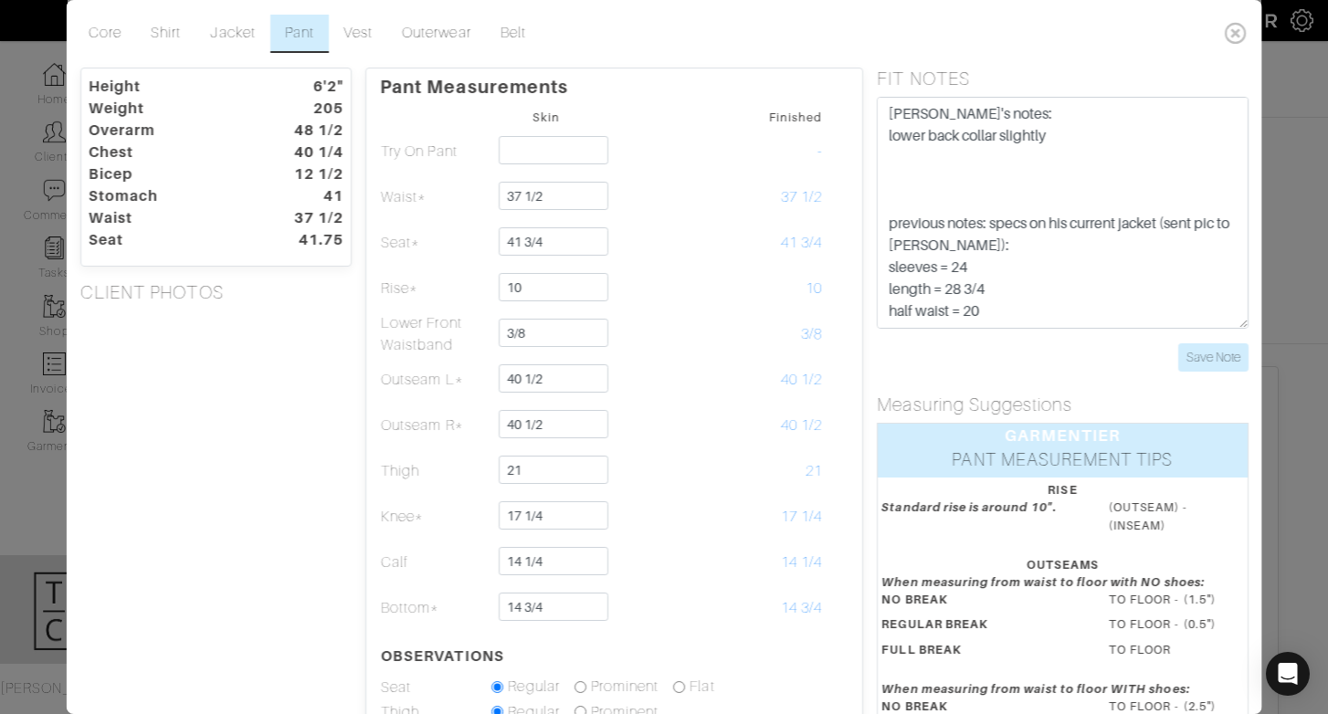
click at [688, 114] on td at bounding box center [656, 117] width 110 height 24
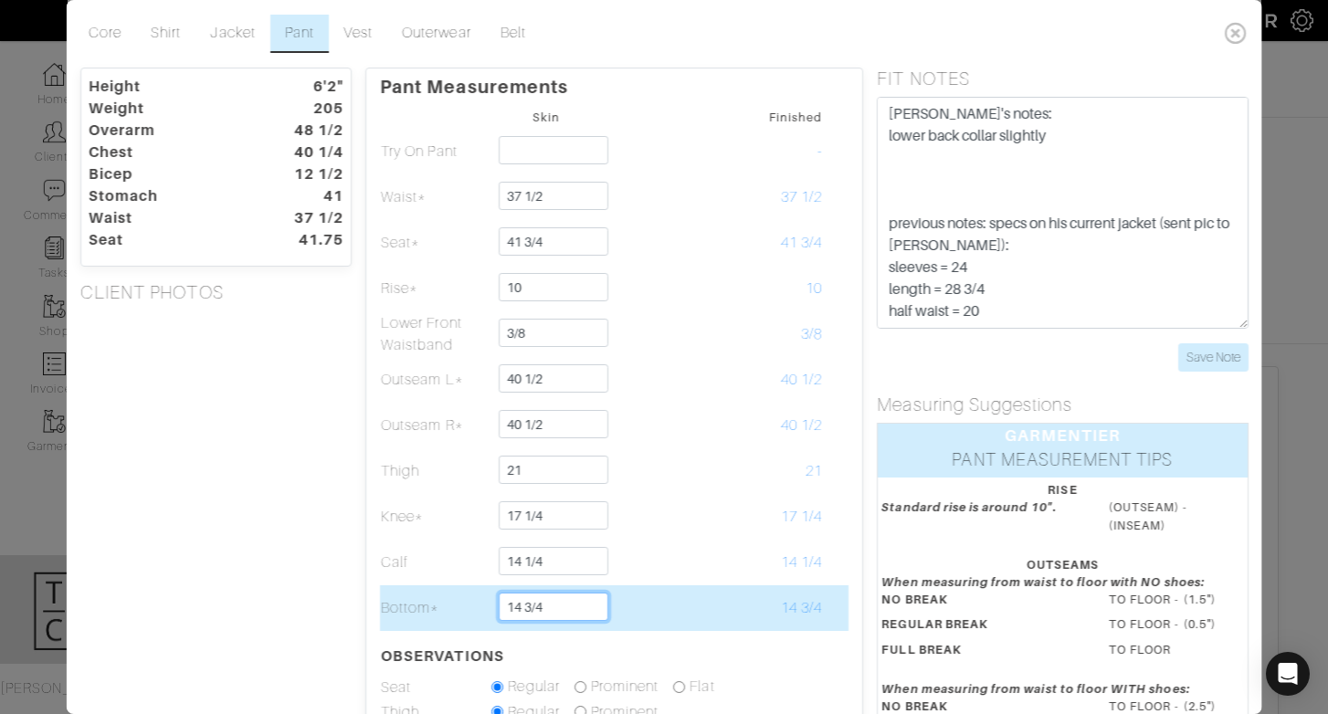
click at [577, 601] on input "14 3/4" at bounding box center [553, 607] width 109 height 28
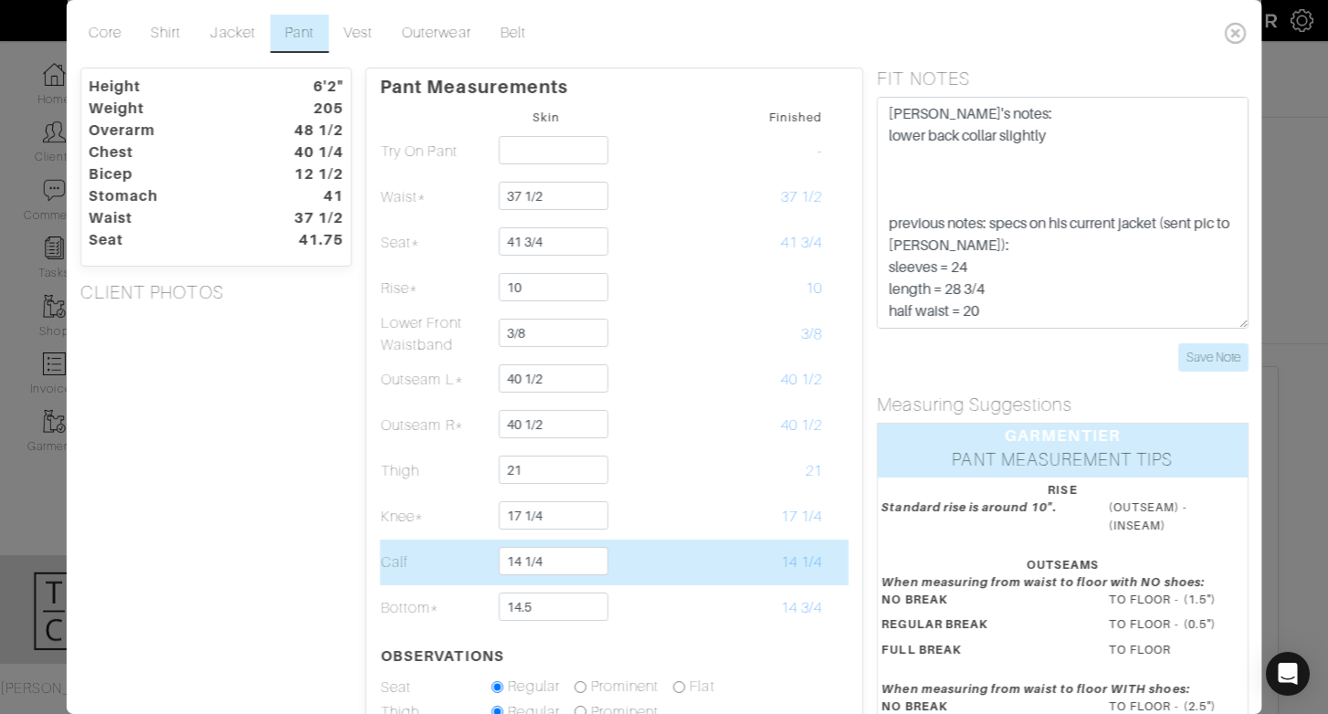
type input "14 1/2"
click at [764, 546] on td "14 1/4" at bounding box center [767, 563] width 110 height 46
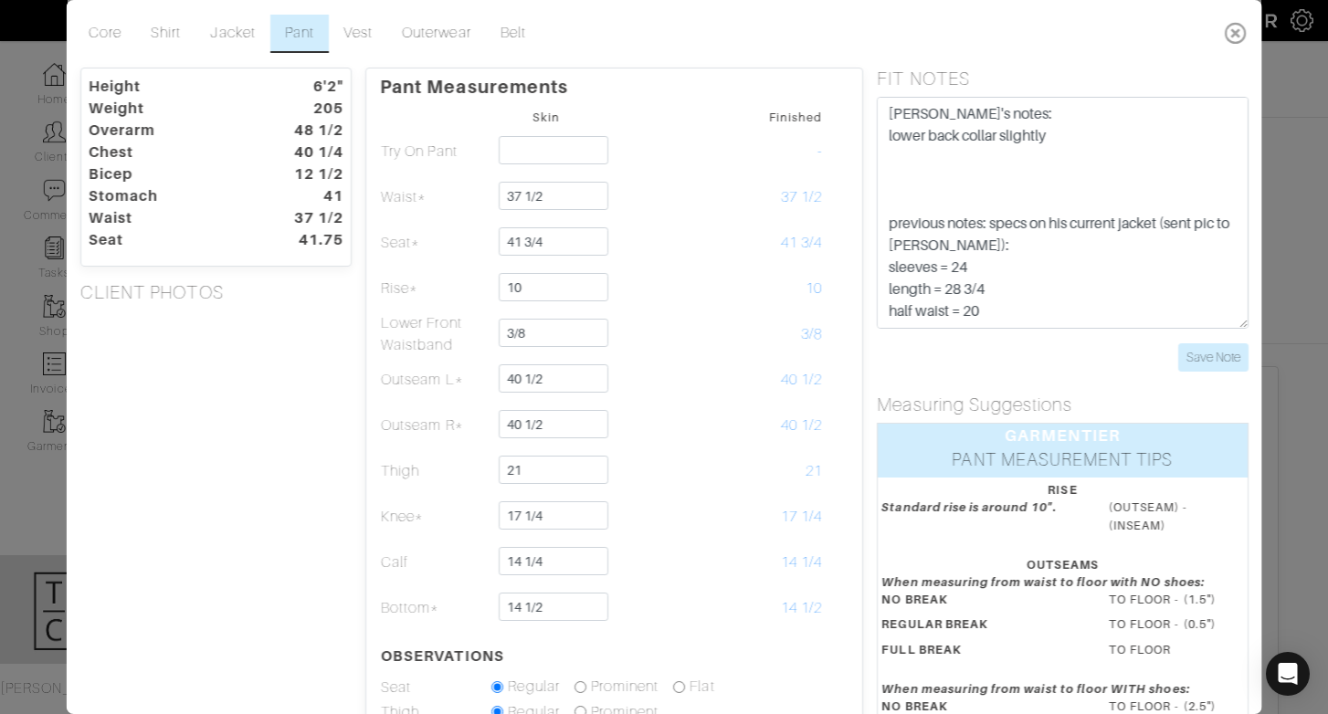
click at [1238, 27] on icon at bounding box center [1234, 33] width 37 height 37
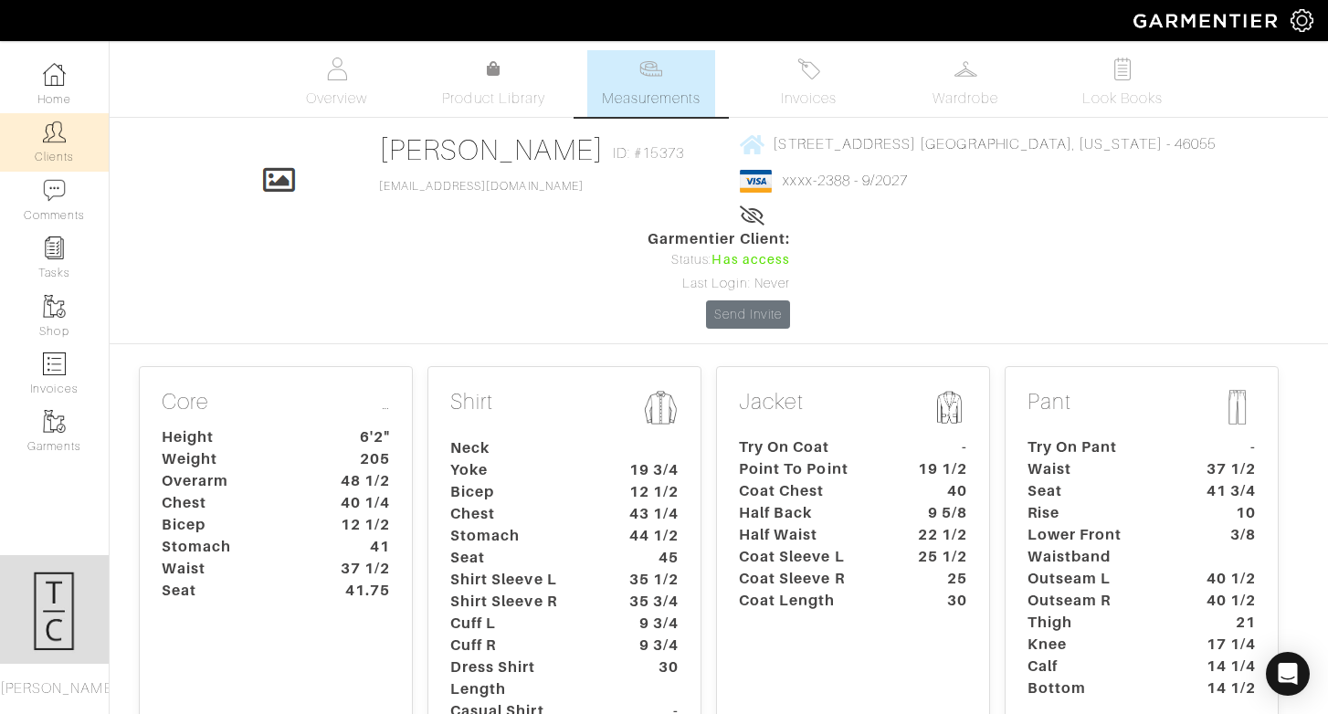
click at [74, 134] on link "Clients" at bounding box center [54, 142] width 109 height 58
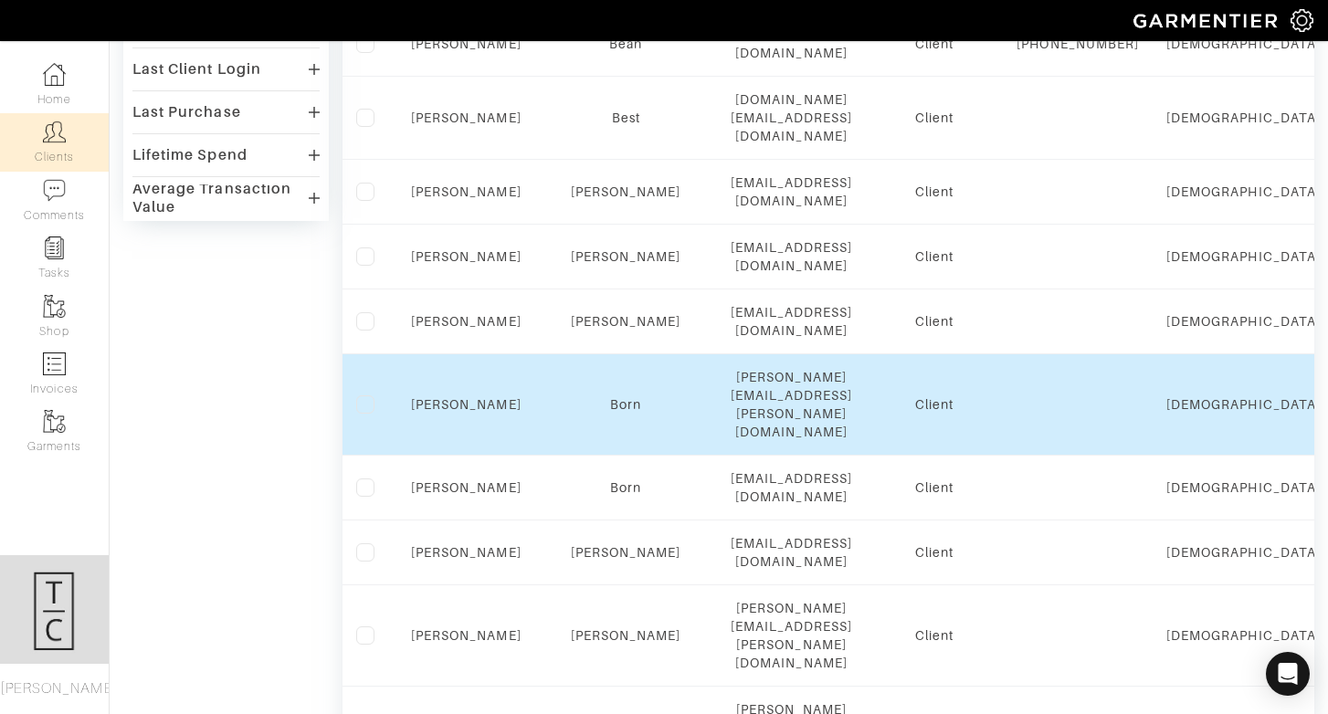
scroll to position [657, 0]
